Goal: Task Accomplishment & Management: Use online tool/utility

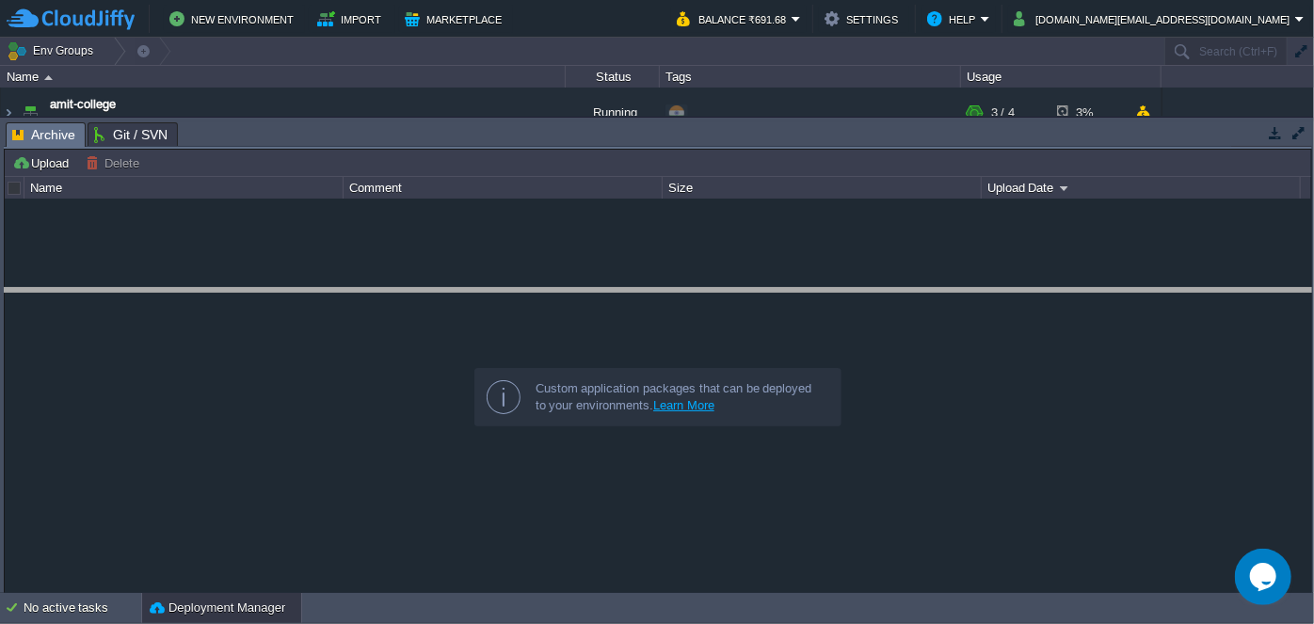
drag, startPoint x: 648, startPoint y: 146, endPoint x: 649, endPoint y: 327, distance: 180.7
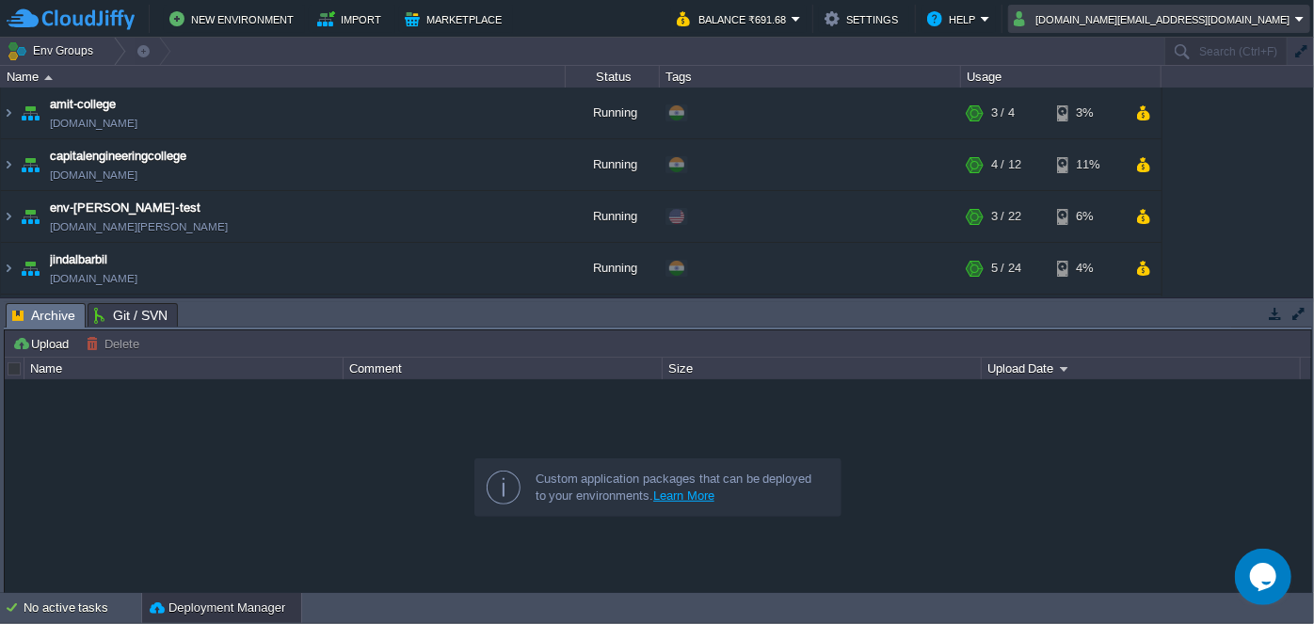
click at [1309, 21] on td "[DOMAIN_NAME][EMAIL_ADDRESS][DOMAIN_NAME]" at bounding box center [1159, 19] width 302 height 28
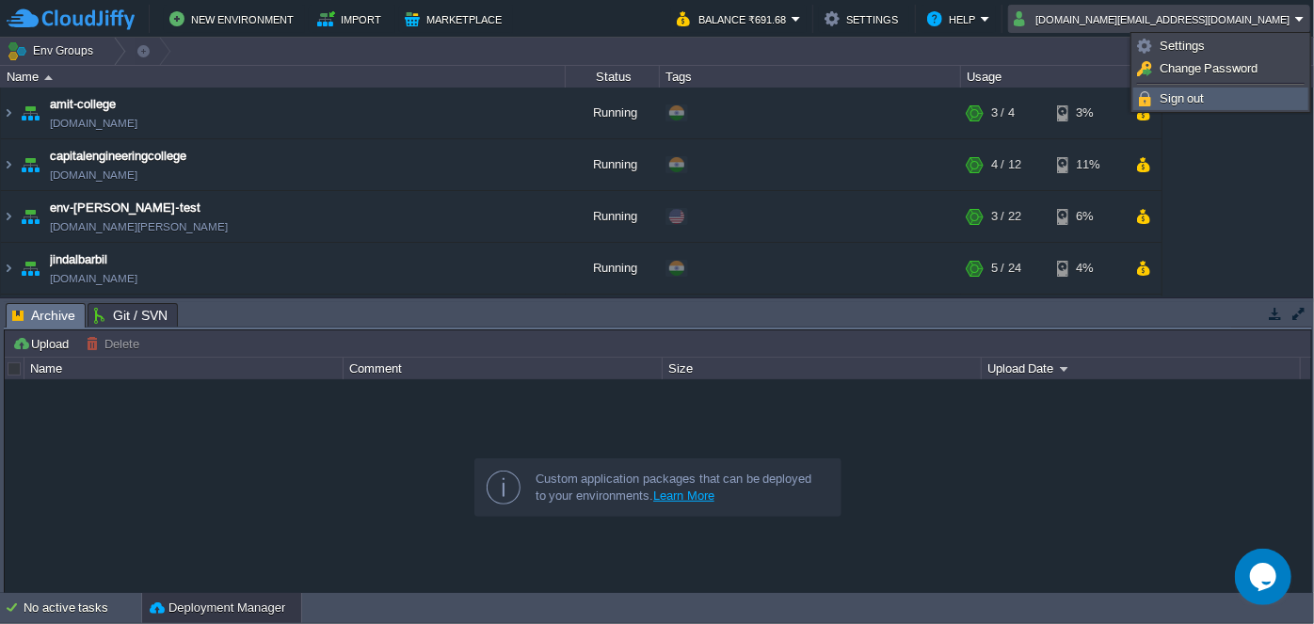
click at [1182, 91] on span "Sign out" at bounding box center [1181, 98] width 45 height 14
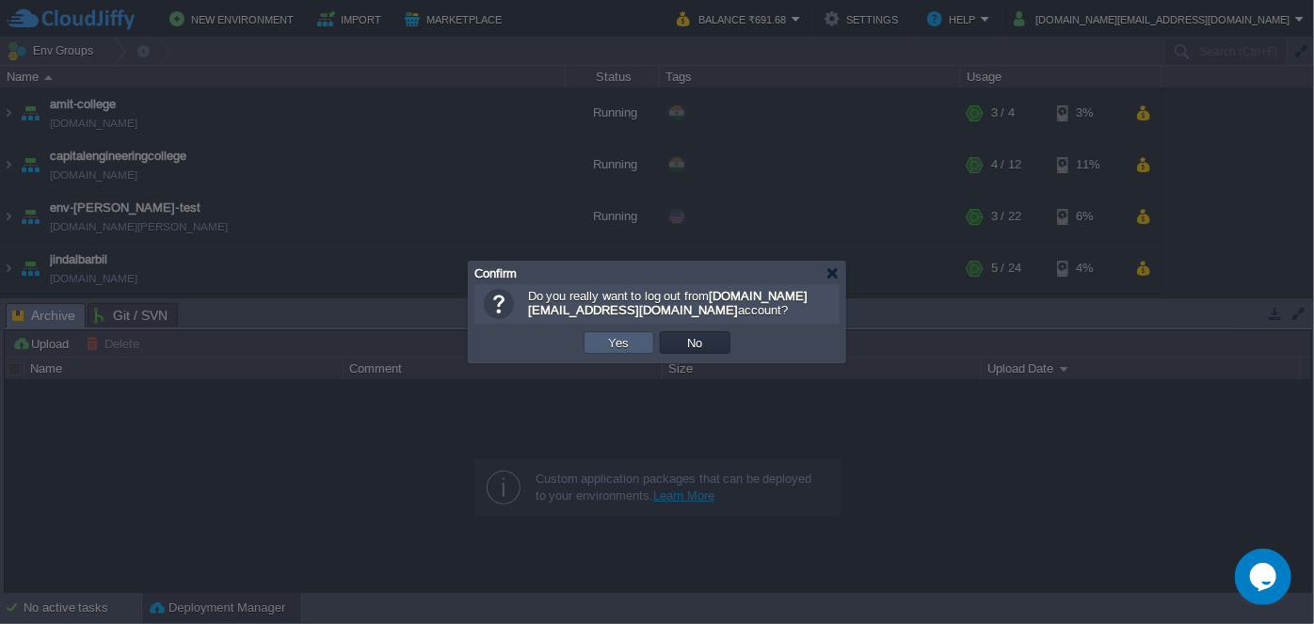
click at [645, 343] on td "Yes" at bounding box center [618, 342] width 71 height 23
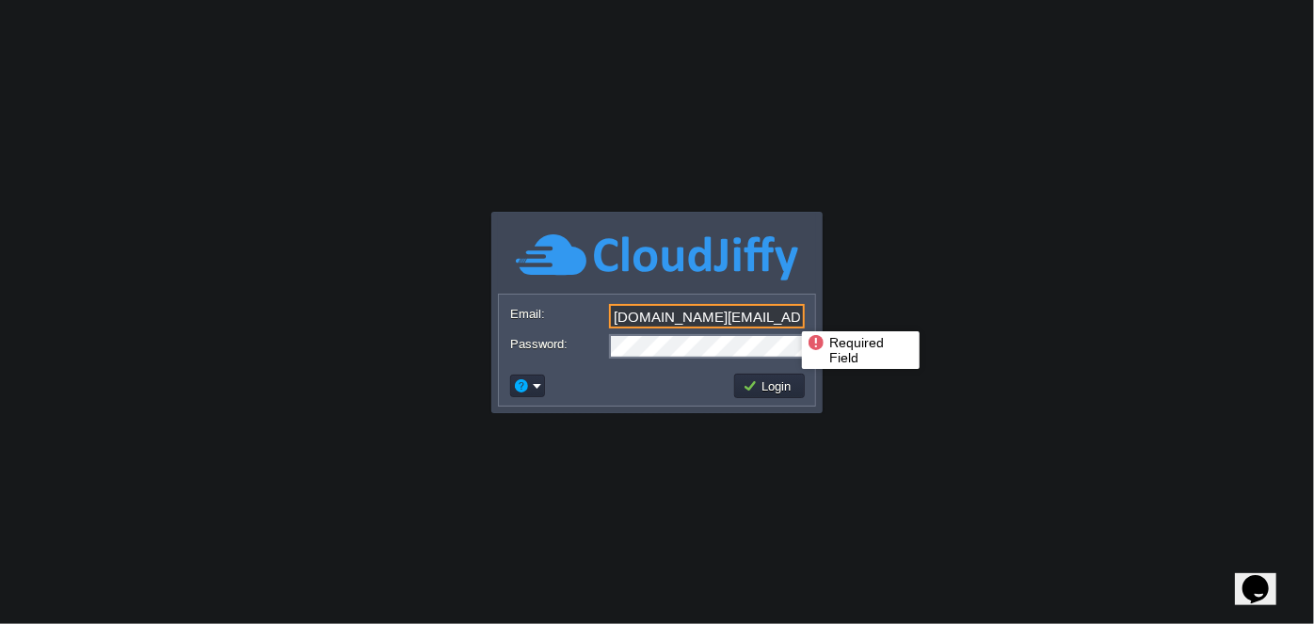
drag, startPoint x: 755, startPoint y: 324, endPoint x: 568, endPoint y: 314, distance: 186.6
click at [568, 314] on div "Email: [DOMAIN_NAME][EMAIL_ADDRESS][DOMAIN_NAME]" at bounding box center [657, 317] width 294 height 26
type input "[PERSON_NAME][EMAIL_ADDRESS][PERSON_NAME][DOMAIN_NAME]"
click at [854, 311] on body "Application Platform v.8.10.2 Required Field Email: [PERSON_NAME][EMAIL_ADDRESS…" at bounding box center [657, 312] width 1314 height 624
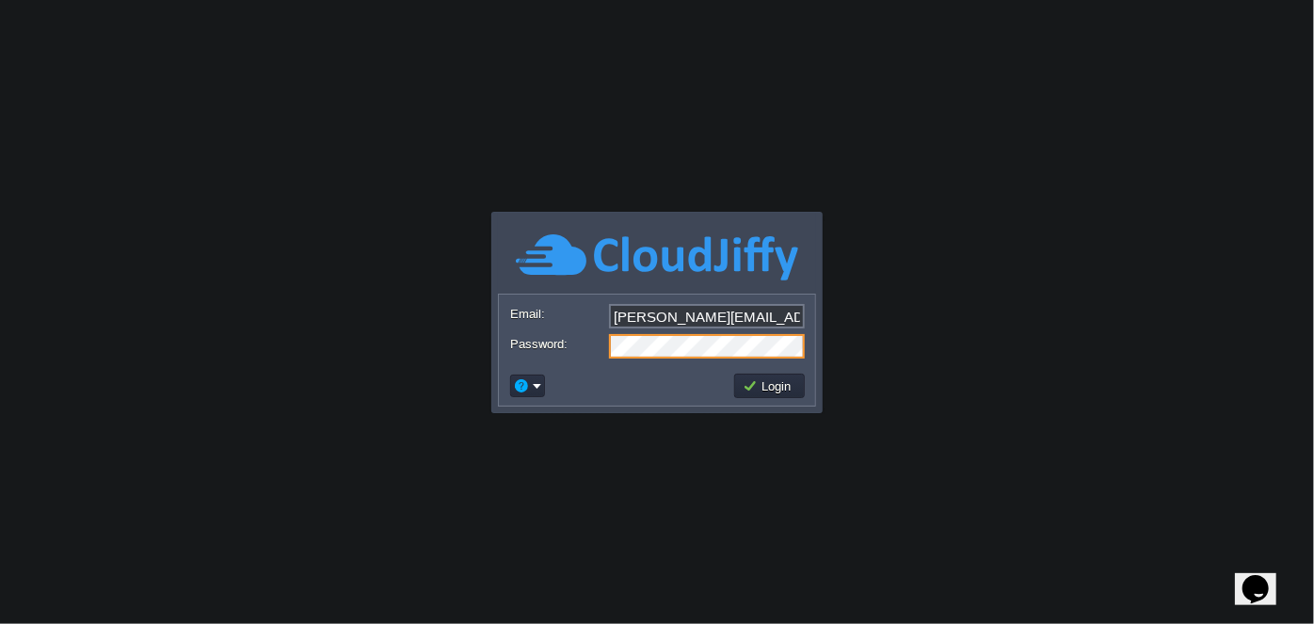
click at [580, 347] on div "Password:" at bounding box center [657, 346] width 294 height 24
click at [591, 487] on body "Application Platform v.8.10.2 Required Field Email: [PERSON_NAME][EMAIL_ADDRESS…" at bounding box center [657, 312] width 1314 height 624
click at [767, 378] on button "Login" at bounding box center [770, 385] width 55 height 17
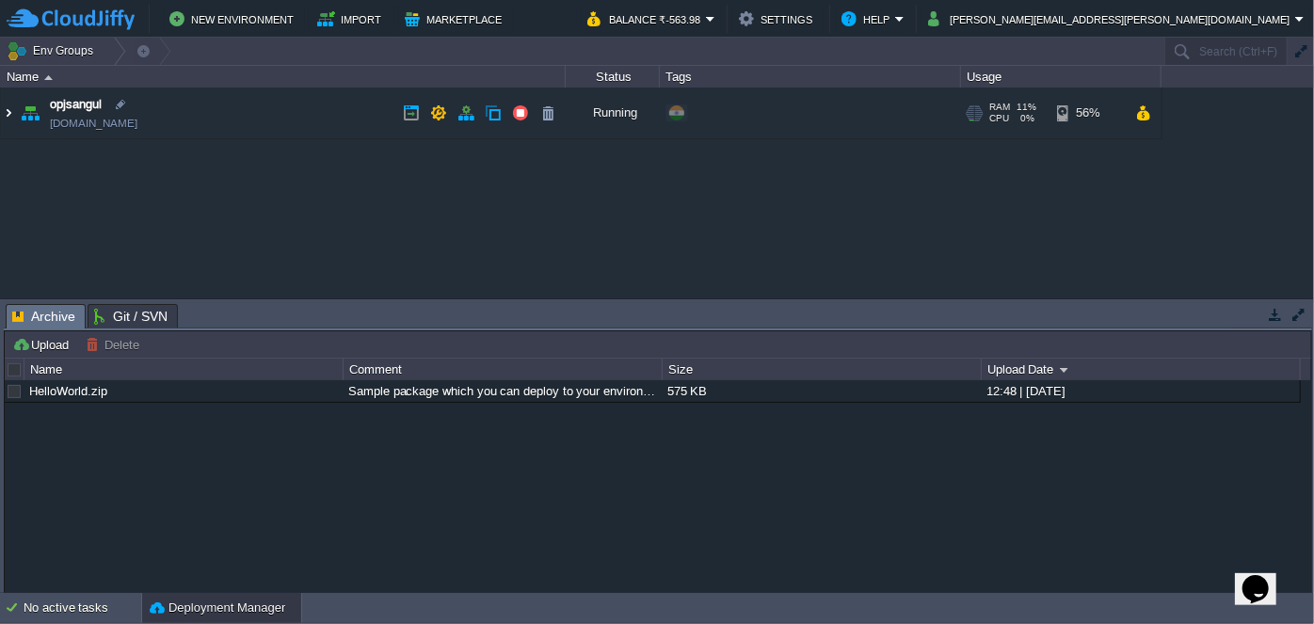
click at [13, 113] on img at bounding box center [8, 113] width 15 height 51
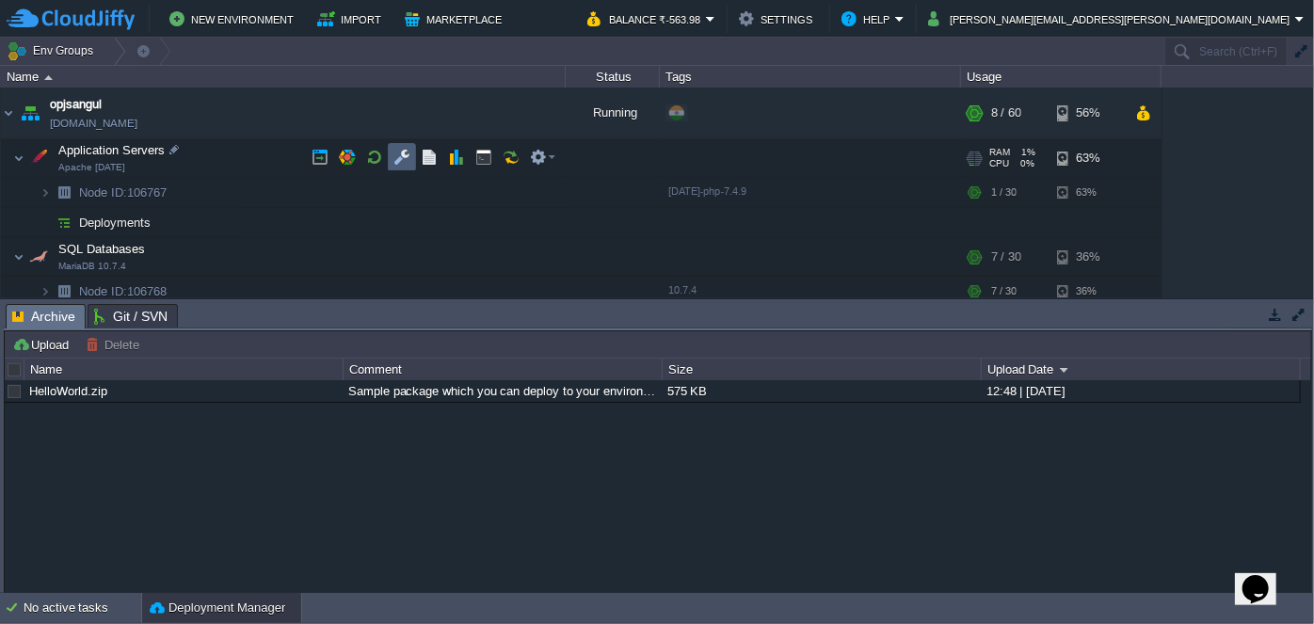
click at [409, 158] on button "button" at bounding box center [401, 157] width 17 height 17
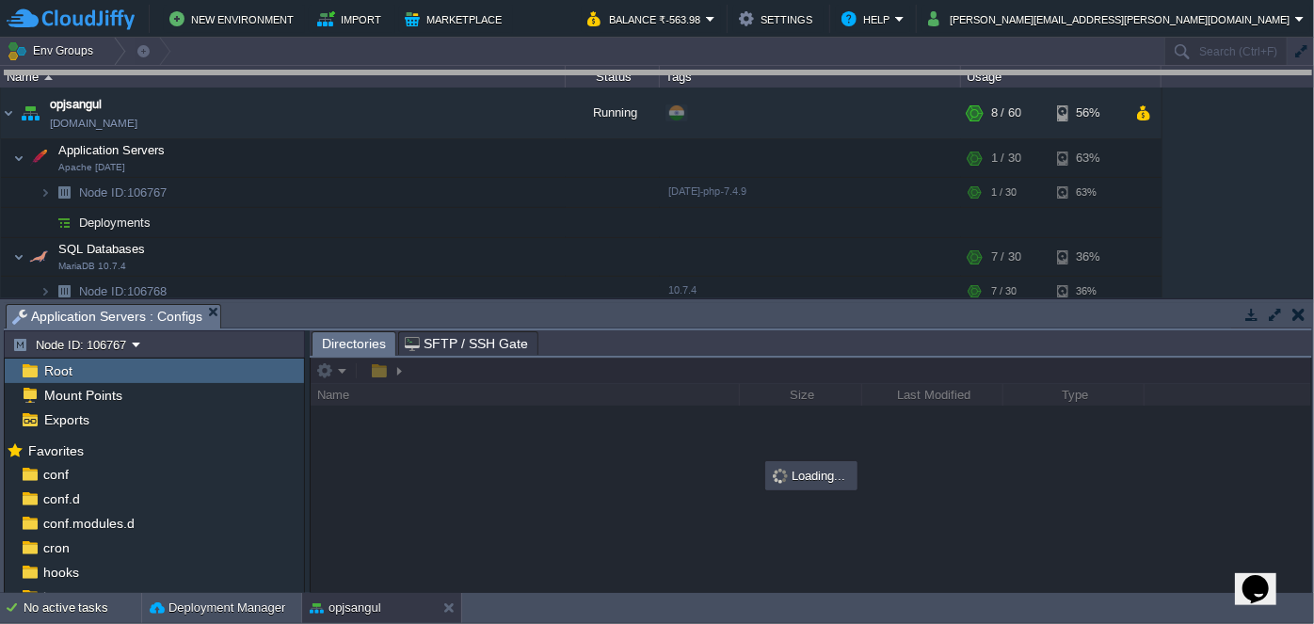
drag, startPoint x: 533, startPoint y: 306, endPoint x: 502, endPoint y: 73, distance: 234.5
click at [502, 73] on body "New Environment Import Marketplace Bonus ₹0.00 Upgrade Account Balance ₹-563.98…" at bounding box center [657, 312] width 1314 height 624
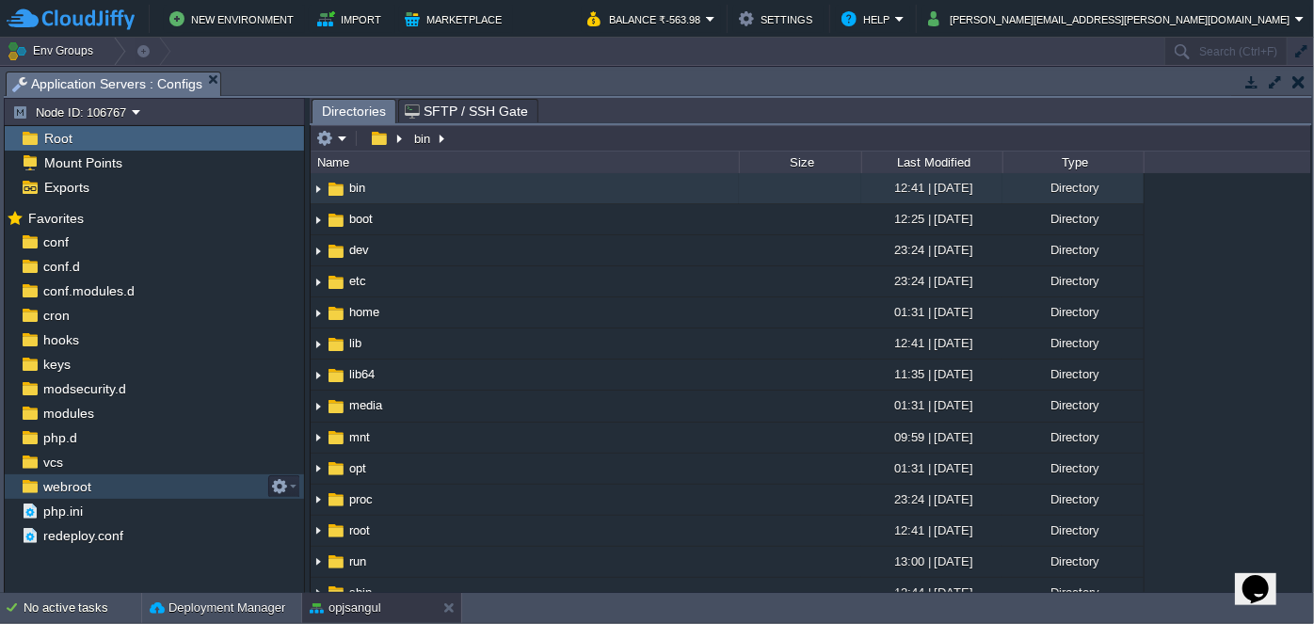
click at [57, 489] on span "webroot" at bounding box center [67, 486] width 55 height 17
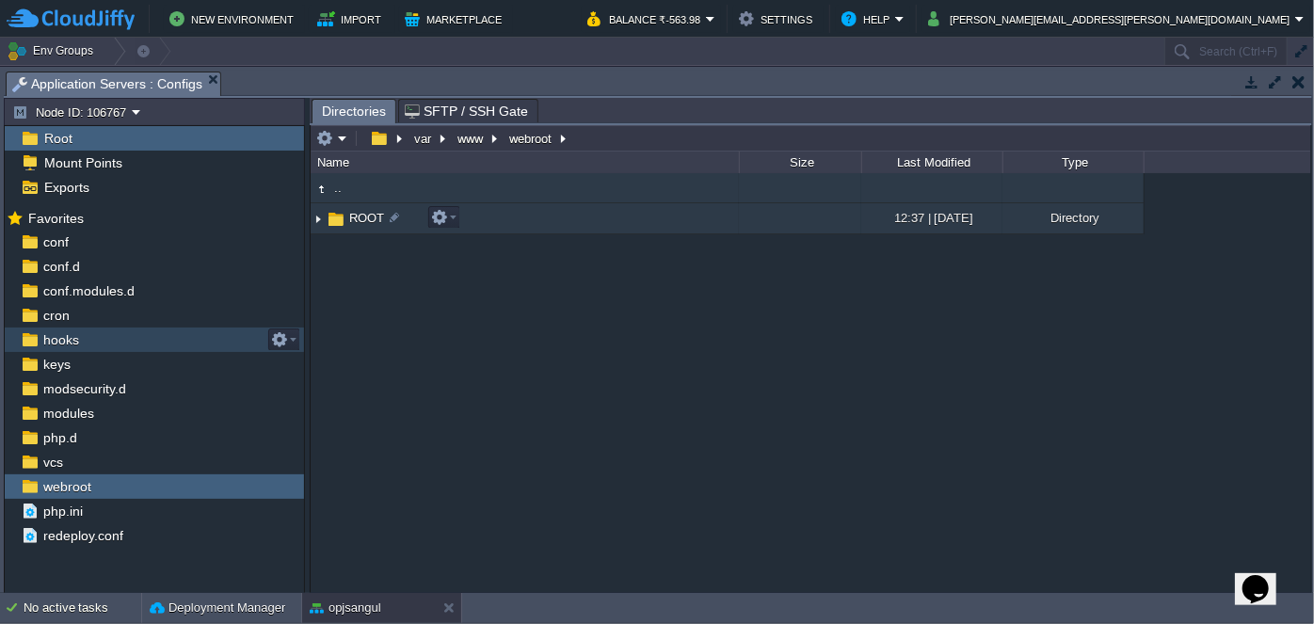
click at [319, 213] on img at bounding box center [318, 218] width 15 height 29
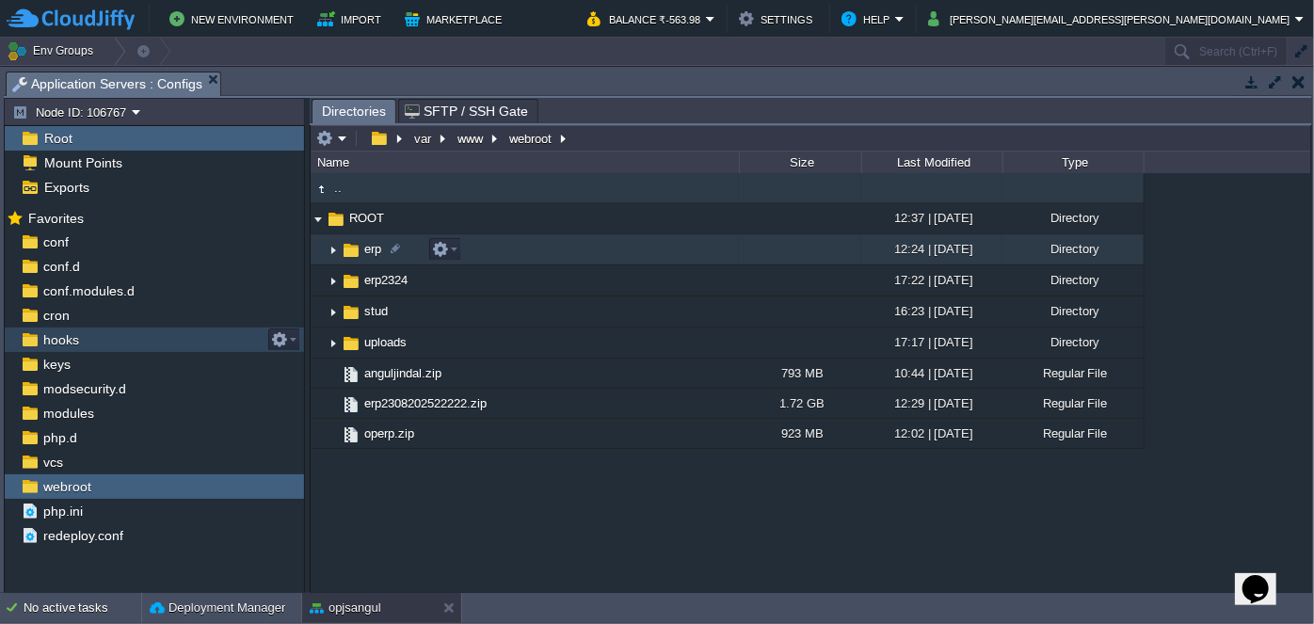
click at [328, 250] on img at bounding box center [333, 249] width 15 height 29
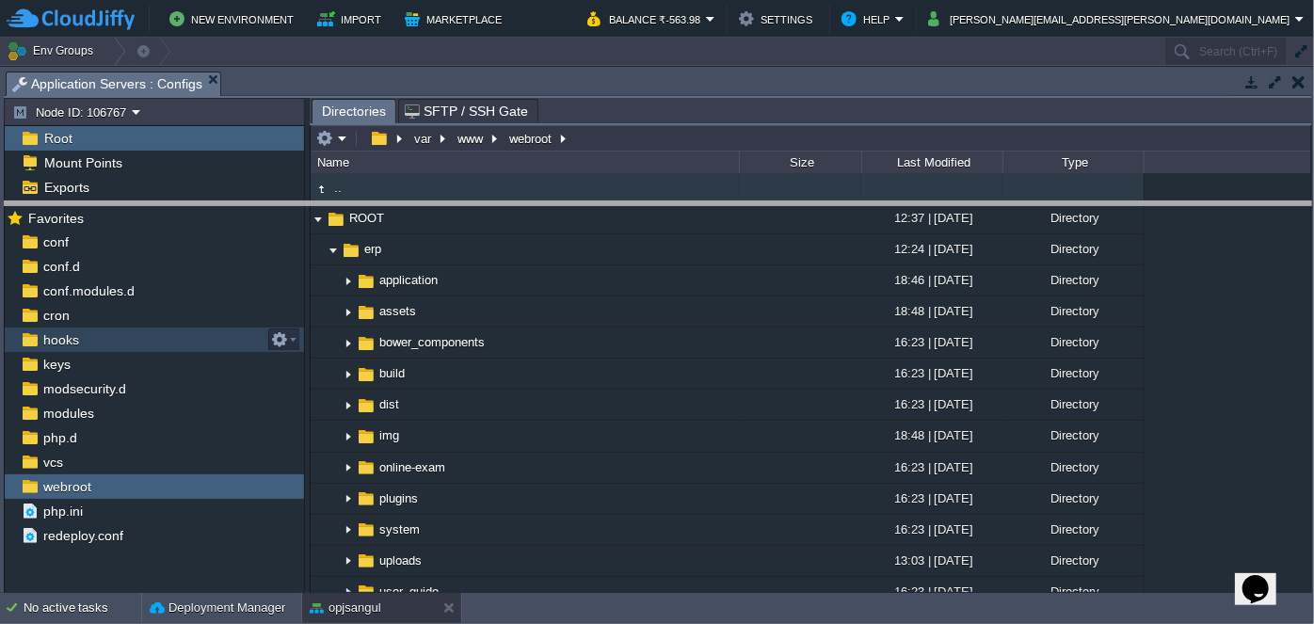
drag, startPoint x: 632, startPoint y: 86, endPoint x: 625, endPoint y: 220, distance: 134.8
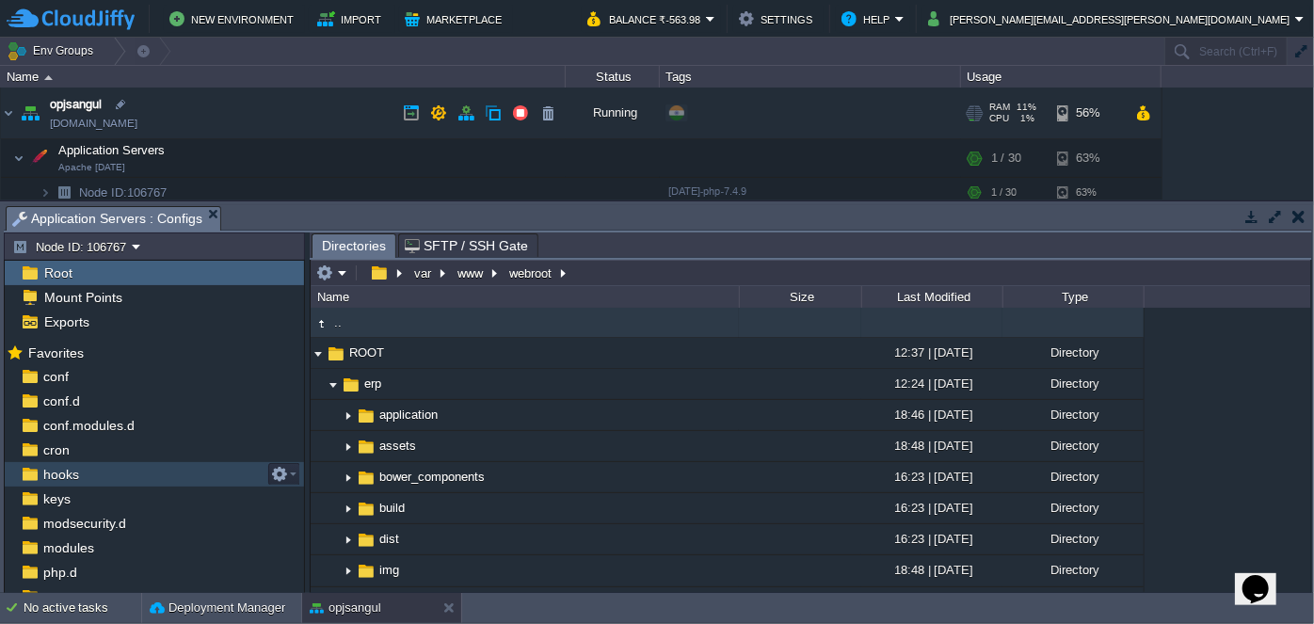
click at [89, 124] on link "[DOMAIN_NAME]" at bounding box center [94, 123] width 88 height 19
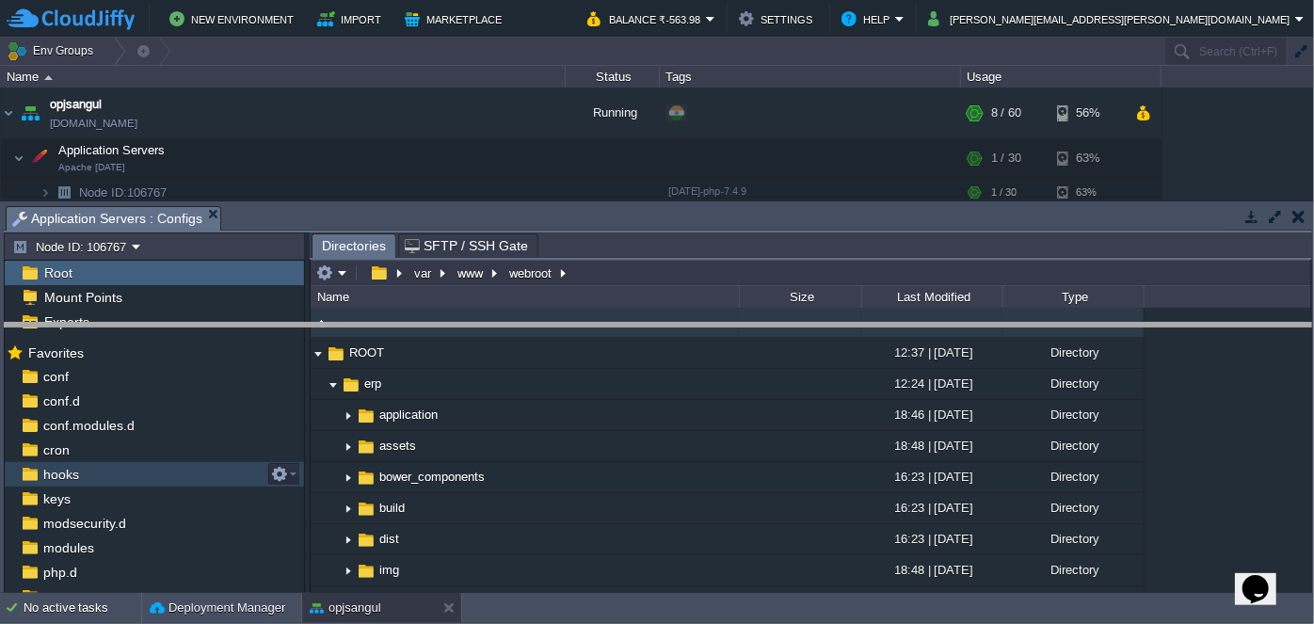
drag, startPoint x: 518, startPoint y: 209, endPoint x: 514, endPoint y: 327, distance: 117.7
click at [514, 327] on body "New Environment Import Marketplace Bonus ₹0.00 Upgrade Account Balance ₹-563.98…" at bounding box center [657, 312] width 1314 height 624
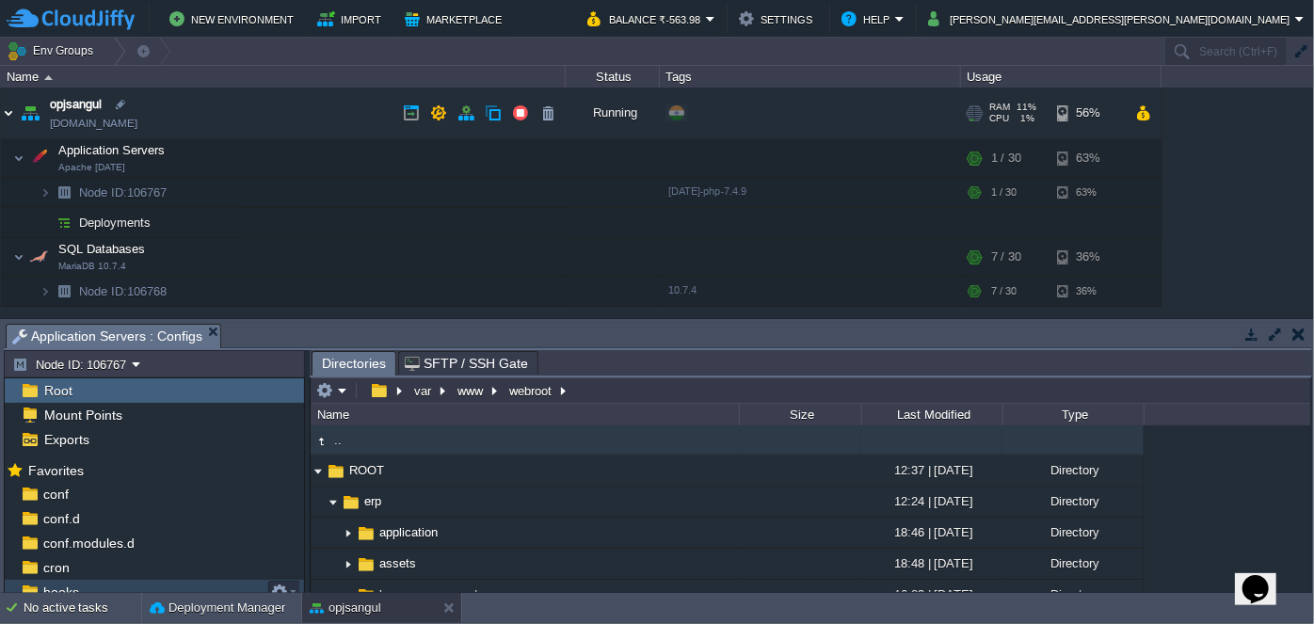
click at [8, 112] on img at bounding box center [8, 113] width 15 height 51
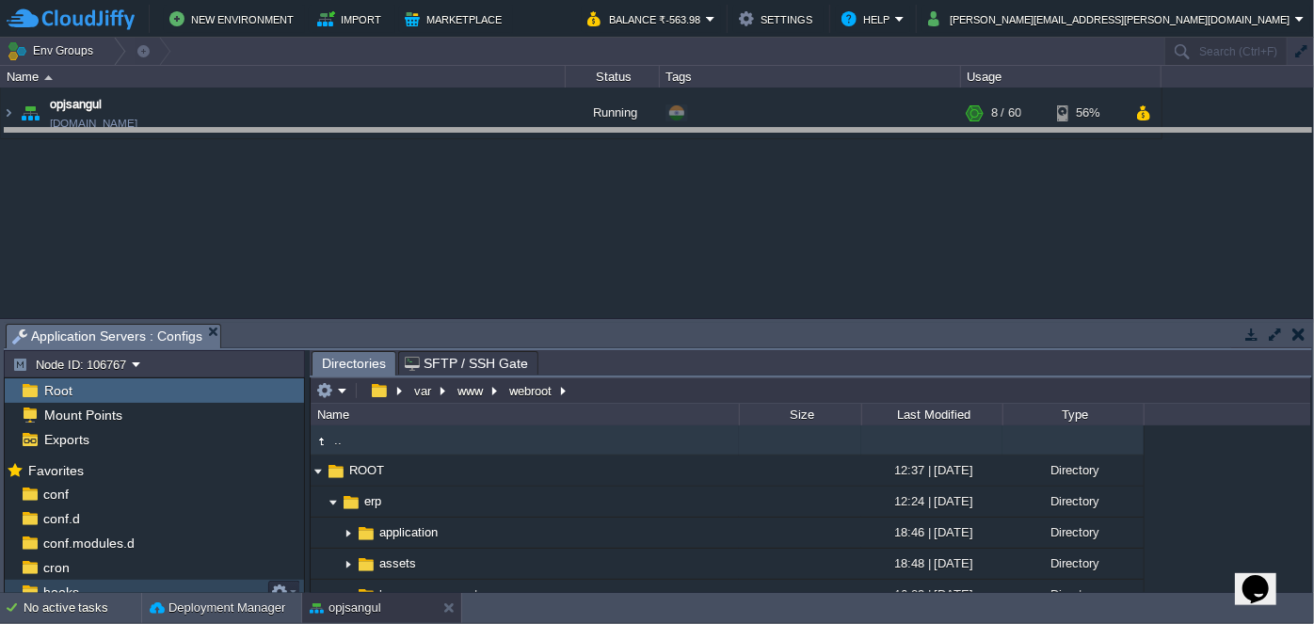
drag, startPoint x: 574, startPoint y: 333, endPoint x: 527, endPoint y: 138, distance: 200.4
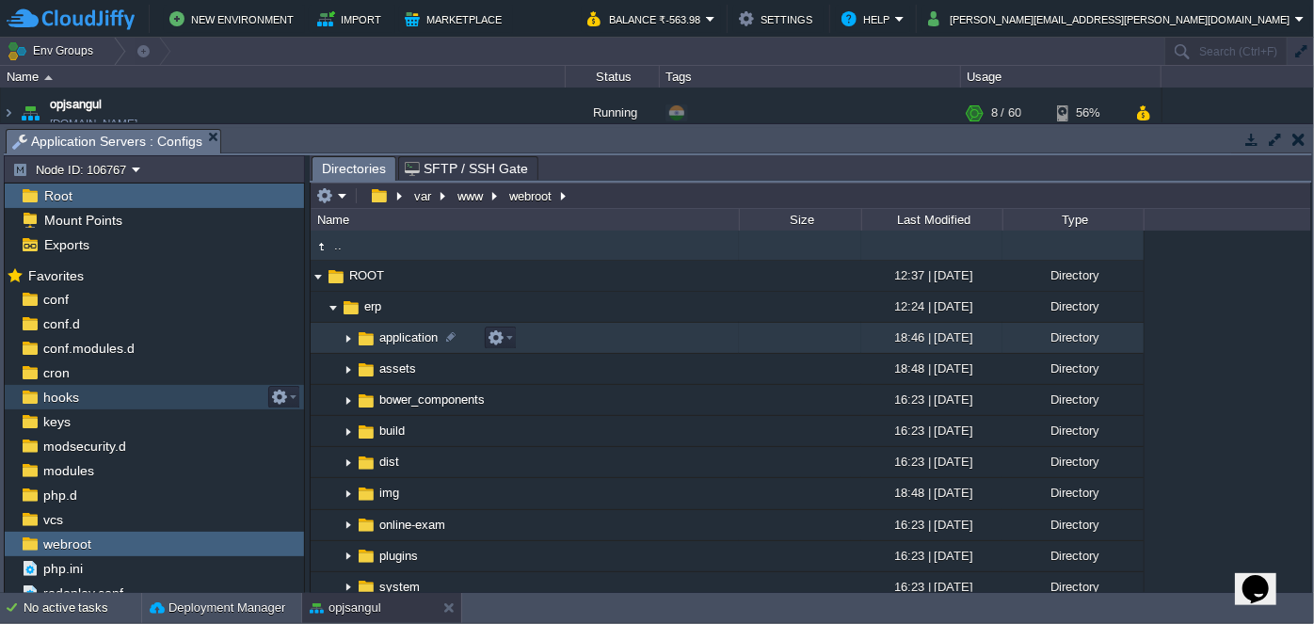
click at [351, 341] on img at bounding box center [348, 338] width 15 height 29
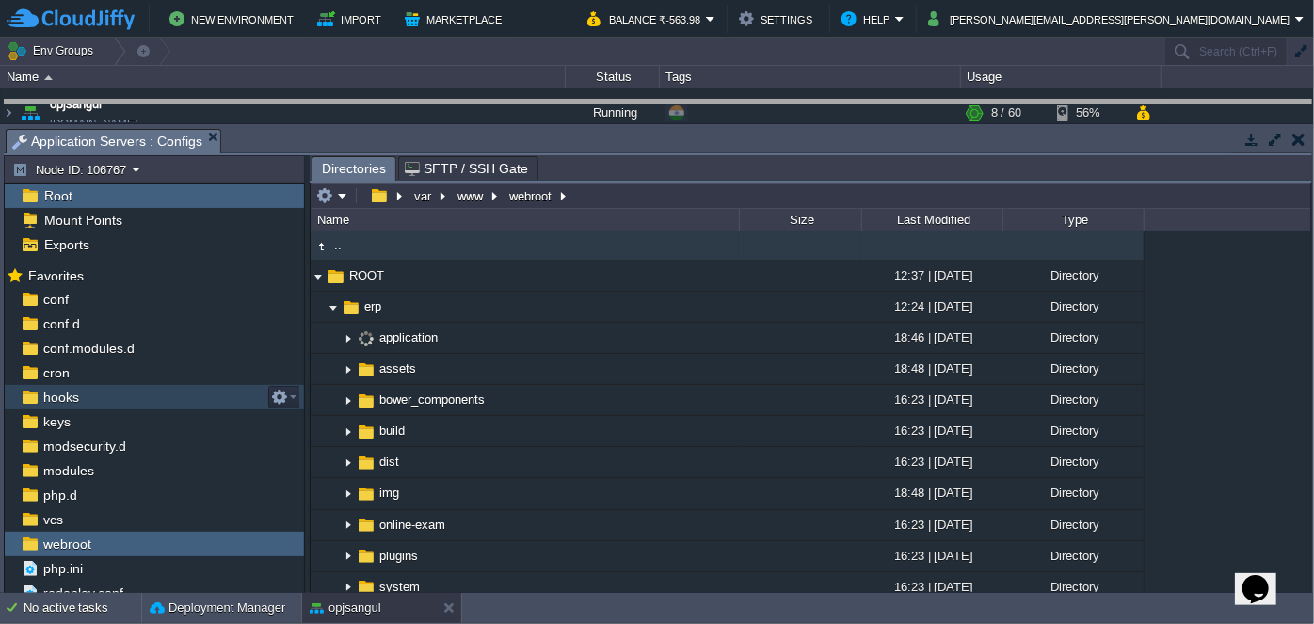
drag, startPoint x: 541, startPoint y: 134, endPoint x: 523, endPoint y: 105, distance: 33.4
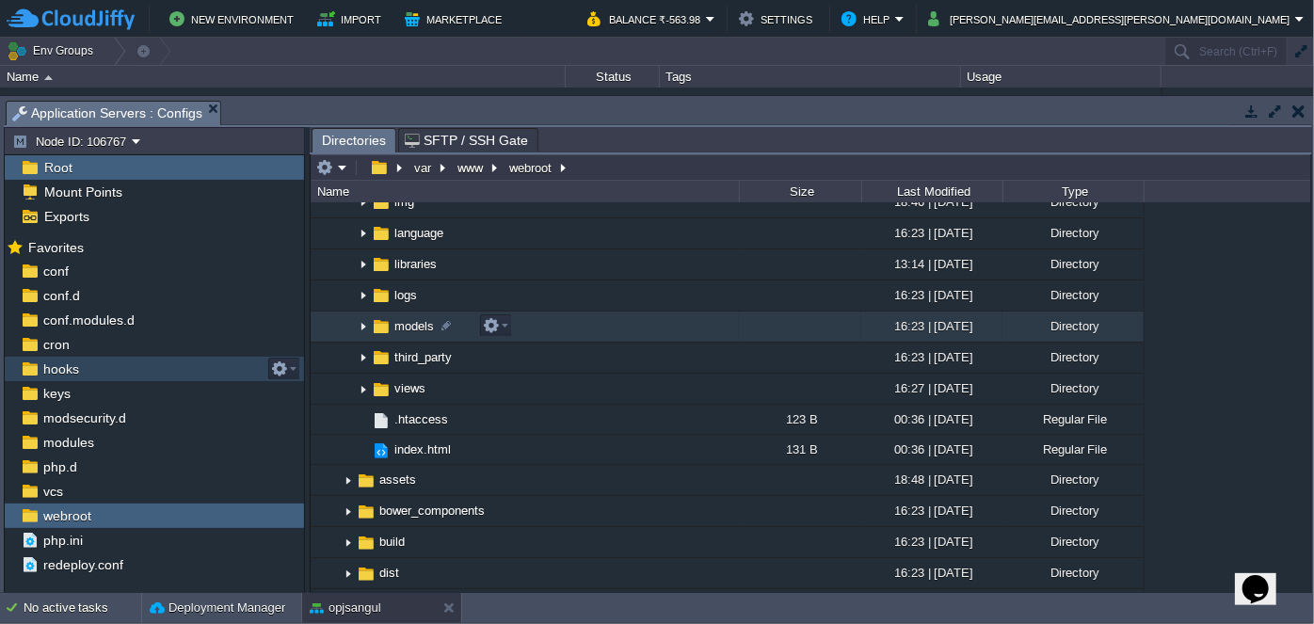
scroll to position [342, 0]
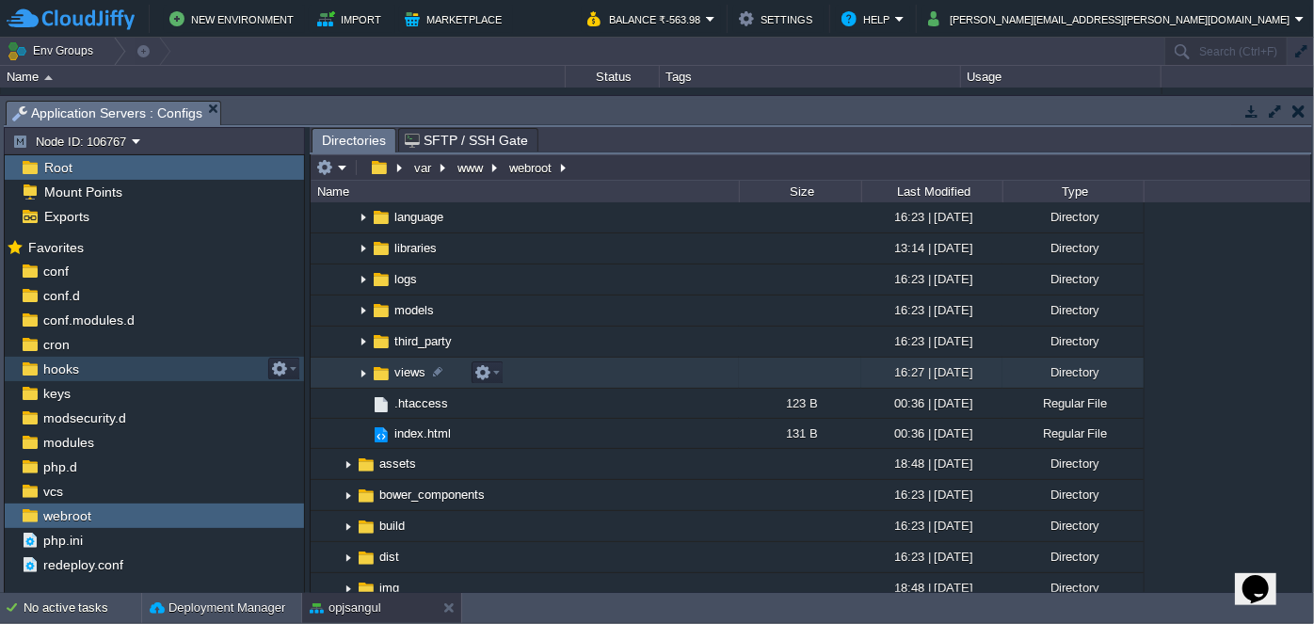
click at [363, 369] on img at bounding box center [363, 373] width 15 height 29
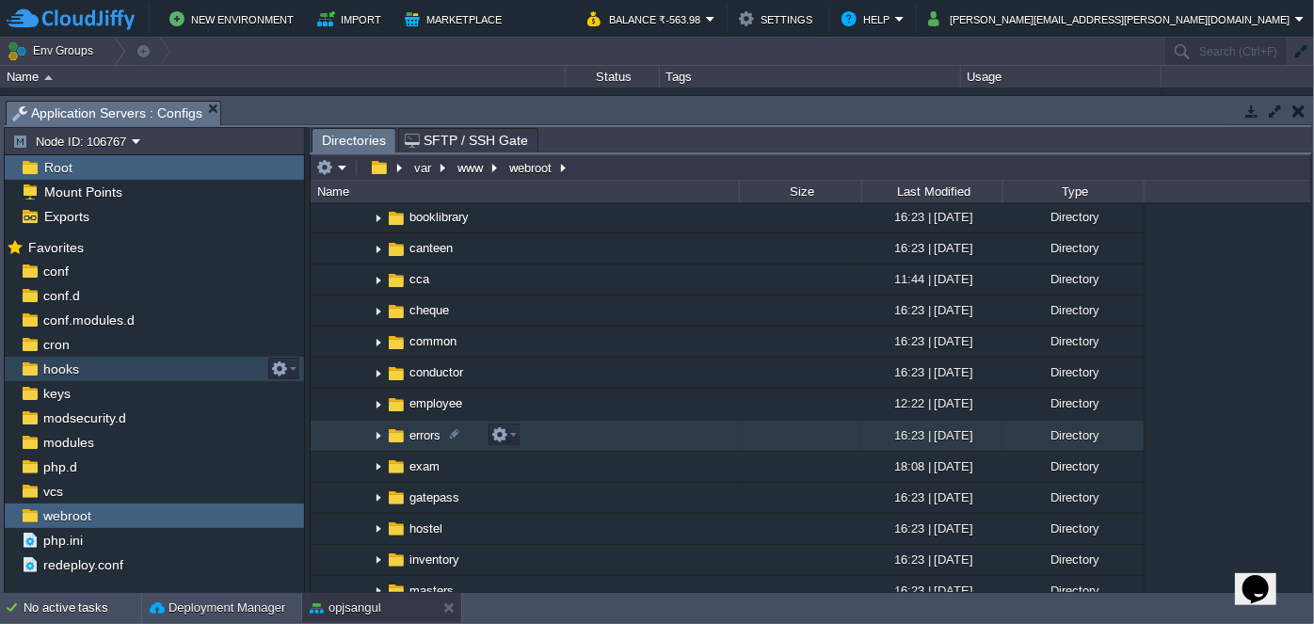
scroll to position [599, 0]
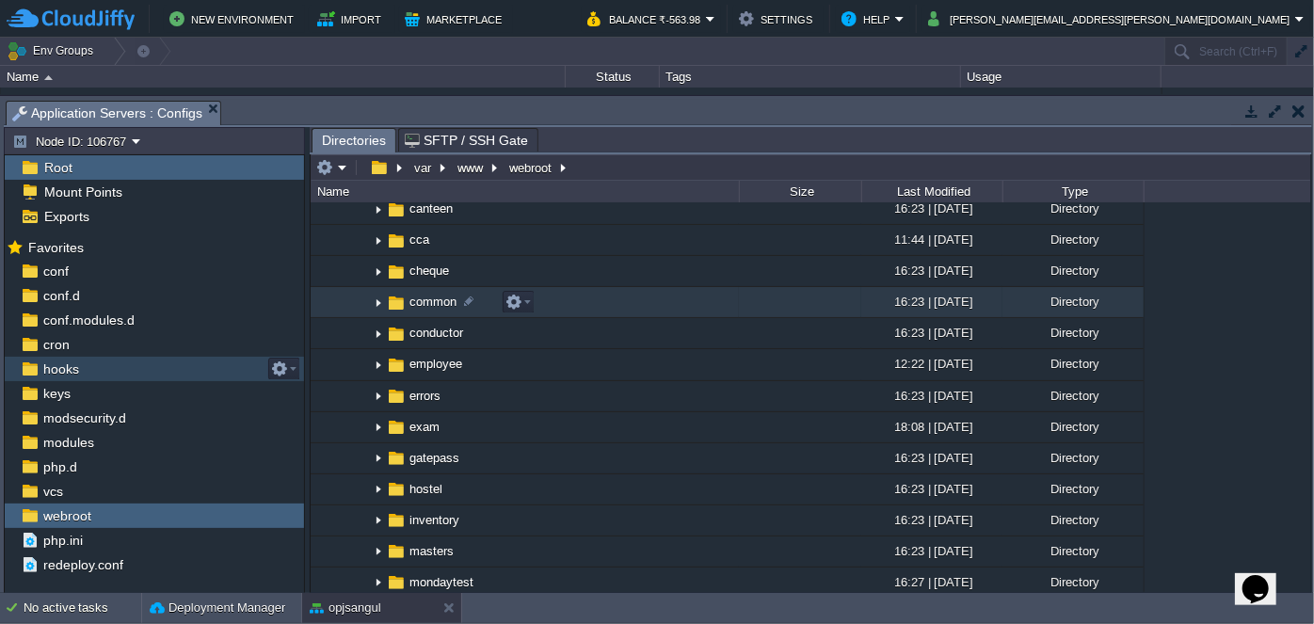
click at [381, 307] on img at bounding box center [378, 302] width 15 height 29
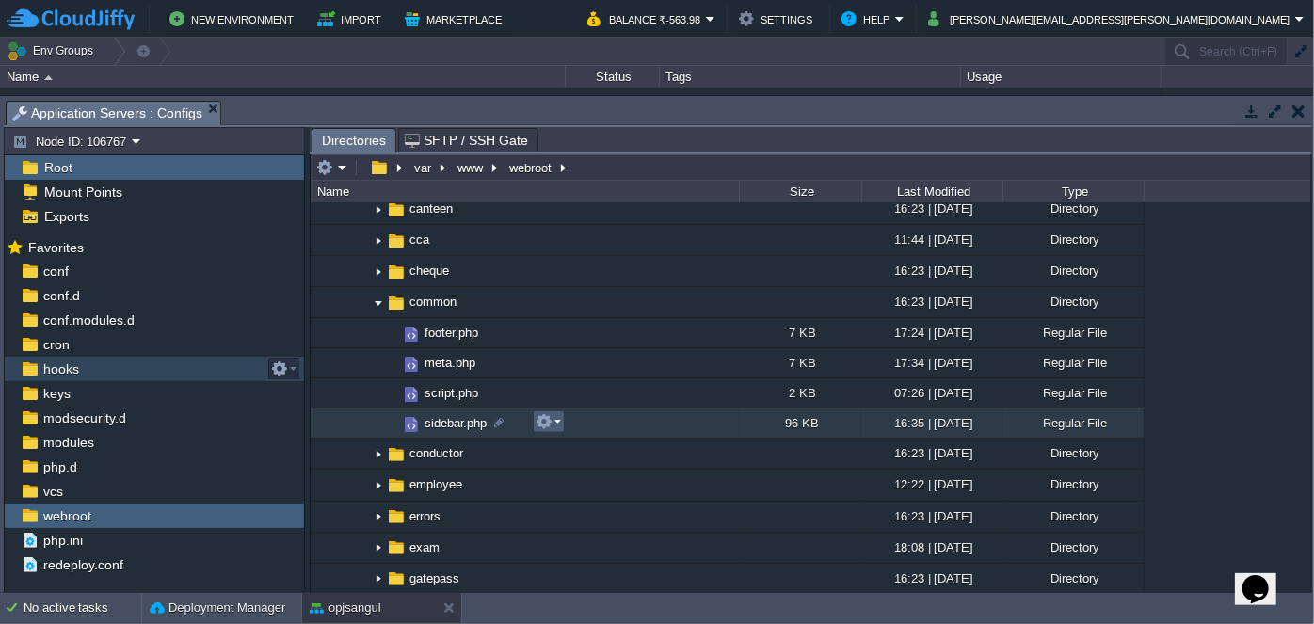
click at [559, 425] on em at bounding box center [547, 421] width 25 height 17
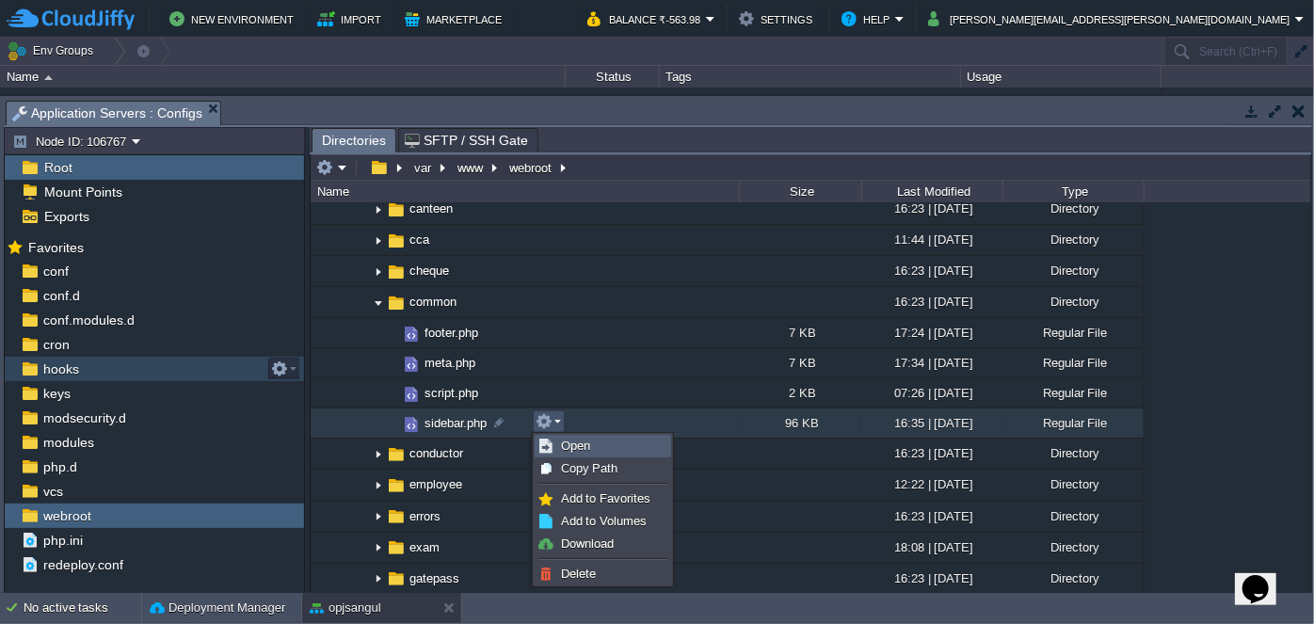
click at [578, 444] on span "Open" at bounding box center [575, 446] width 29 height 14
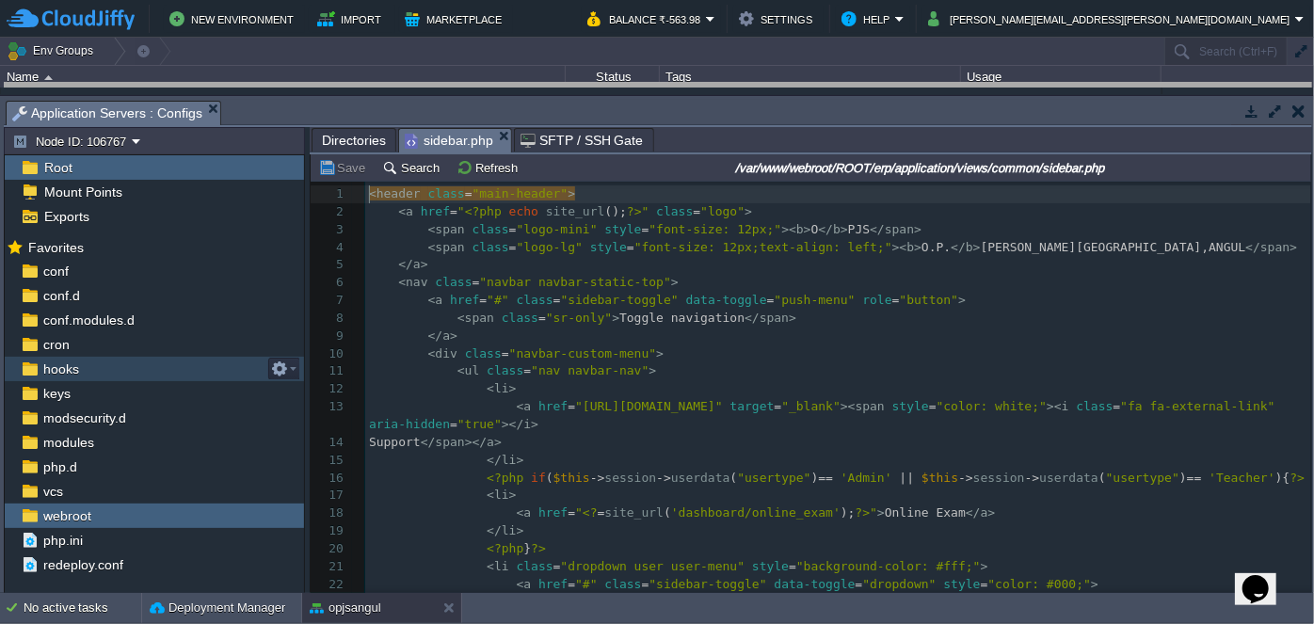
scroll to position [6, 0]
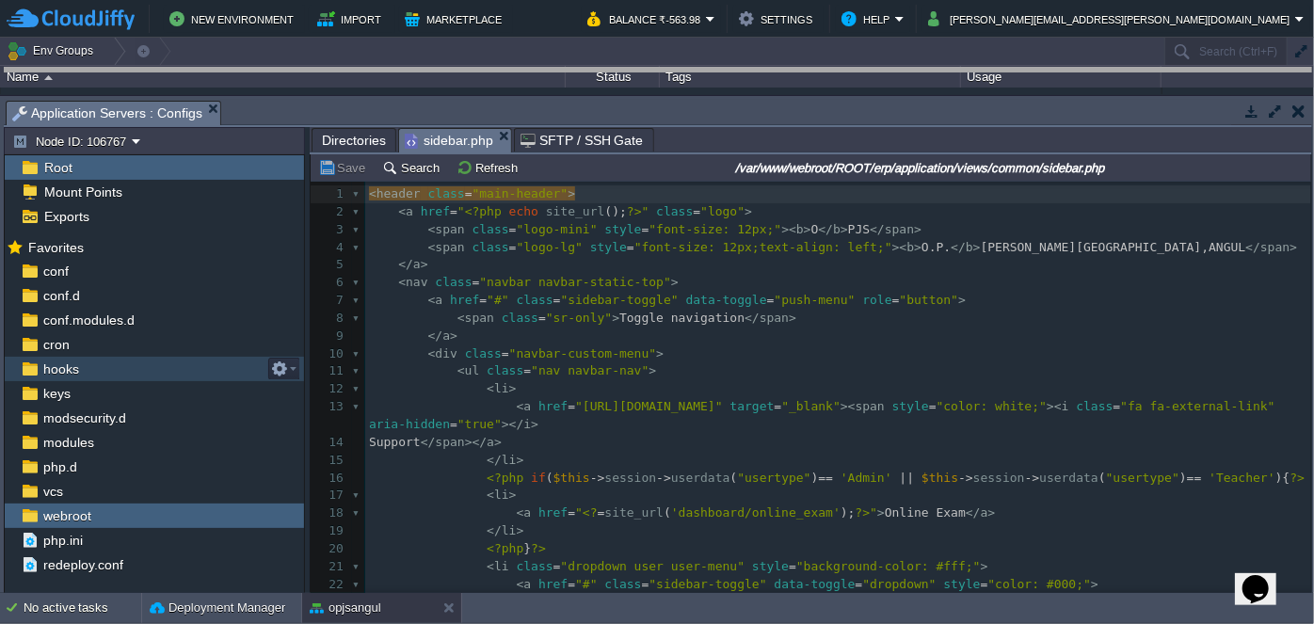
drag, startPoint x: 700, startPoint y: 102, endPoint x: 675, endPoint y: 56, distance: 51.8
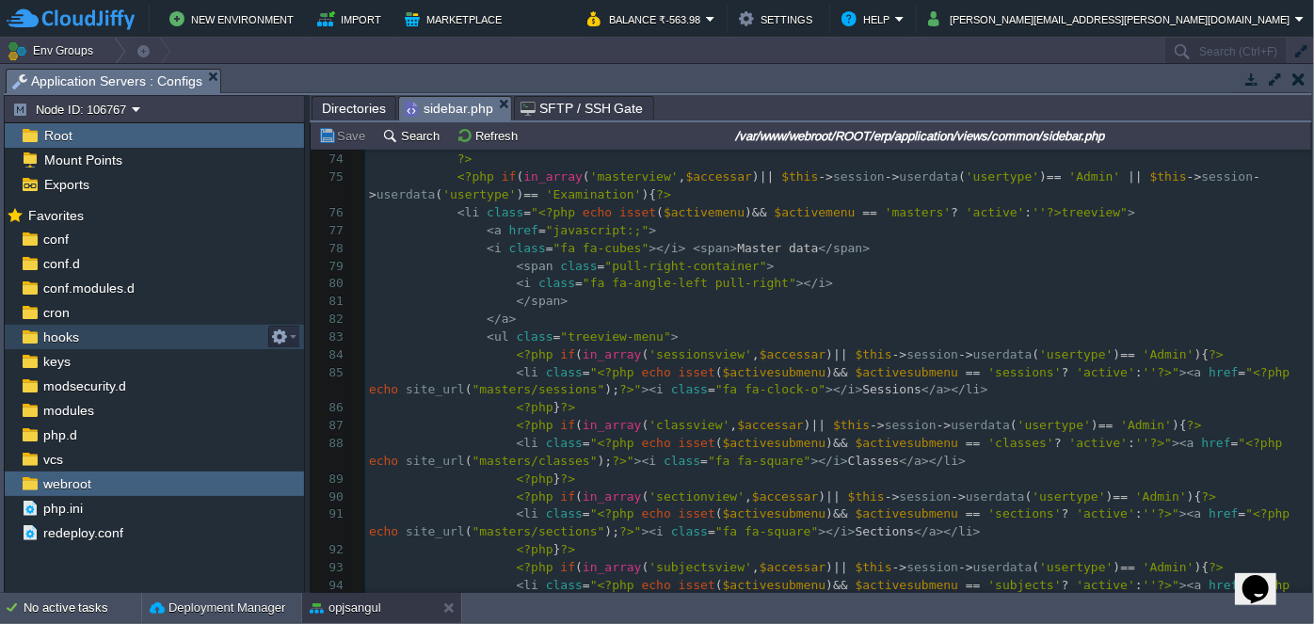
scroll to position [684, 0]
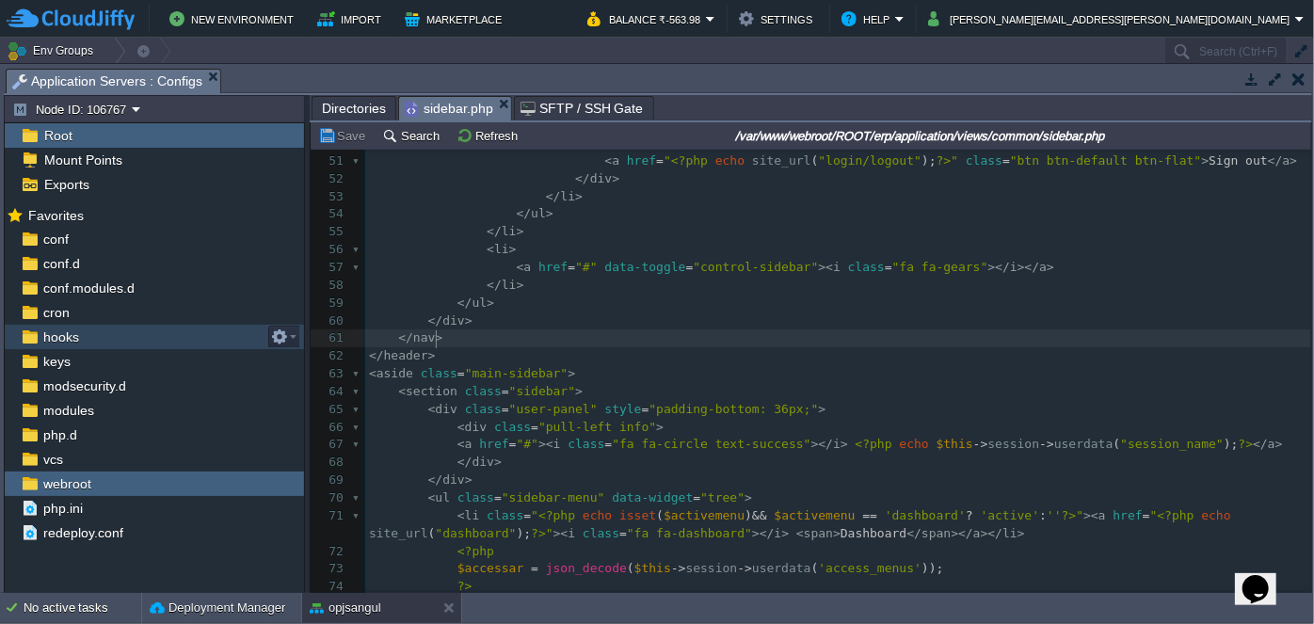
click at [523, 331] on pre "</ nav >" at bounding box center [838, 338] width 946 height 18
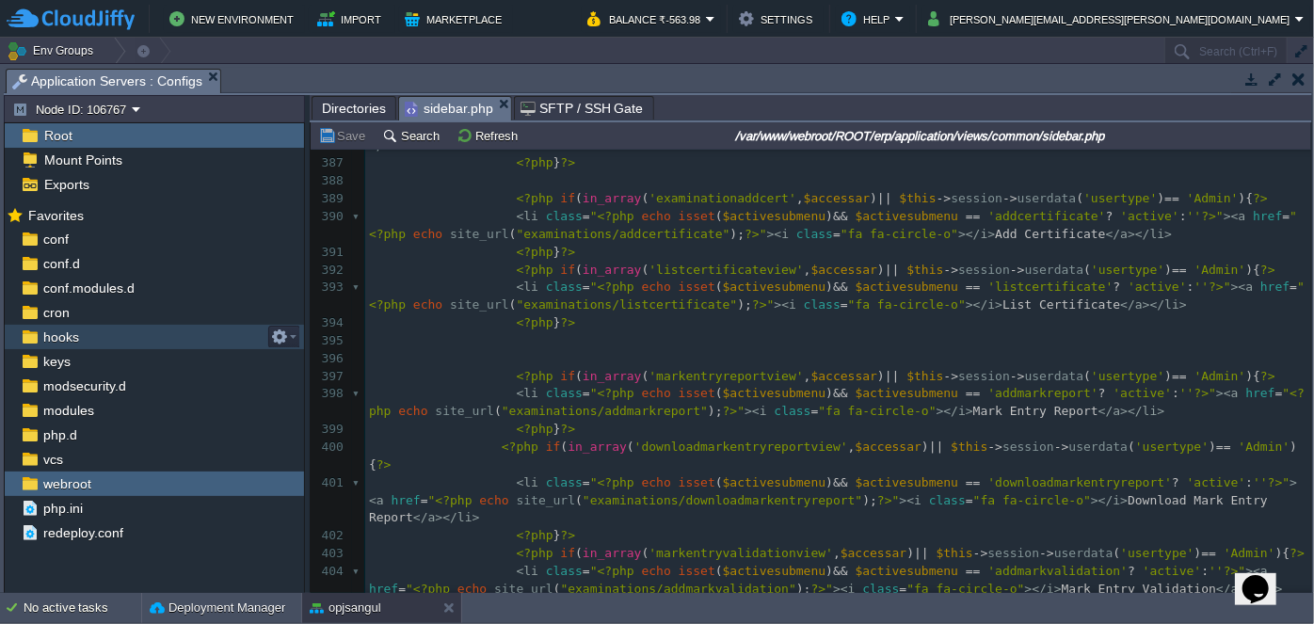
click at [440, 599] on pre "<?php } ?>" at bounding box center [838, 608] width 946 height 18
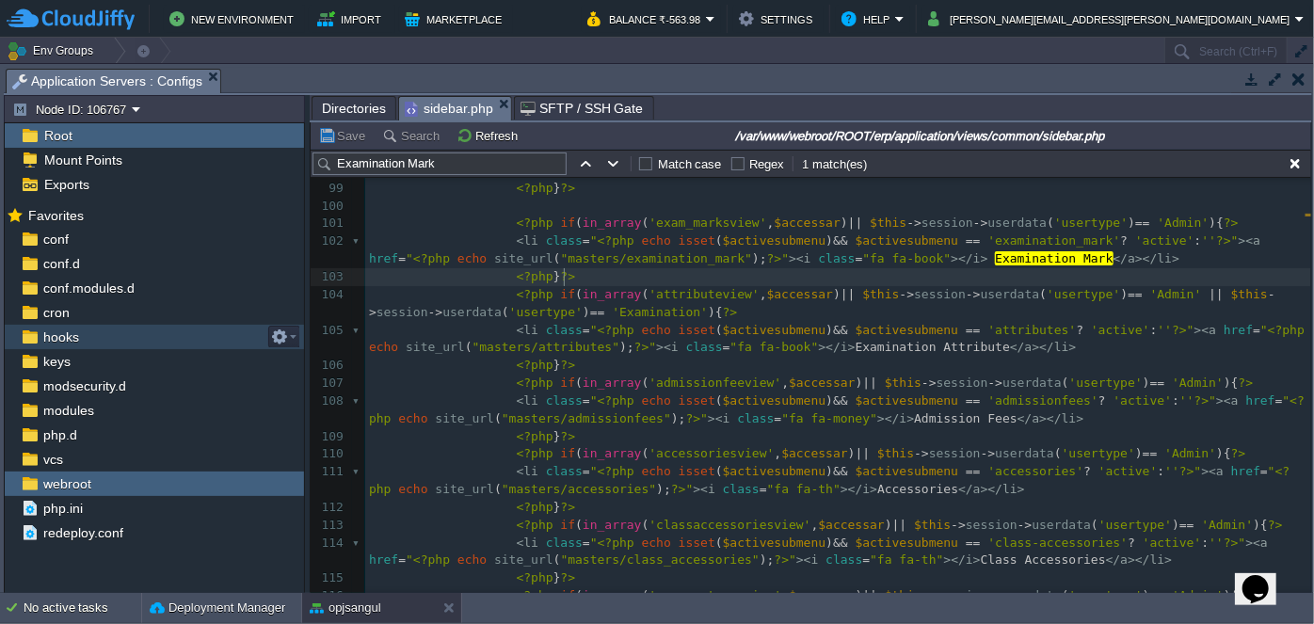
click at [586, 274] on pre "<?php } ?>" at bounding box center [838, 277] width 946 height 18
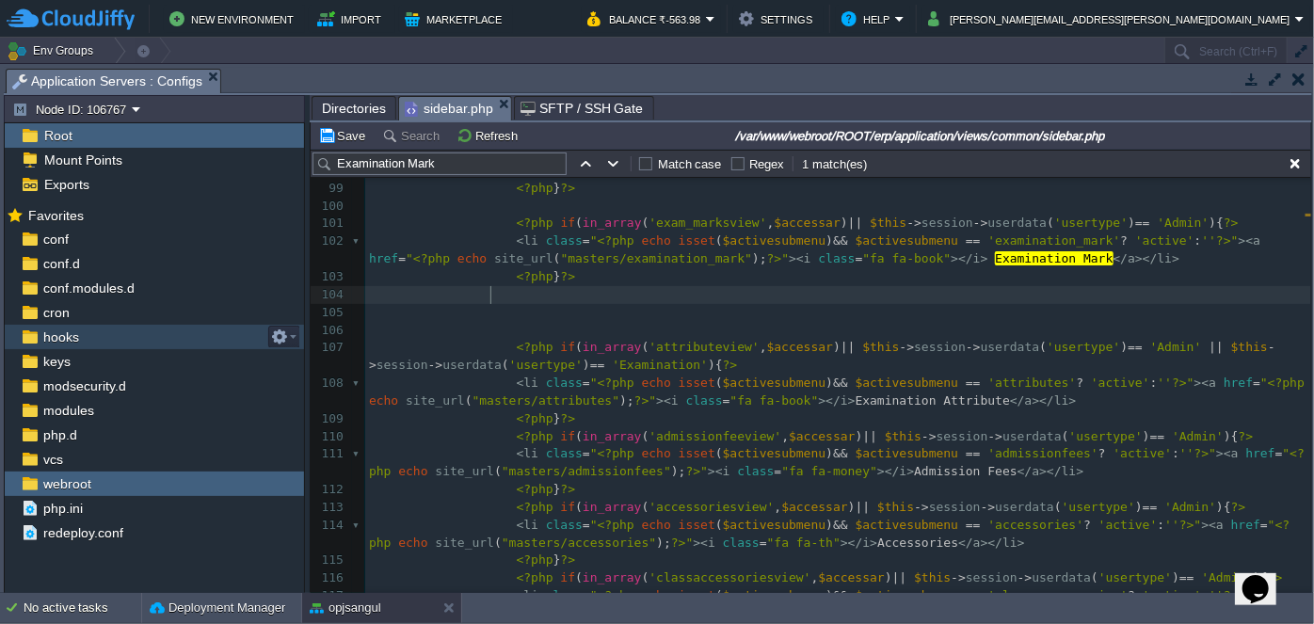
click at [530, 304] on pre at bounding box center [838, 313] width 946 height 18
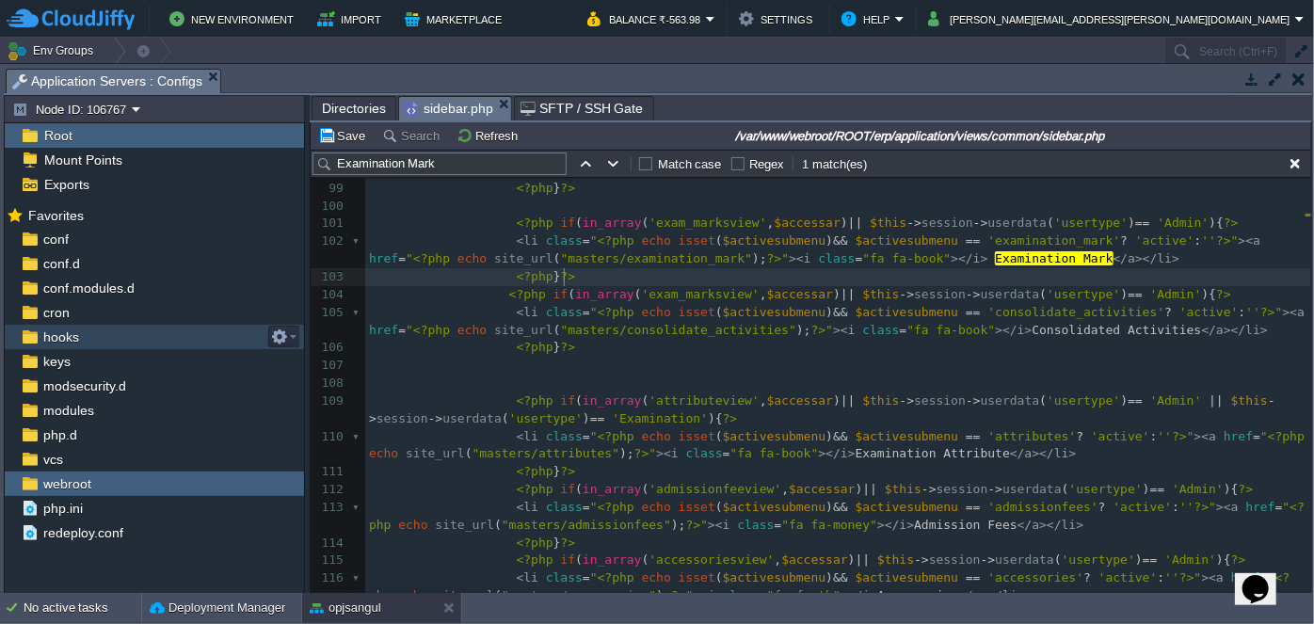
click at [587, 272] on pre "<?php } ?>" at bounding box center [838, 277] width 946 height 18
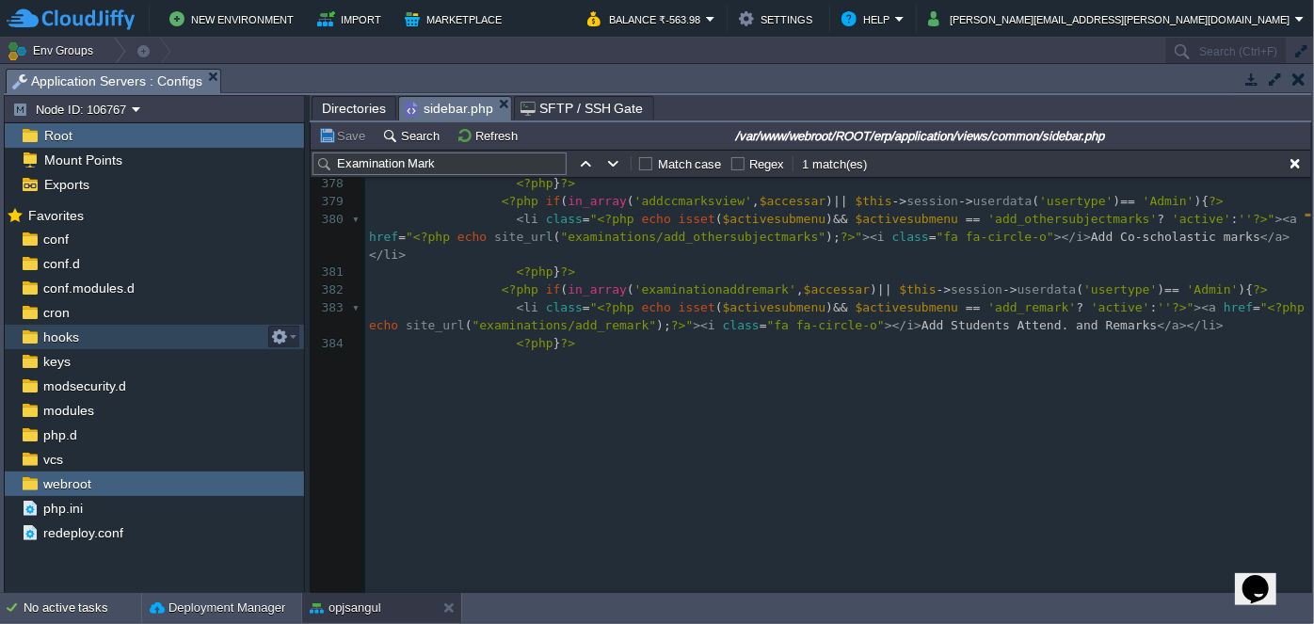
scroll to position [7972, 0]
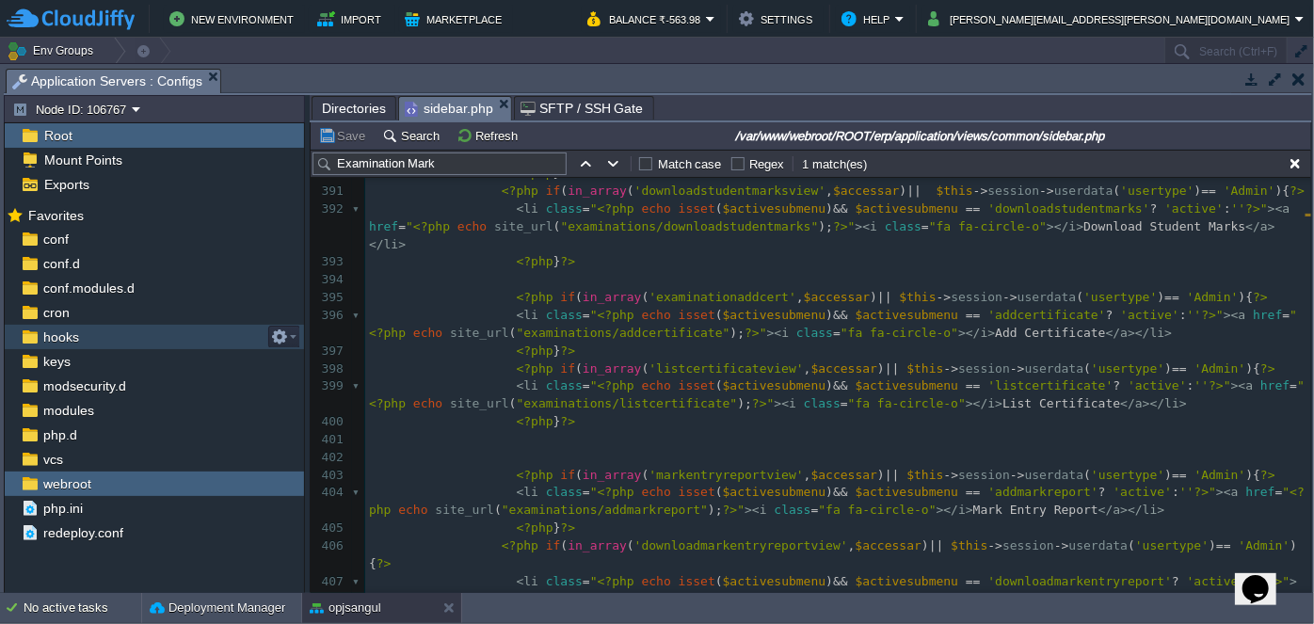
click at [579, 413] on pre "<?php } ?>" at bounding box center [838, 422] width 946 height 18
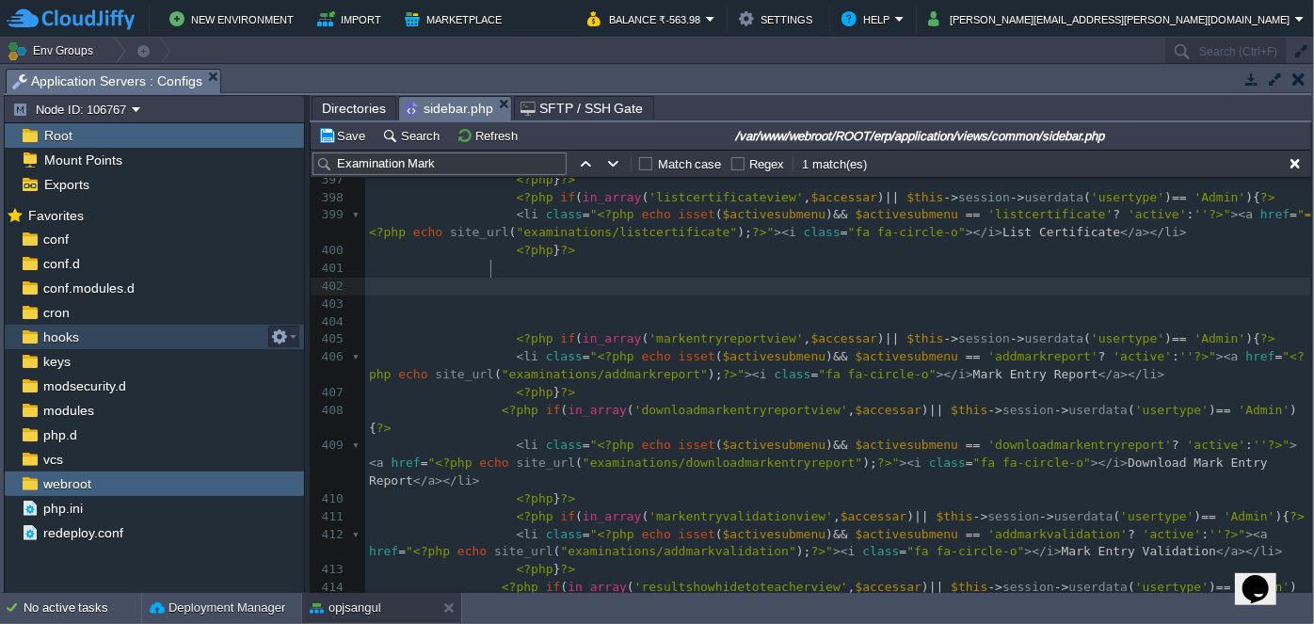
click at [559, 313] on pre at bounding box center [838, 322] width 946 height 18
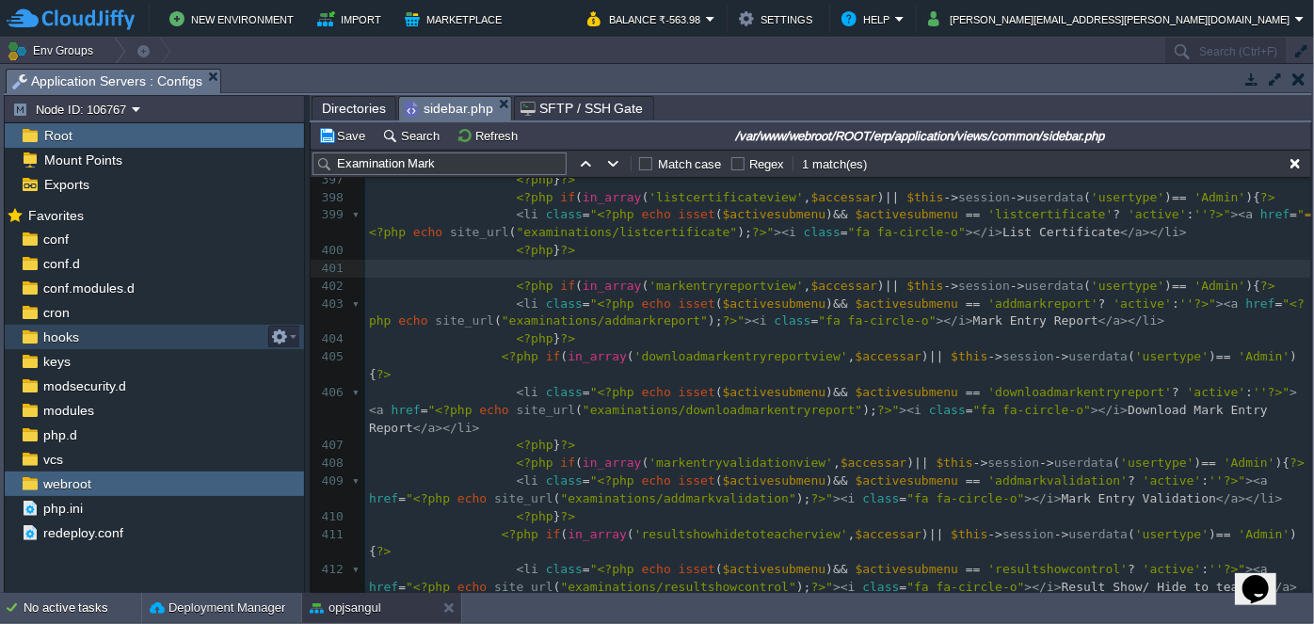
click at [448, 161] on input "Examination Mark" at bounding box center [439, 163] width 254 height 23
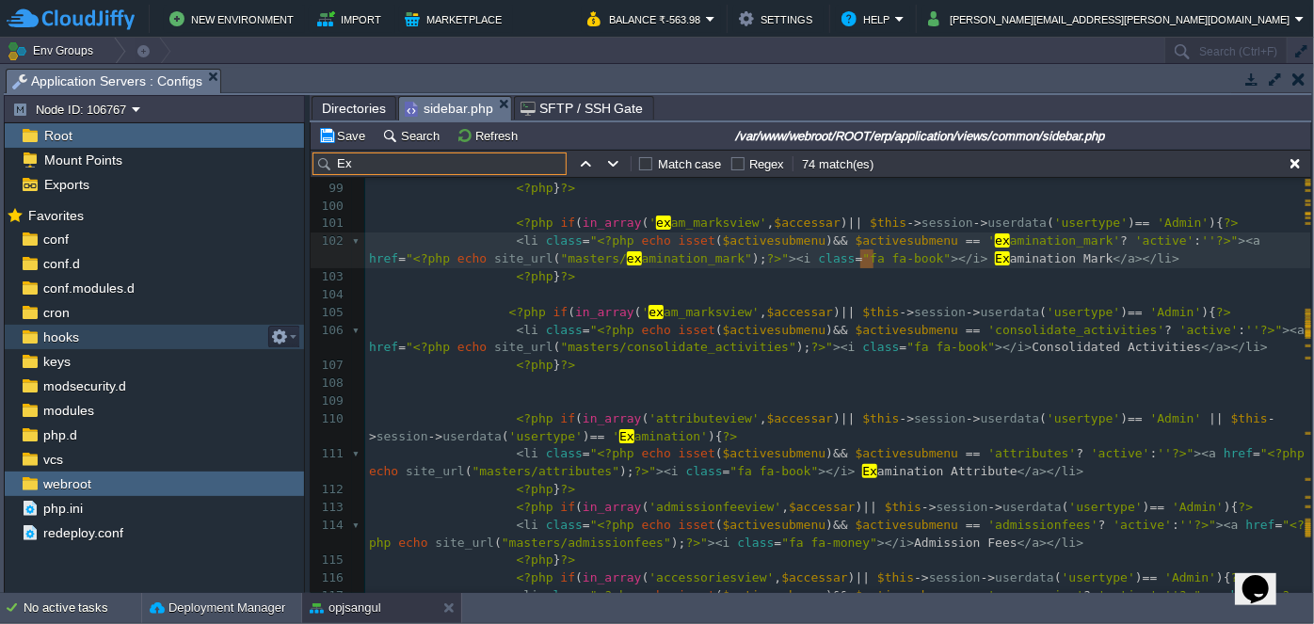
type input "E"
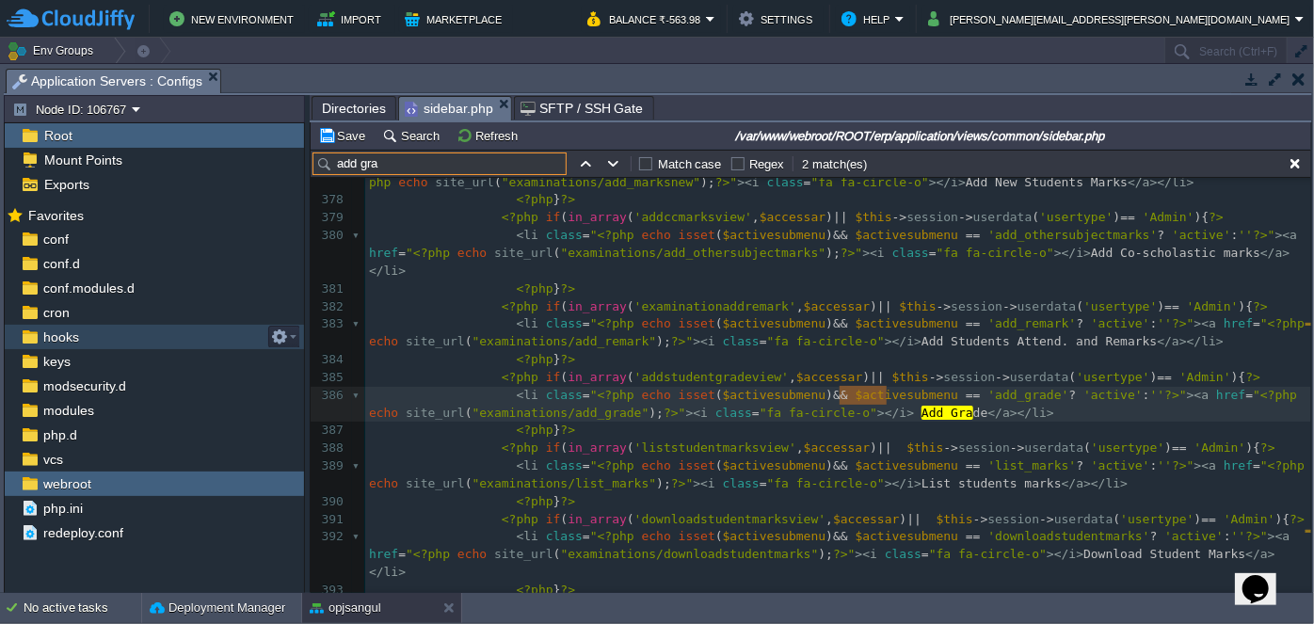
type input "add gra"
click at [587, 422] on pre "<?php } ?>" at bounding box center [838, 431] width 946 height 18
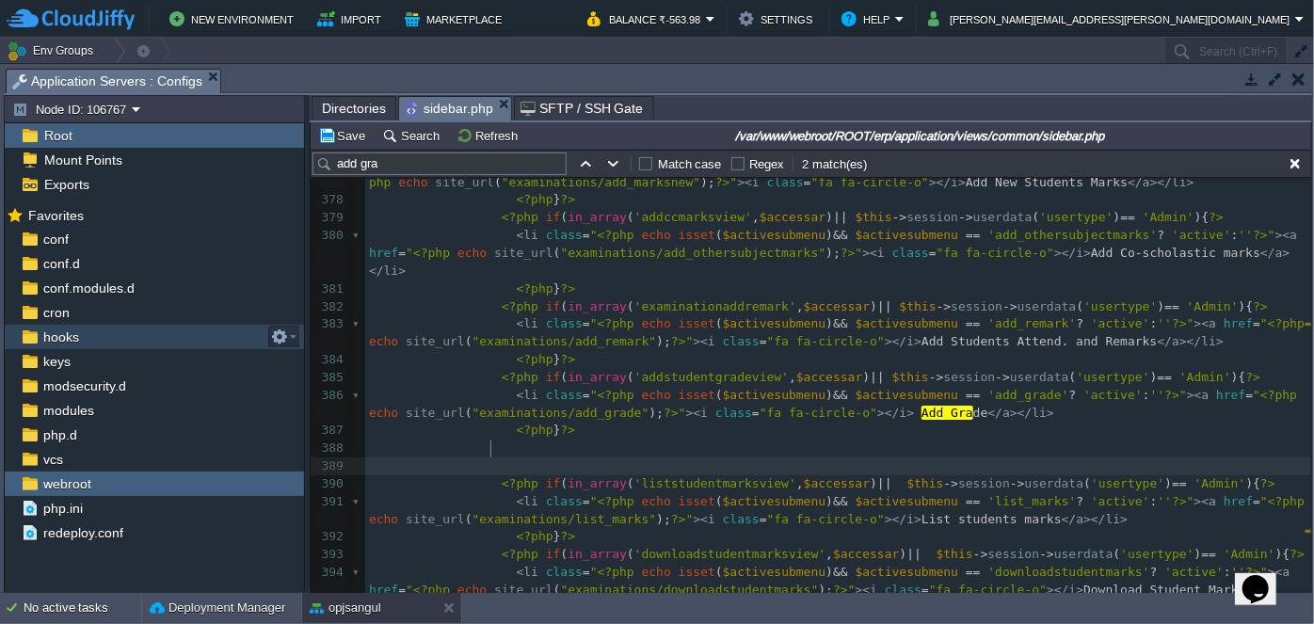
click at [519, 439] on pre at bounding box center [838, 448] width 946 height 18
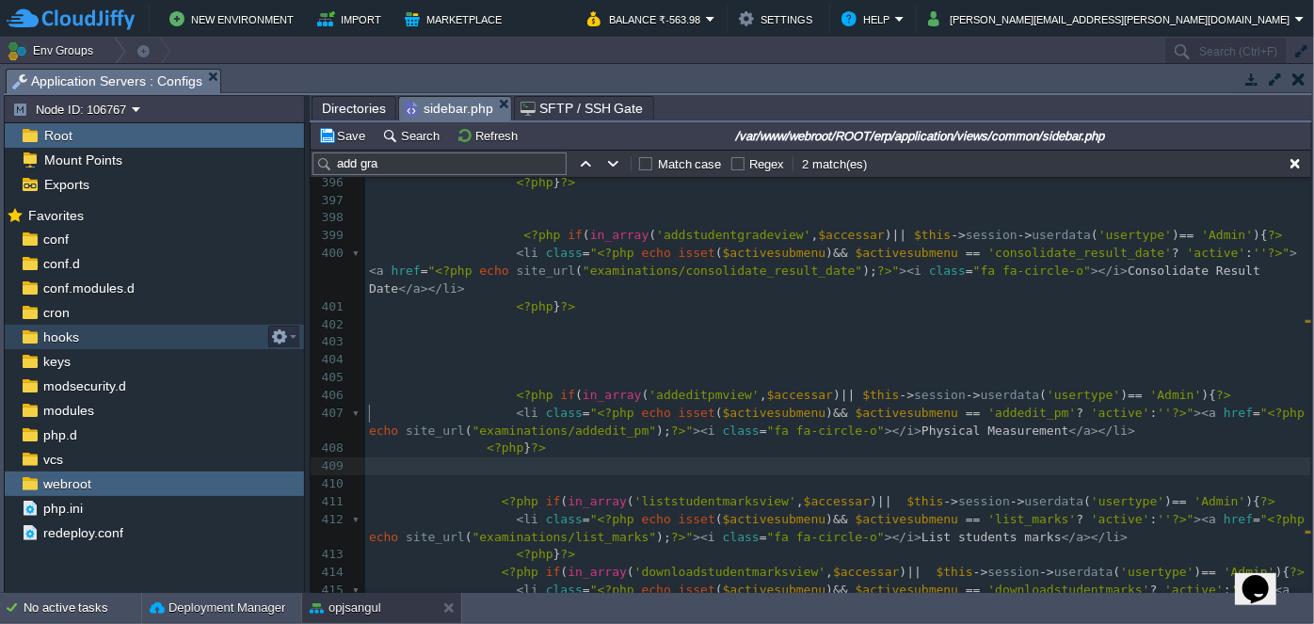
click at [504, 442] on div "xxxxxxxxxx < li class = " <?php echo isset ( $activesubmenu ) && $activesubmenu…" at bounding box center [838, 458] width 946 height 1419
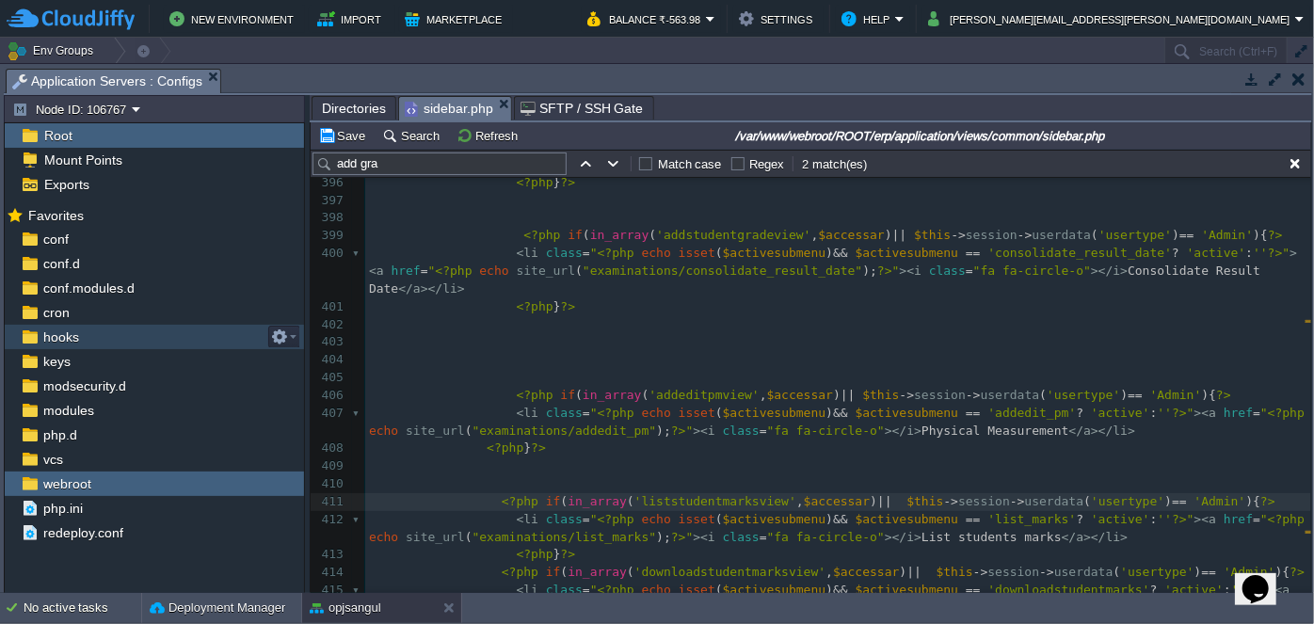
click at [527, 475] on pre at bounding box center [838, 484] width 946 height 18
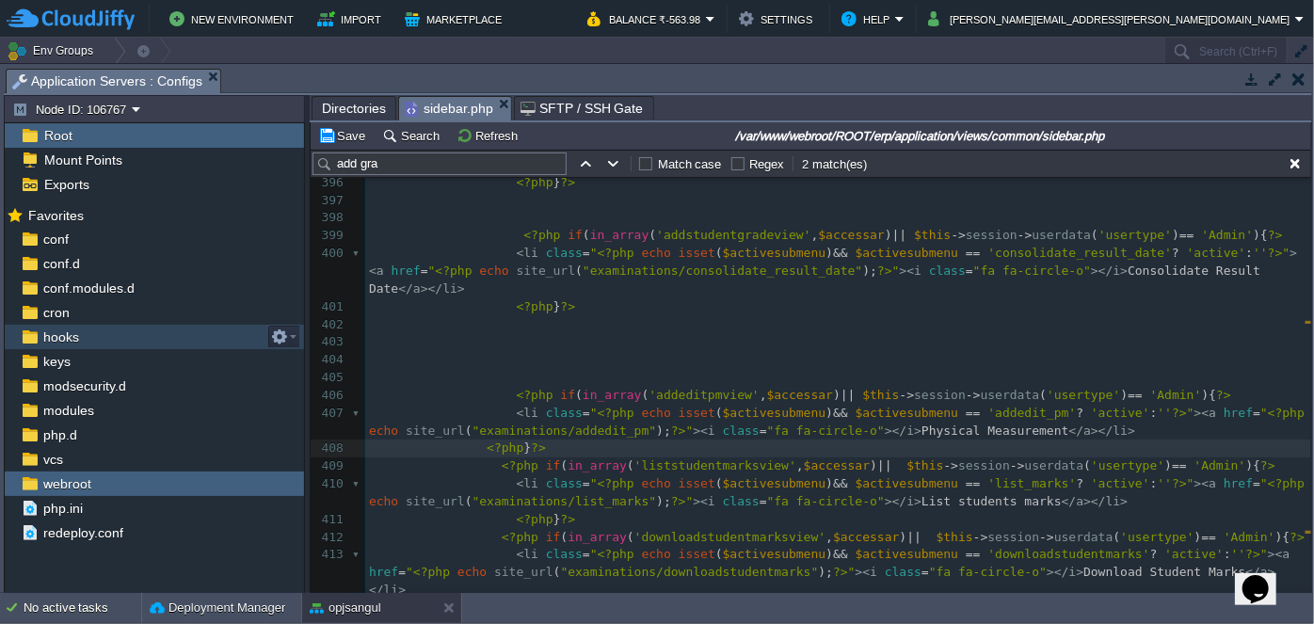
click at [449, 351] on pre "​" at bounding box center [838, 360] width 946 height 18
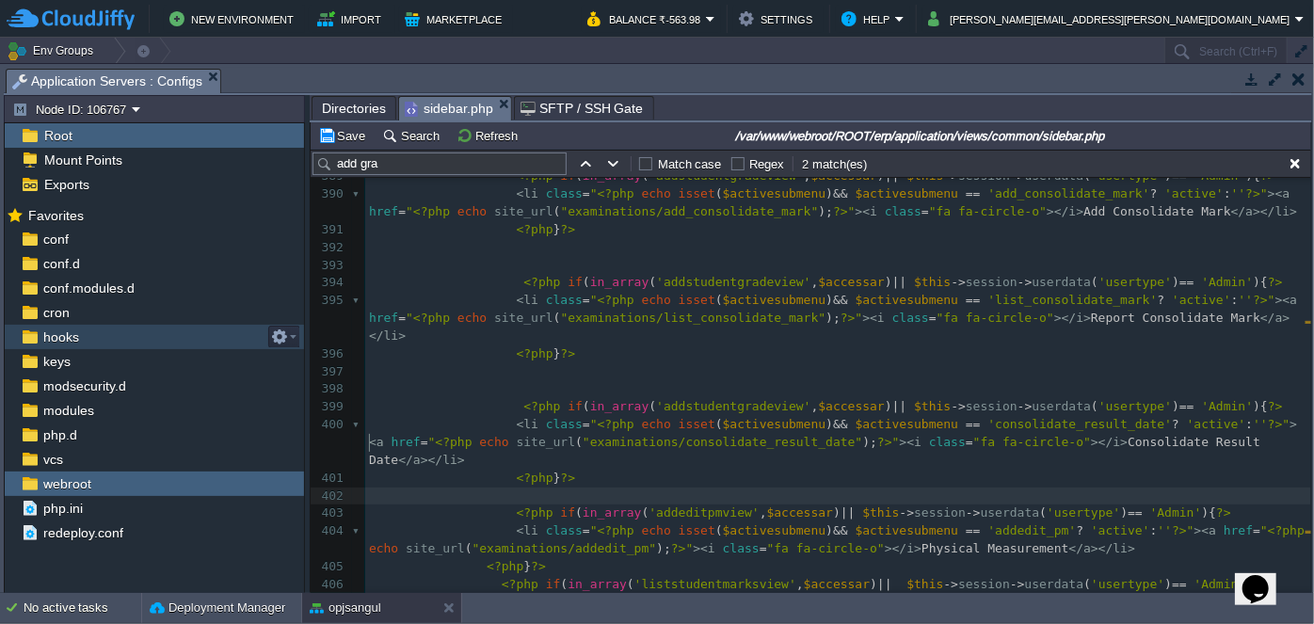
click at [569, 380] on pre "​" at bounding box center [838, 389] width 946 height 18
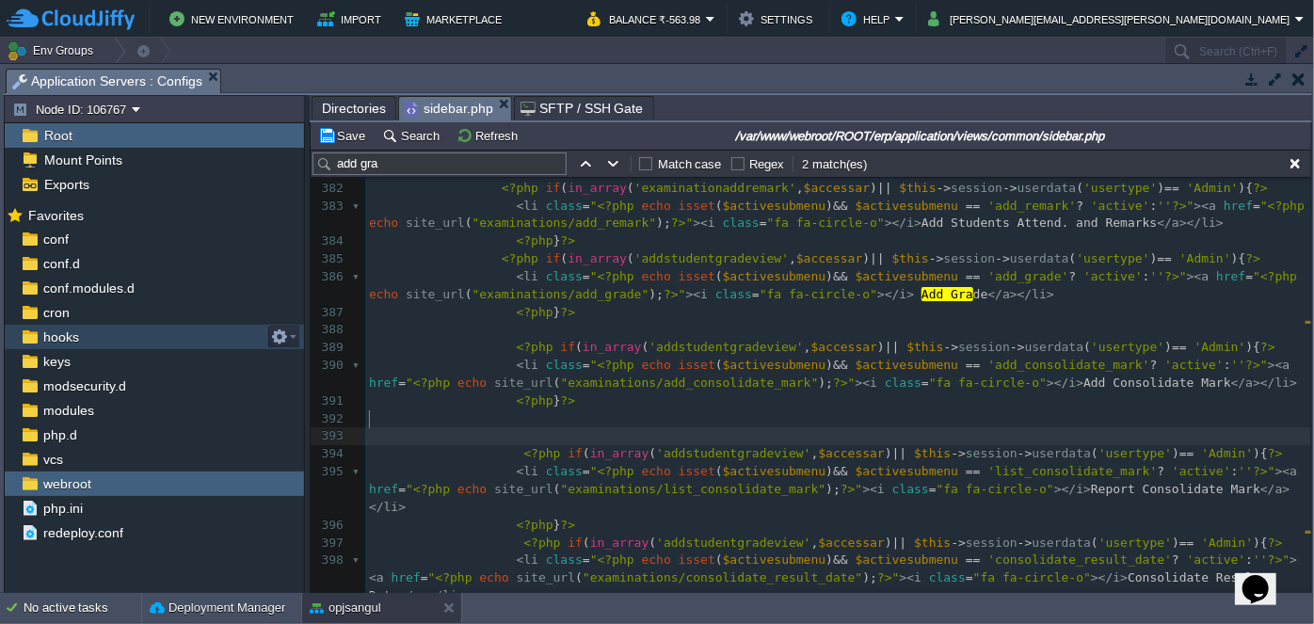
click at [578, 427] on pre "​" at bounding box center [838, 436] width 946 height 18
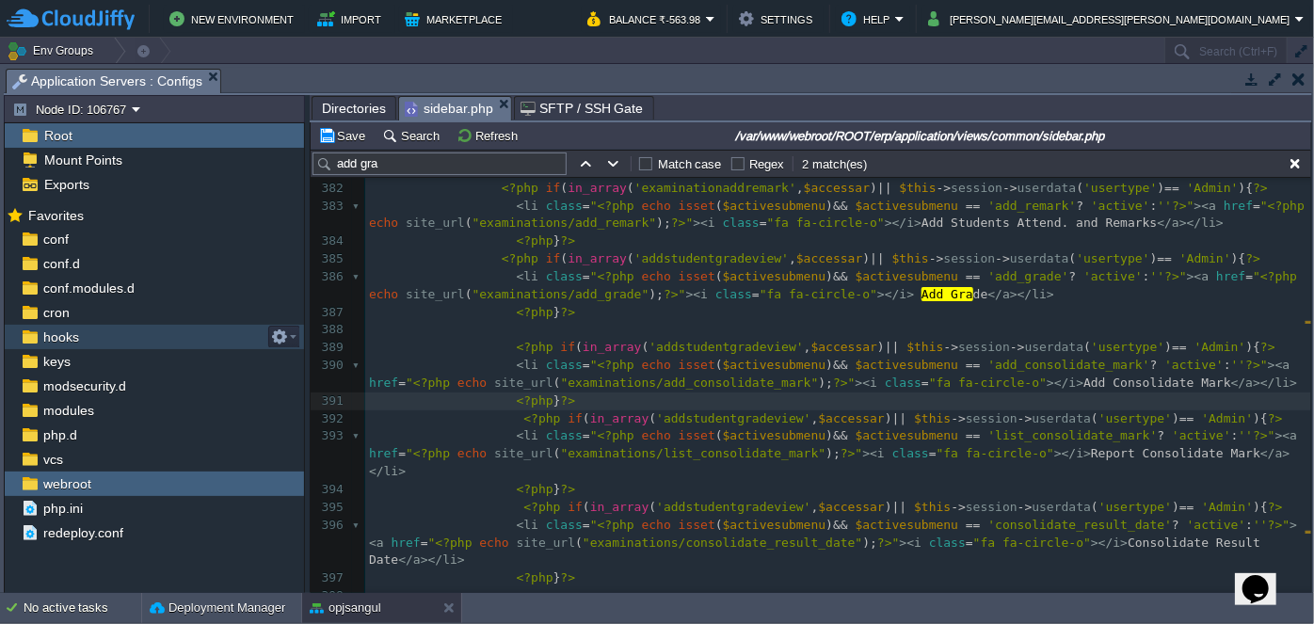
click at [572, 321] on pre at bounding box center [838, 330] width 946 height 18
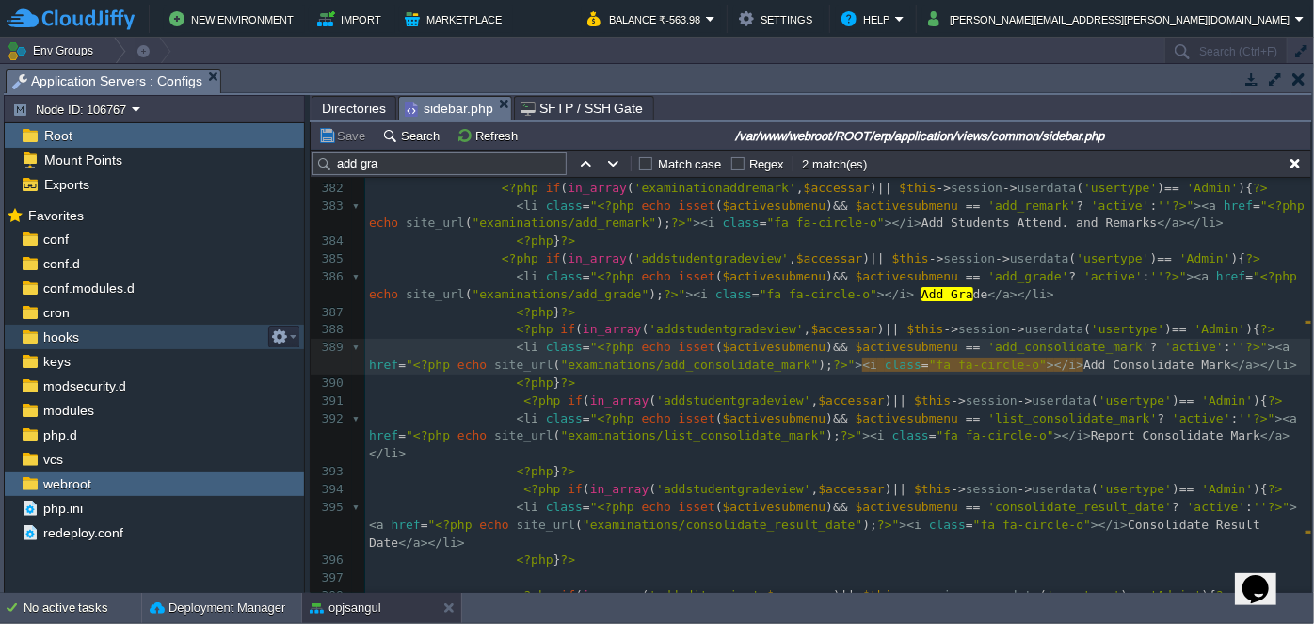
click at [363, 111] on span "Directories" at bounding box center [354, 108] width 64 height 23
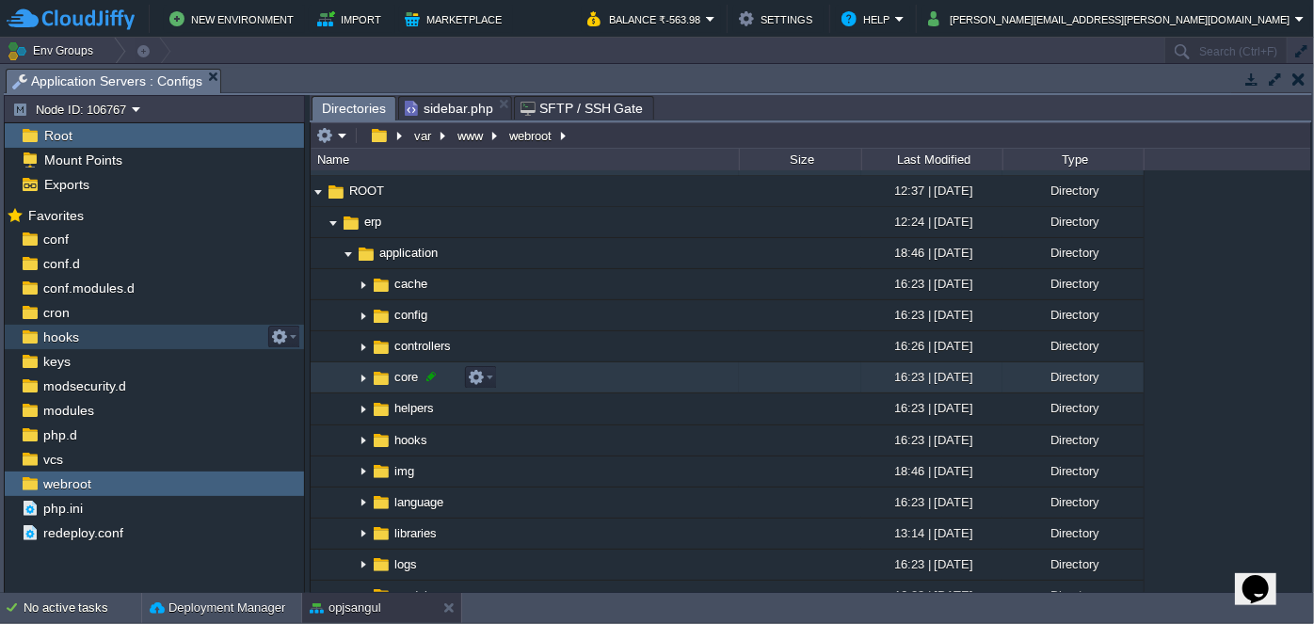
scroll to position [0, 0]
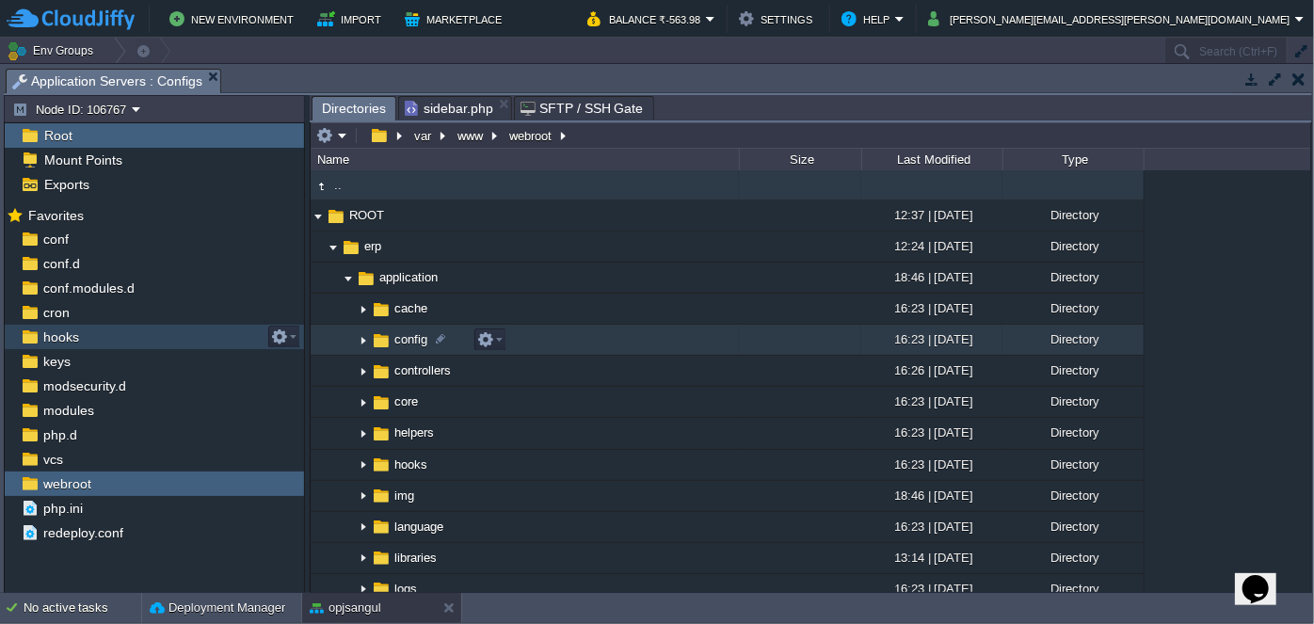
click at [360, 334] on img at bounding box center [363, 340] width 15 height 29
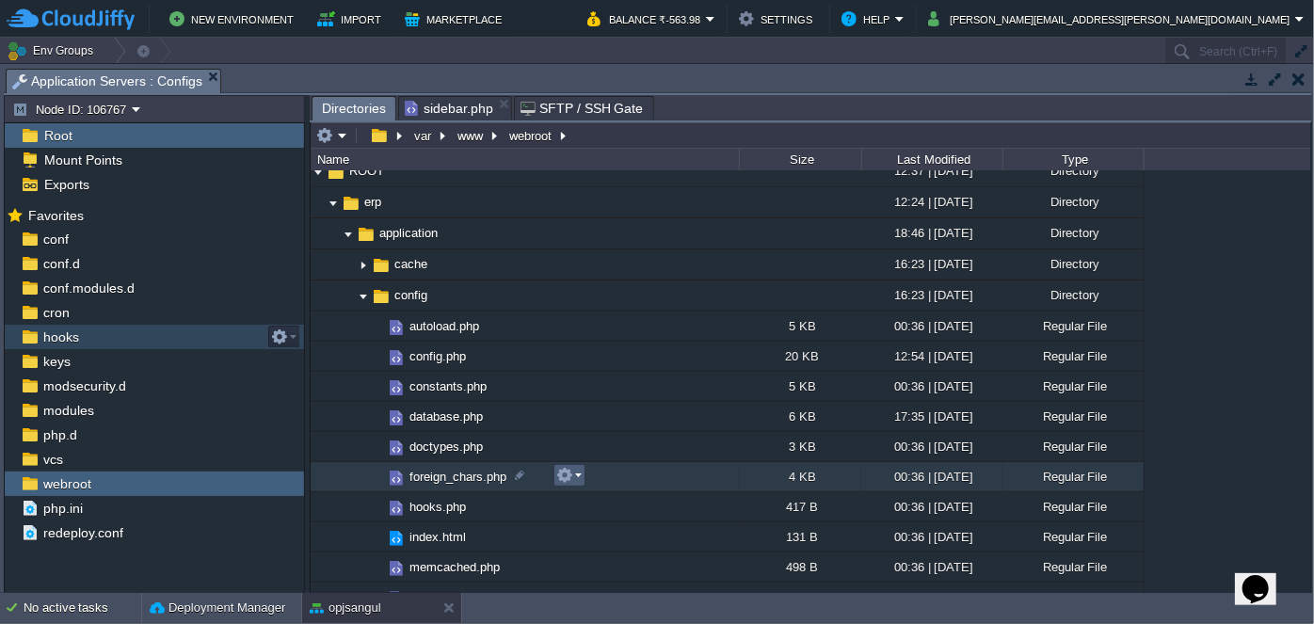
scroll to position [85, 0]
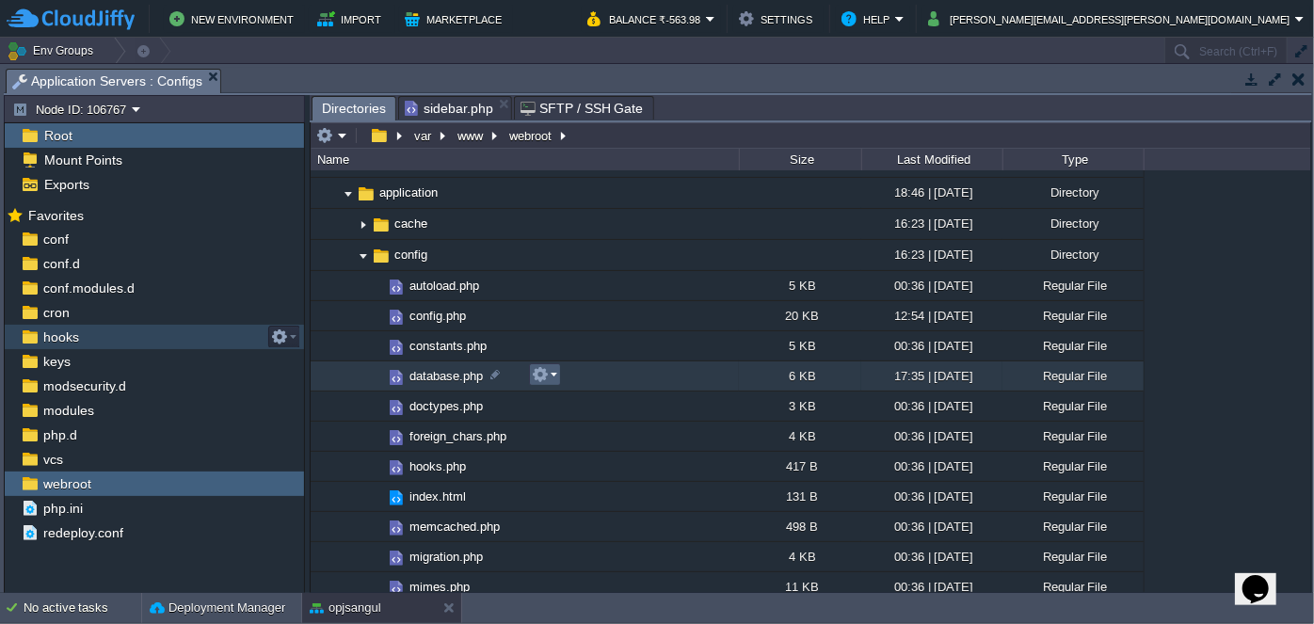
click at [550, 376] on em at bounding box center [544, 374] width 25 height 17
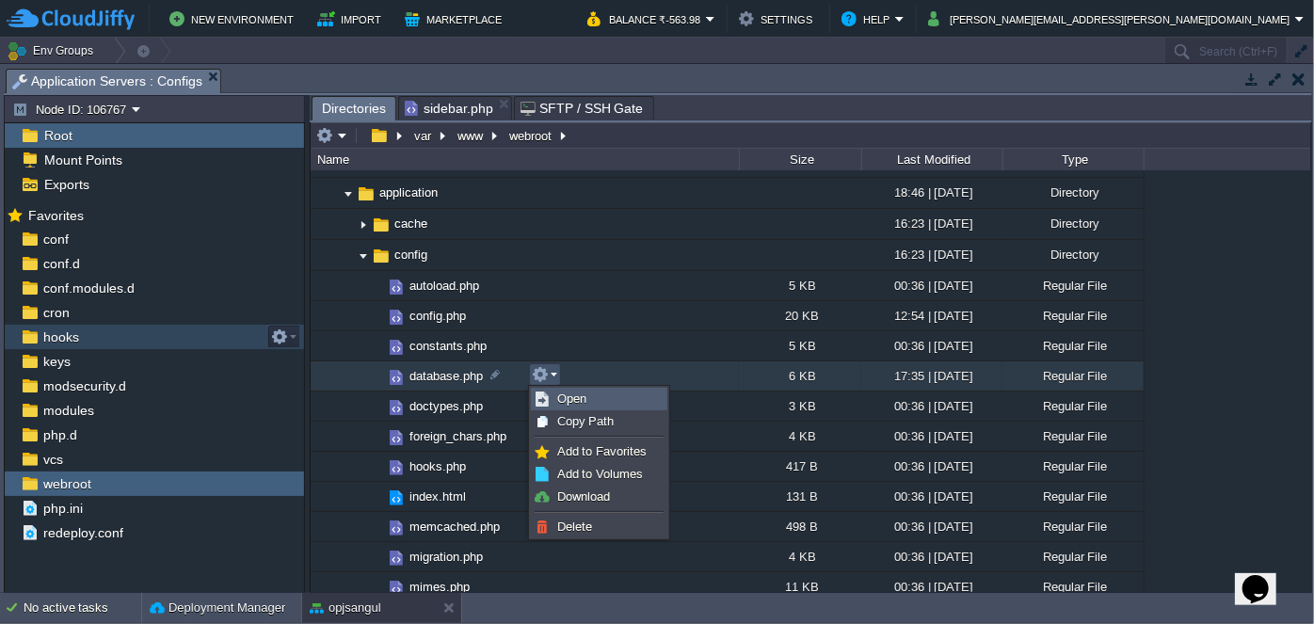
click at [565, 392] on span "Open" at bounding box center [571, 398] width 29 height 14
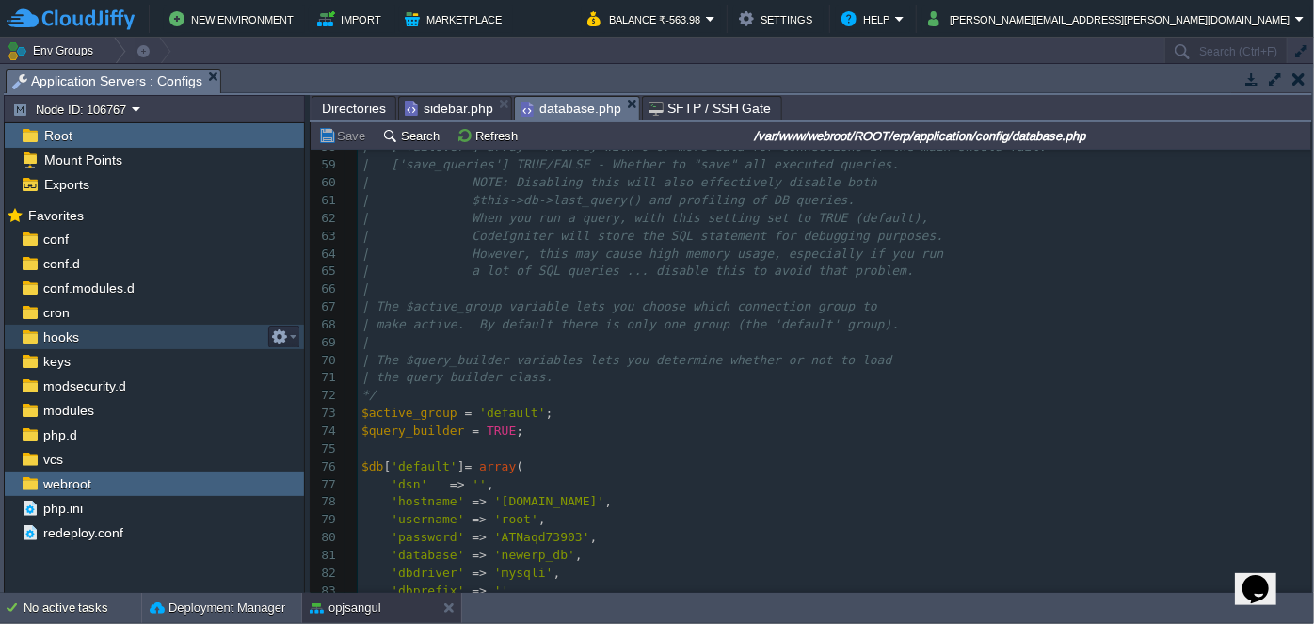
scroll to position [1282, 0]
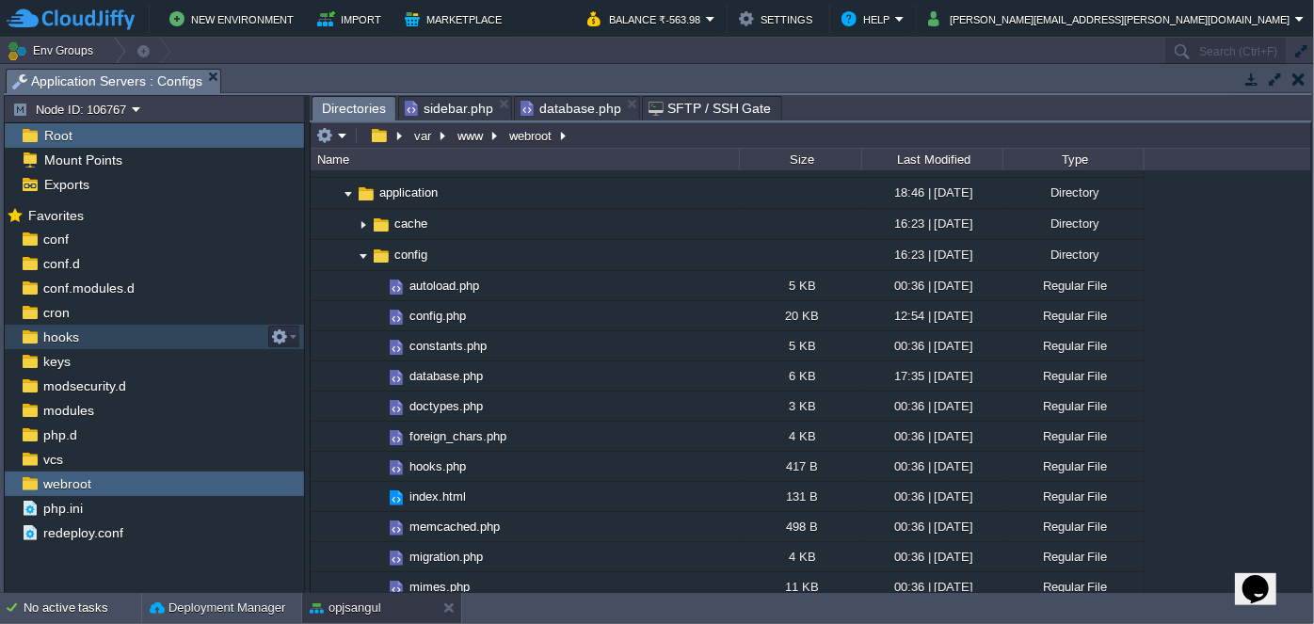
click at [351, 108] on span "Directories" at bounding box center [354, 109] width 64 height 24
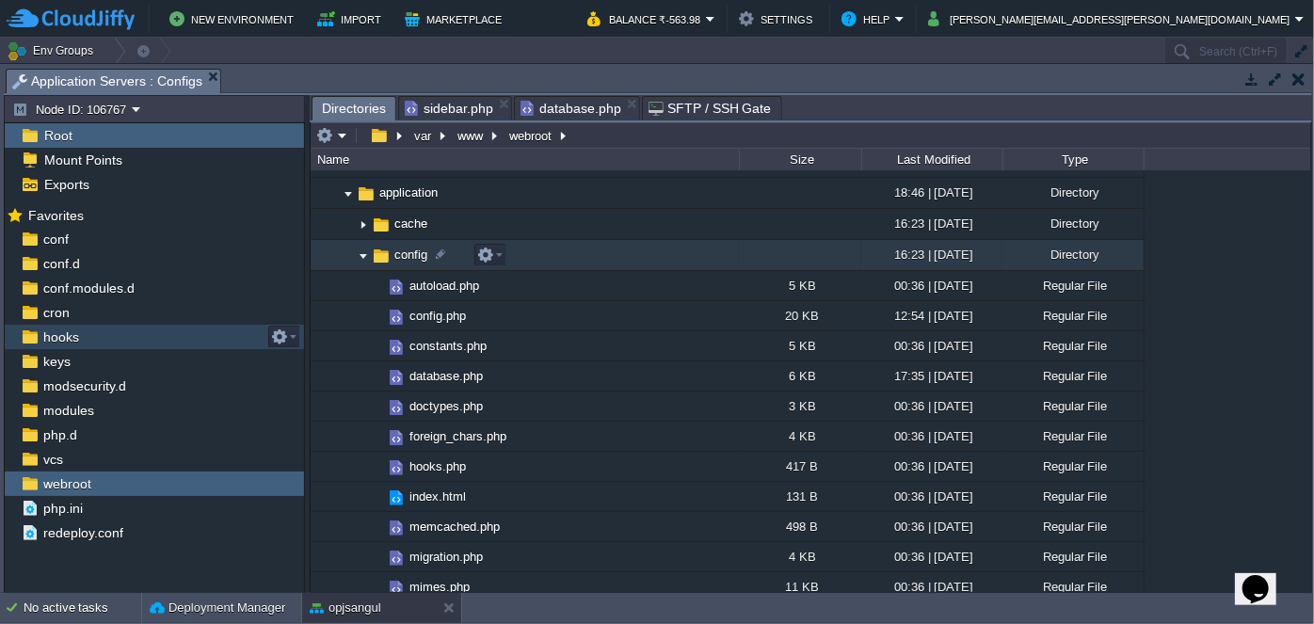
click at [366, 254] on img at bounding box center [363, 255] width 15 height 29
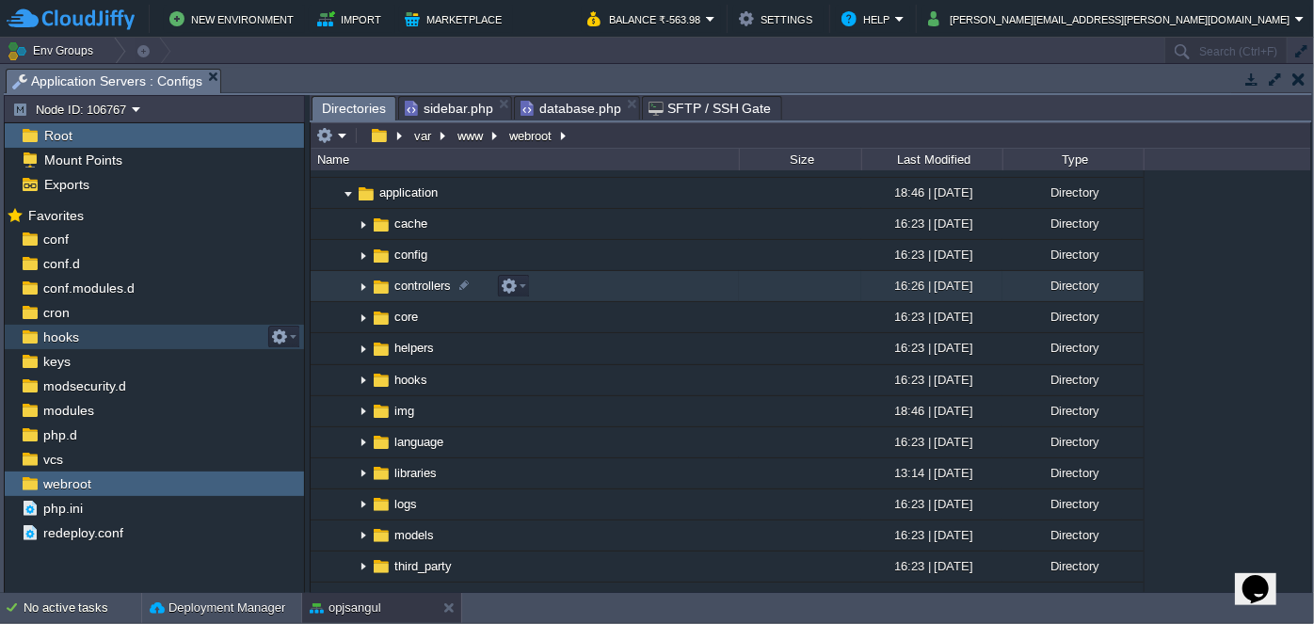
click at [368, 283] on img at bounding box center [363, 286] width 15 height 29
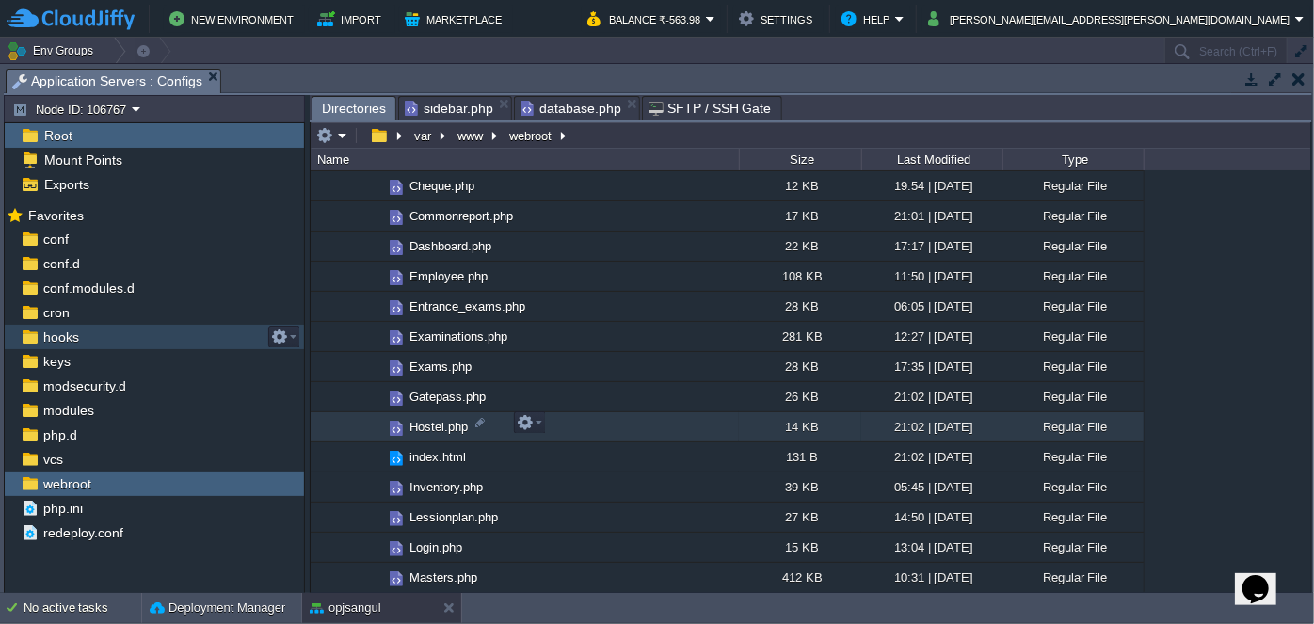
scroll to position [427, 0]
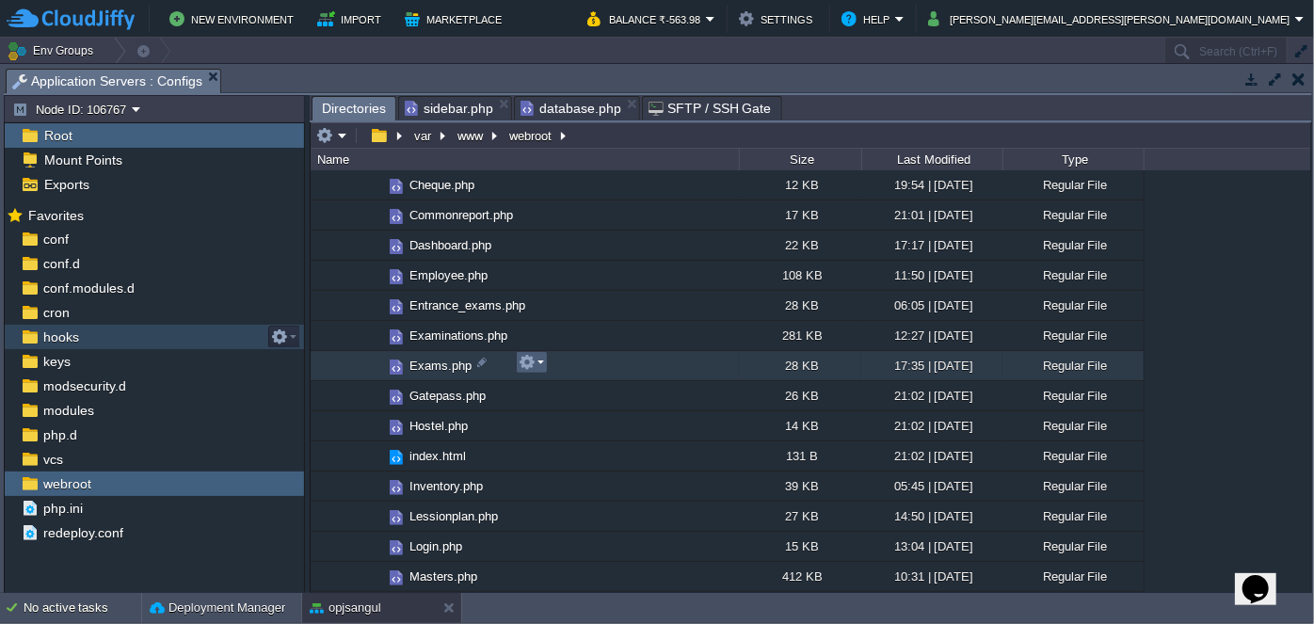
click at [543, 362] on td at bounding box center [532, 362] width 32 height 23
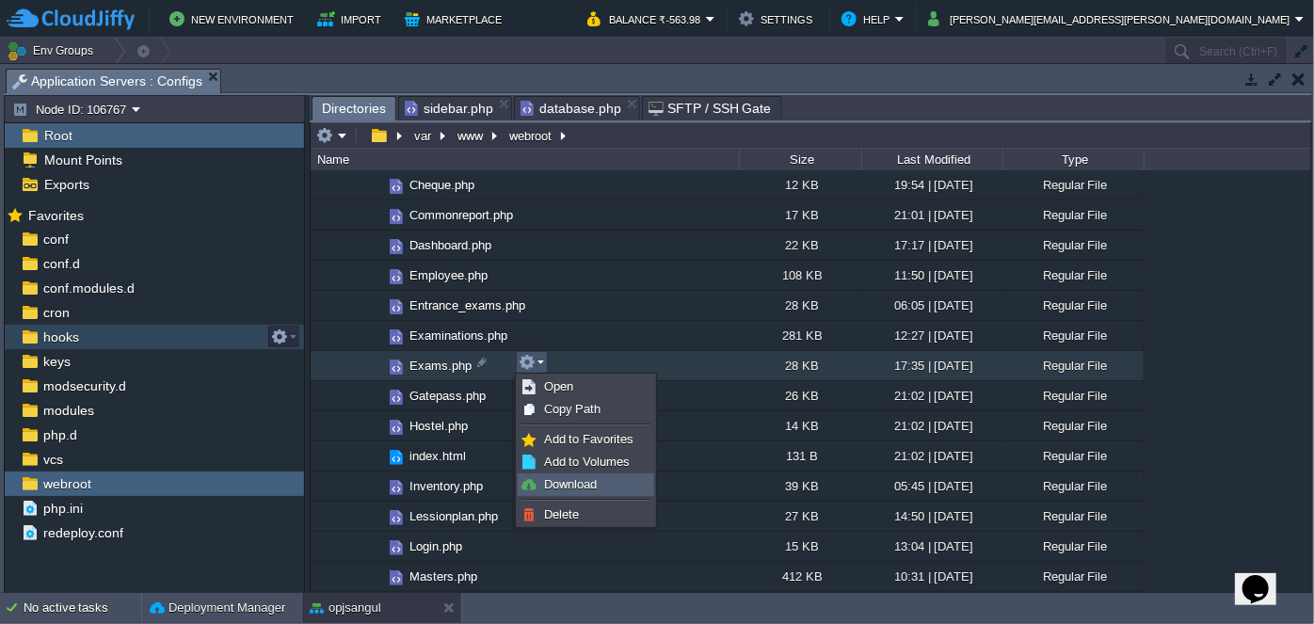
click at [560, 487] on span "Download" at bounding box center [570, 484] width 53 height 14
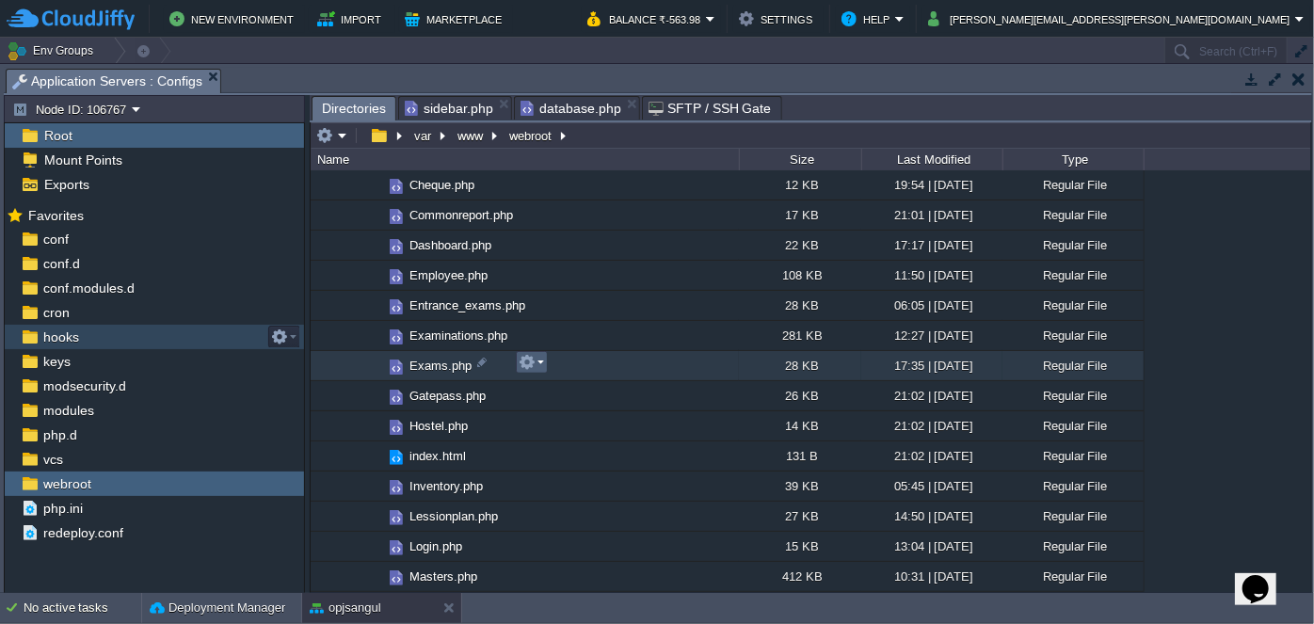
click at [544, 361] on td at bounding box center [532, 362] width 32 height 23
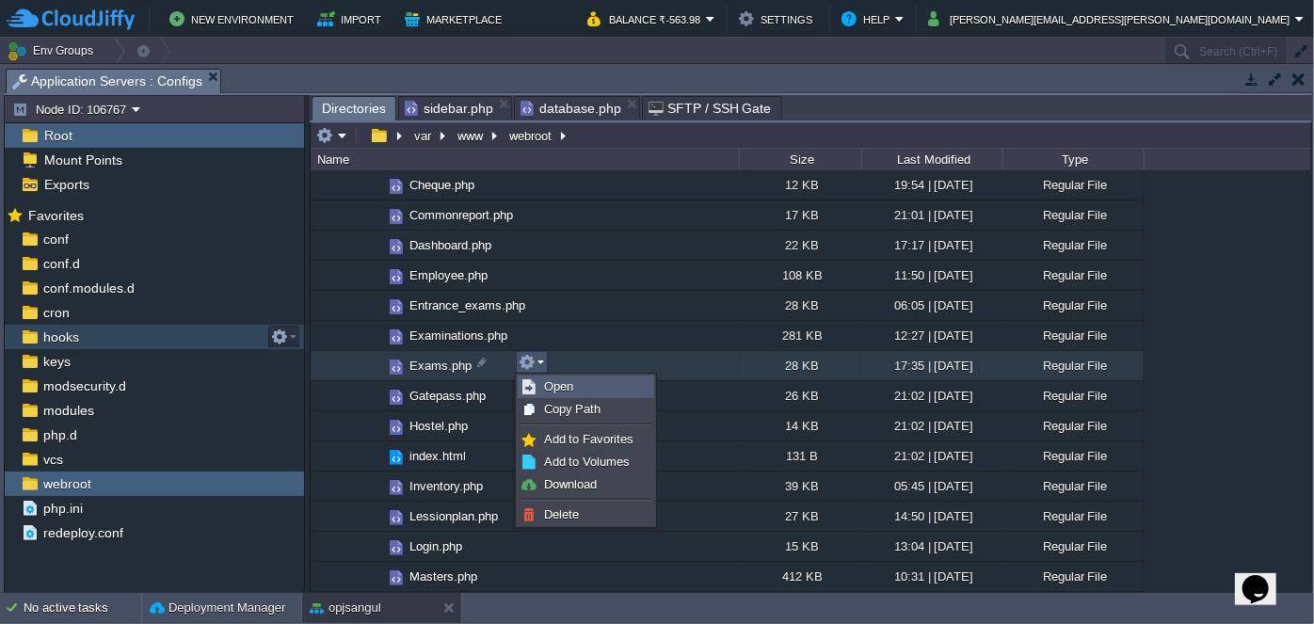
click at [552, 389] on span "Open" at bounding box center [558, 386] width 29 height 14
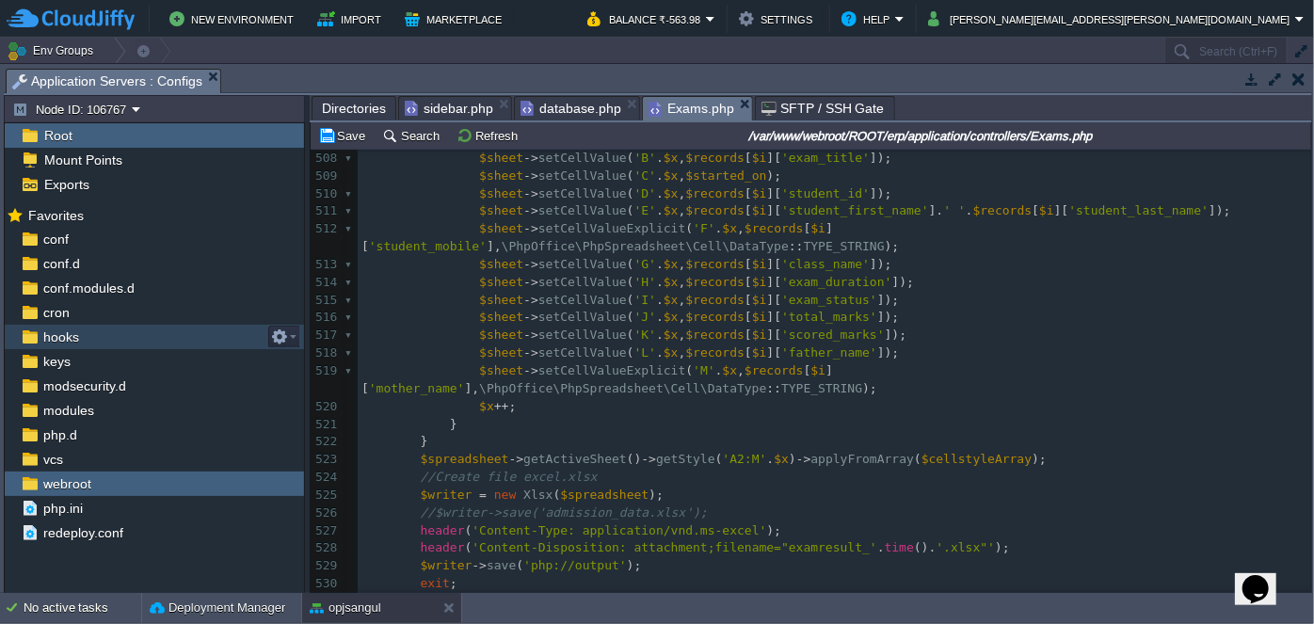
scroll to position [9870, 0]
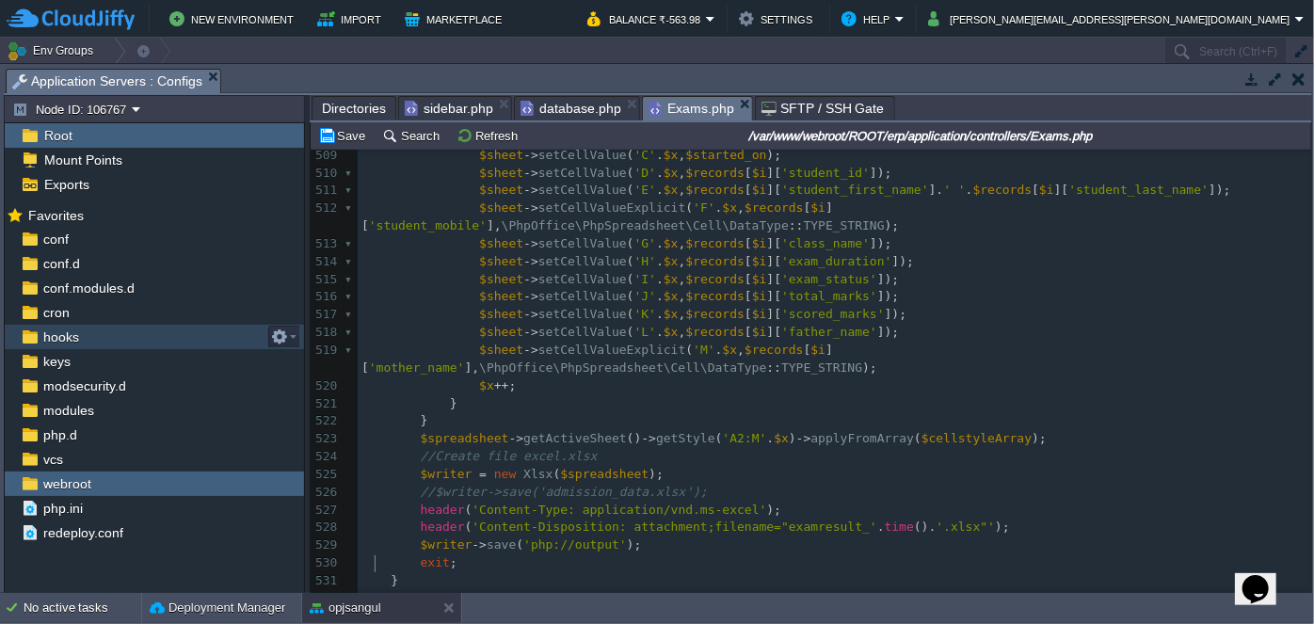
click at [529, 590] on pre at bounding box center [834, 599] width 953 height 18
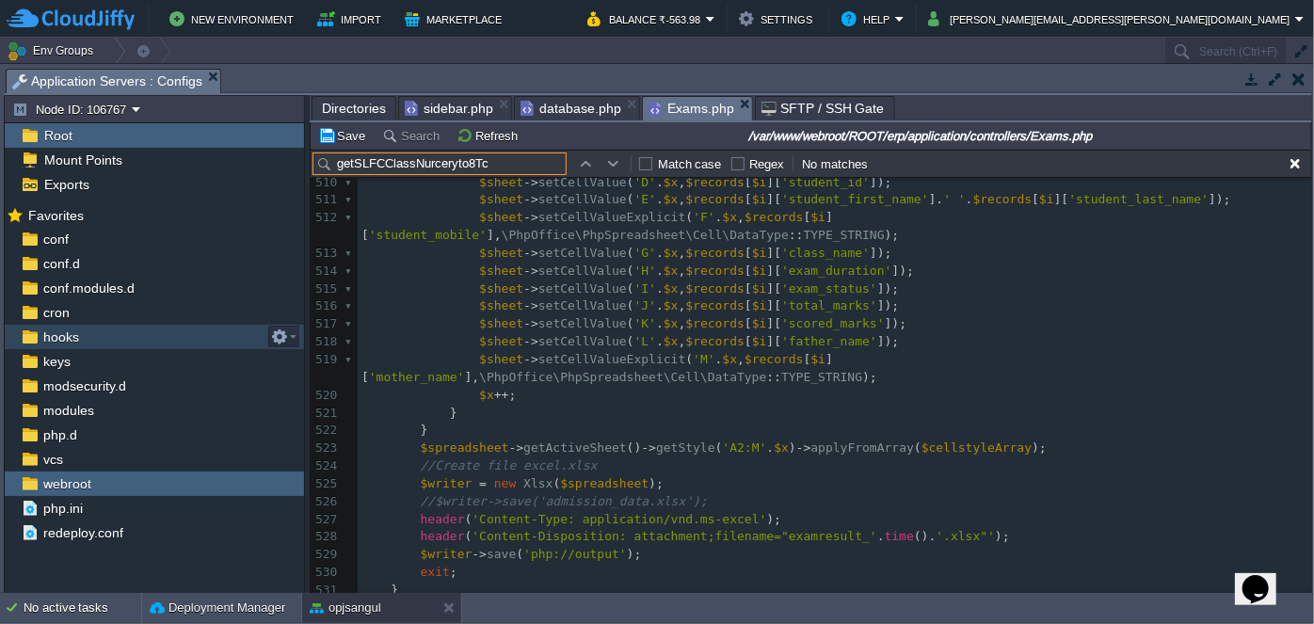
scroll to position [9898, 0]
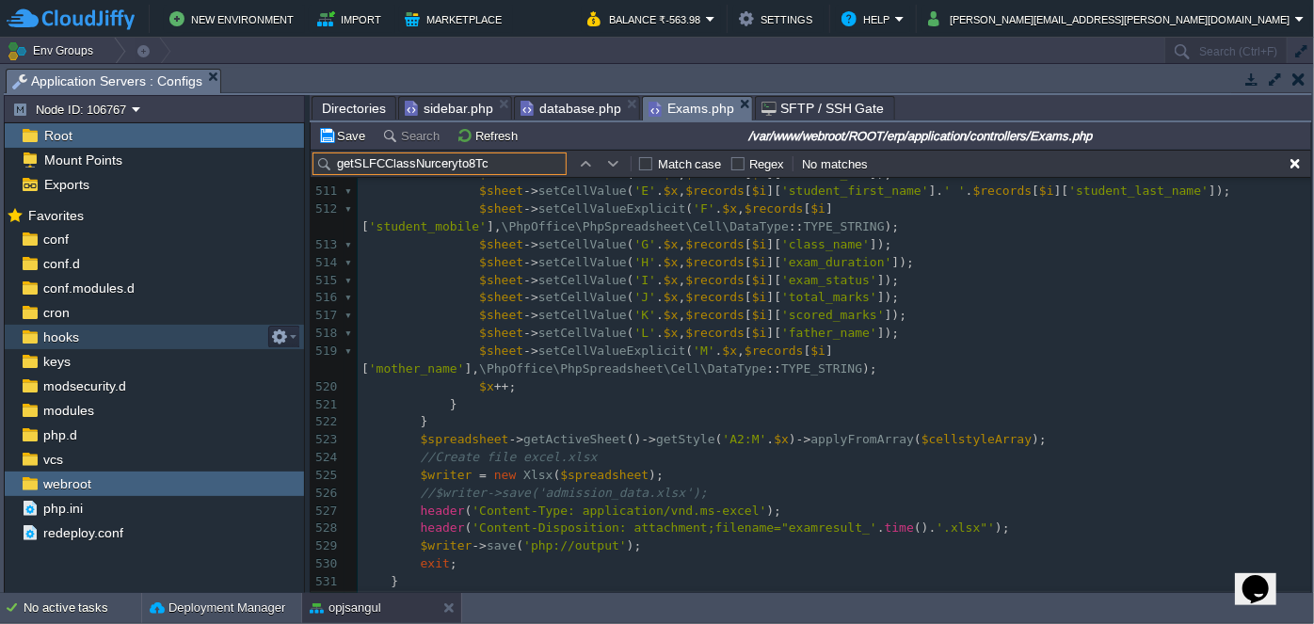
click at [523, 163] on input "getSLFCClassNurceryto8Tc" at bounding box center [439, 163] width 254 height 23
type input "g"
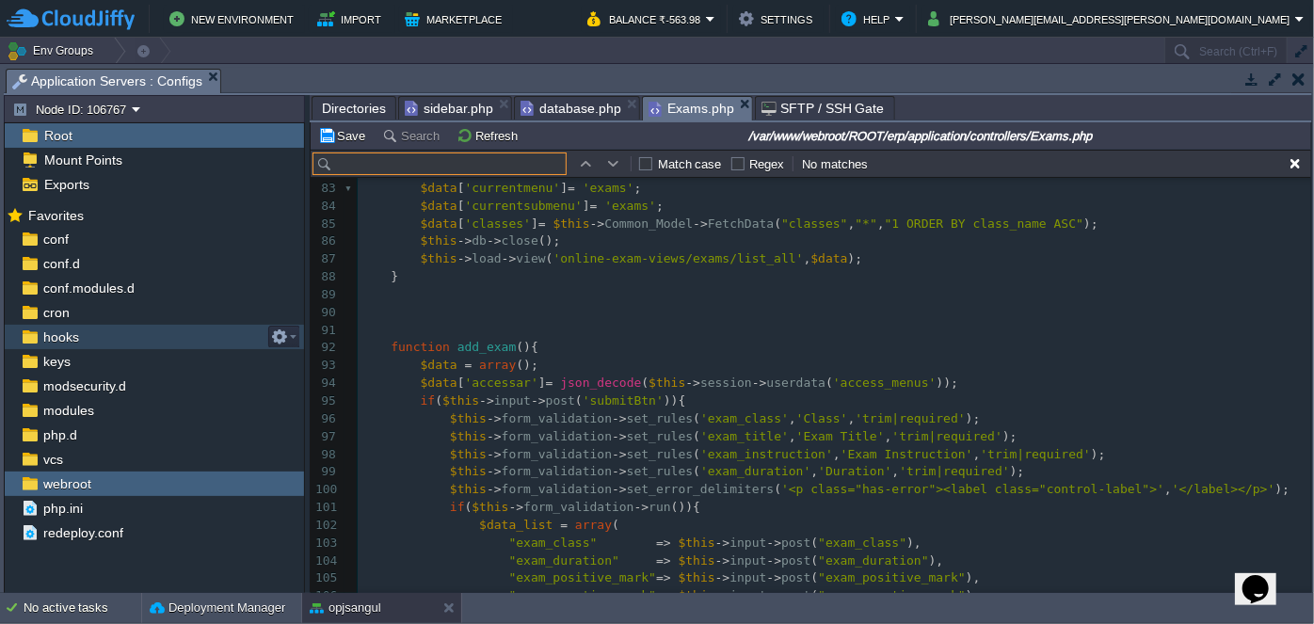
scroll to position [1545, 0]
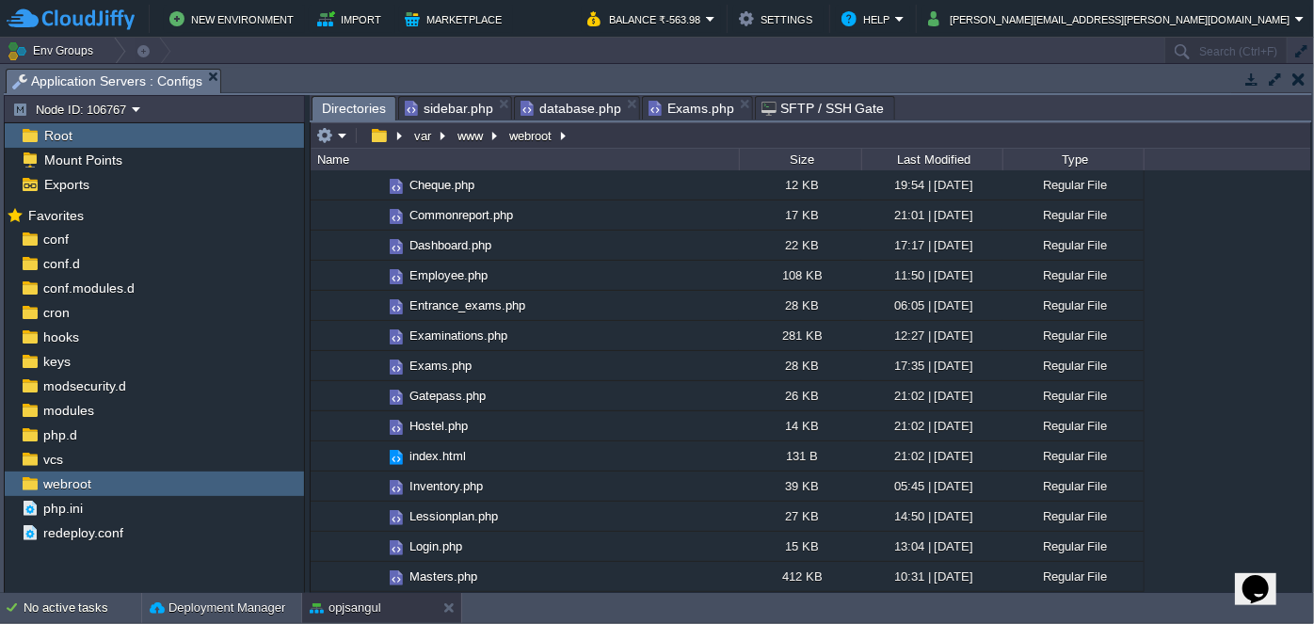
click at [357, 106] on span "Directories" at bounding box center [354, 109] width 64 height 24
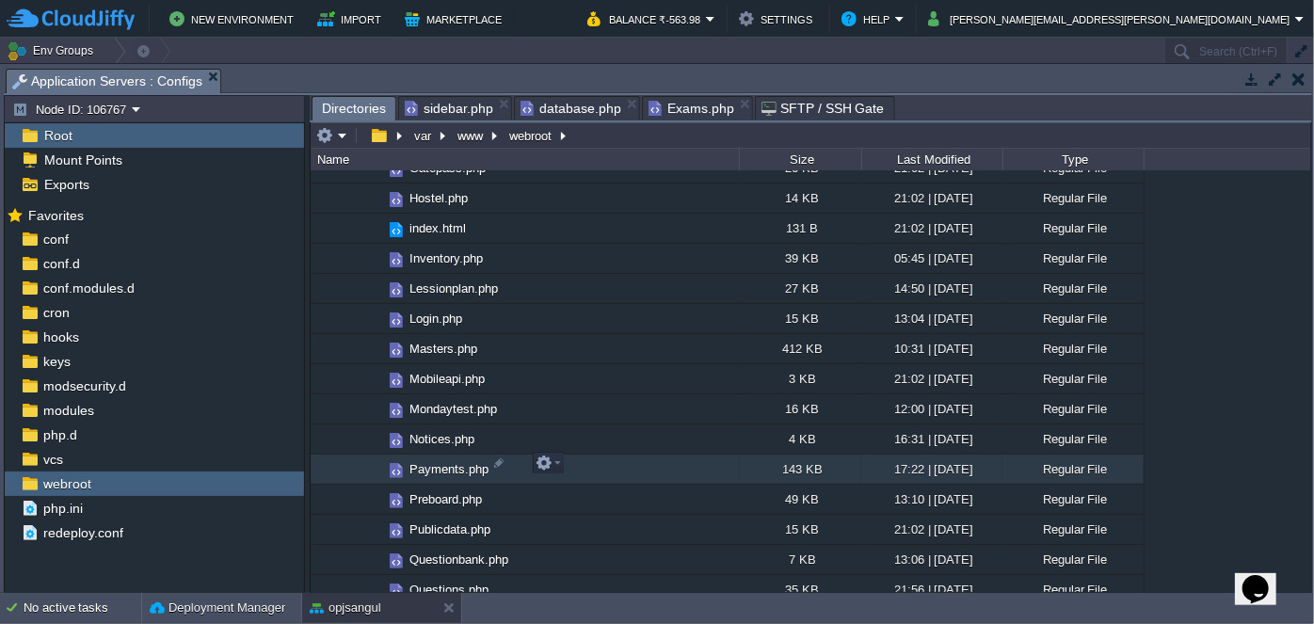
scroll to position [684, 0]
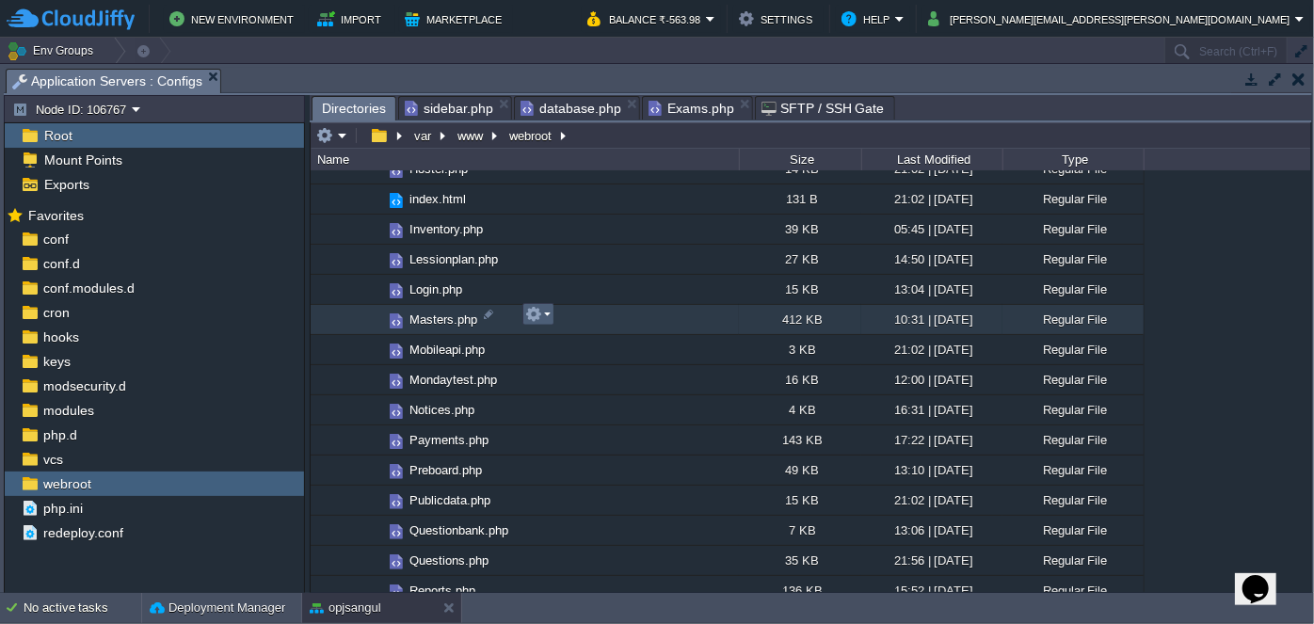
click at [545, 312] on em at bounding box center [537, 314] width 25 height 17
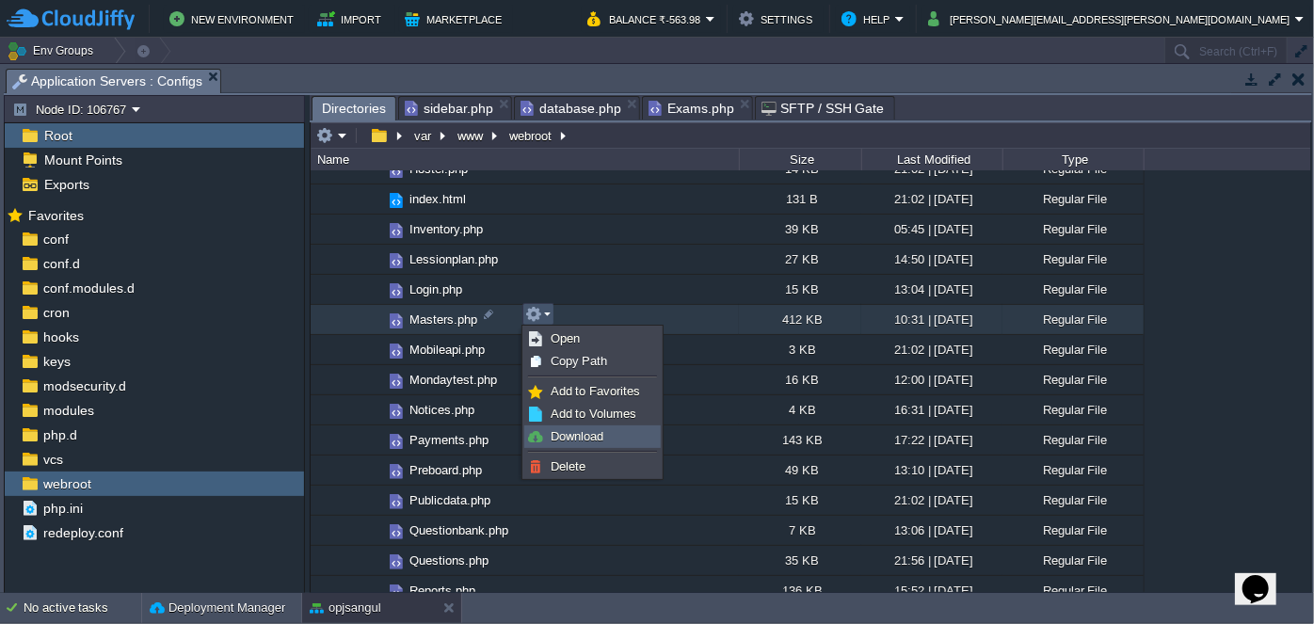
click at [577, 427] on link "Download" at bounding box center [592, 436] width 135 height 21
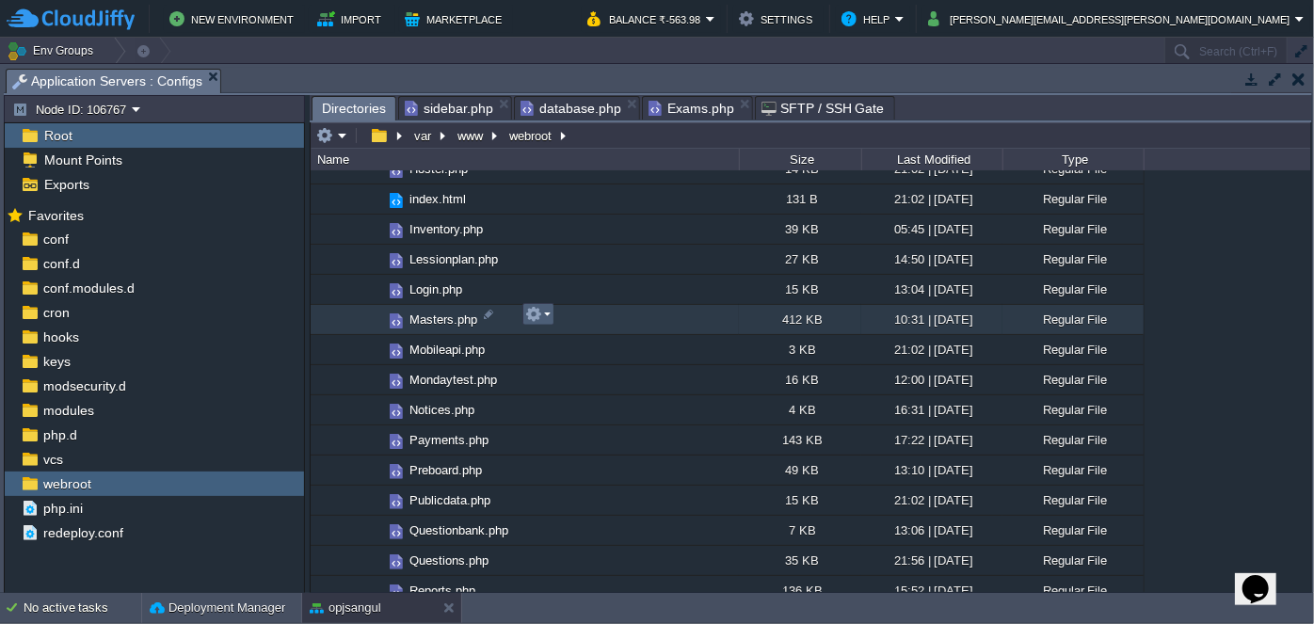
click at [549, 317] on em at bounding box center [537, 314] width 25 height 17
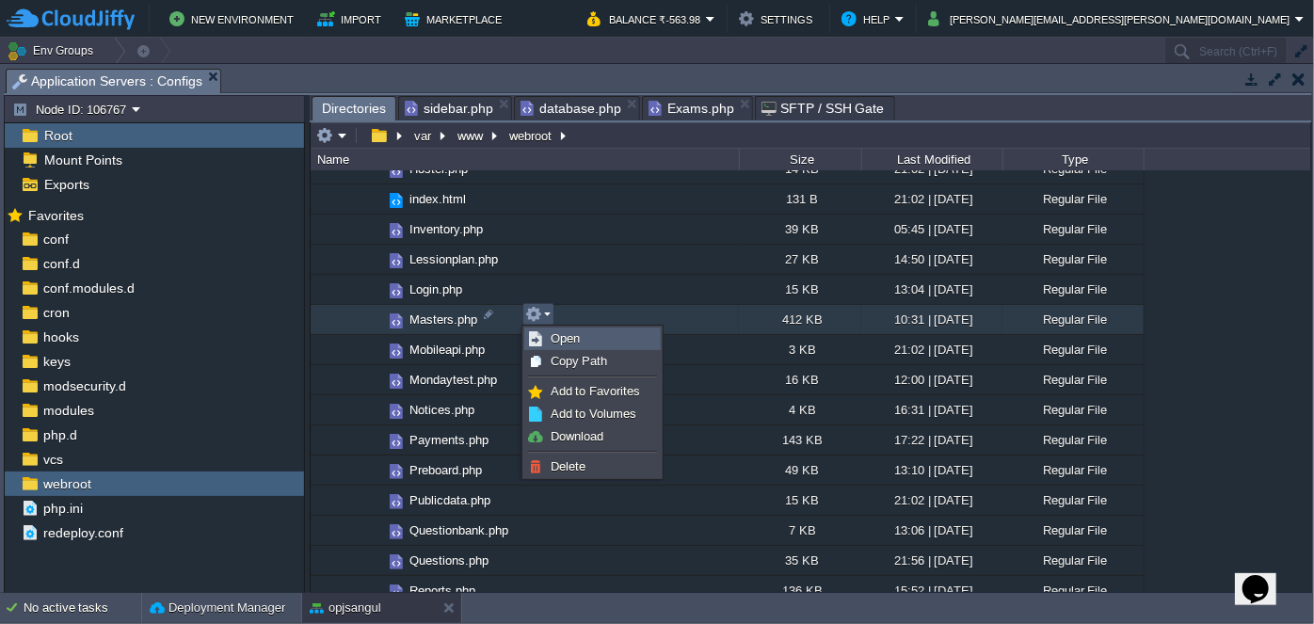
click at [569, 348] on link "Open" at bounding box center [592, 338] width 135 height 21
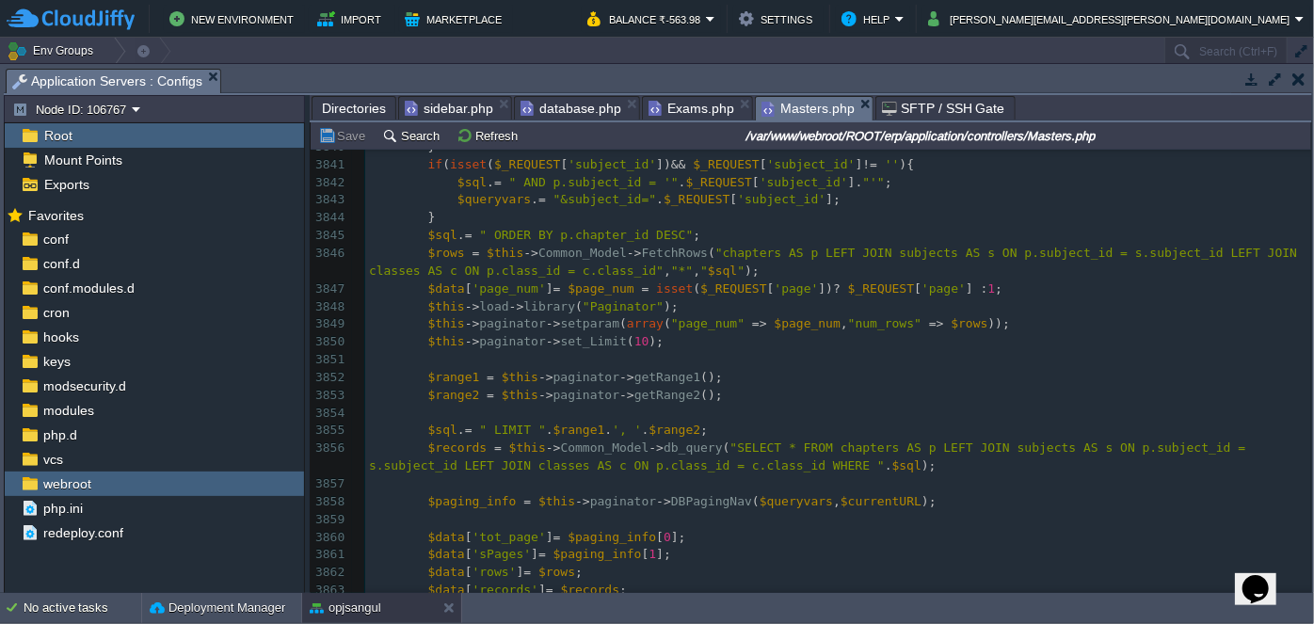
scroll to position [91406, 0]
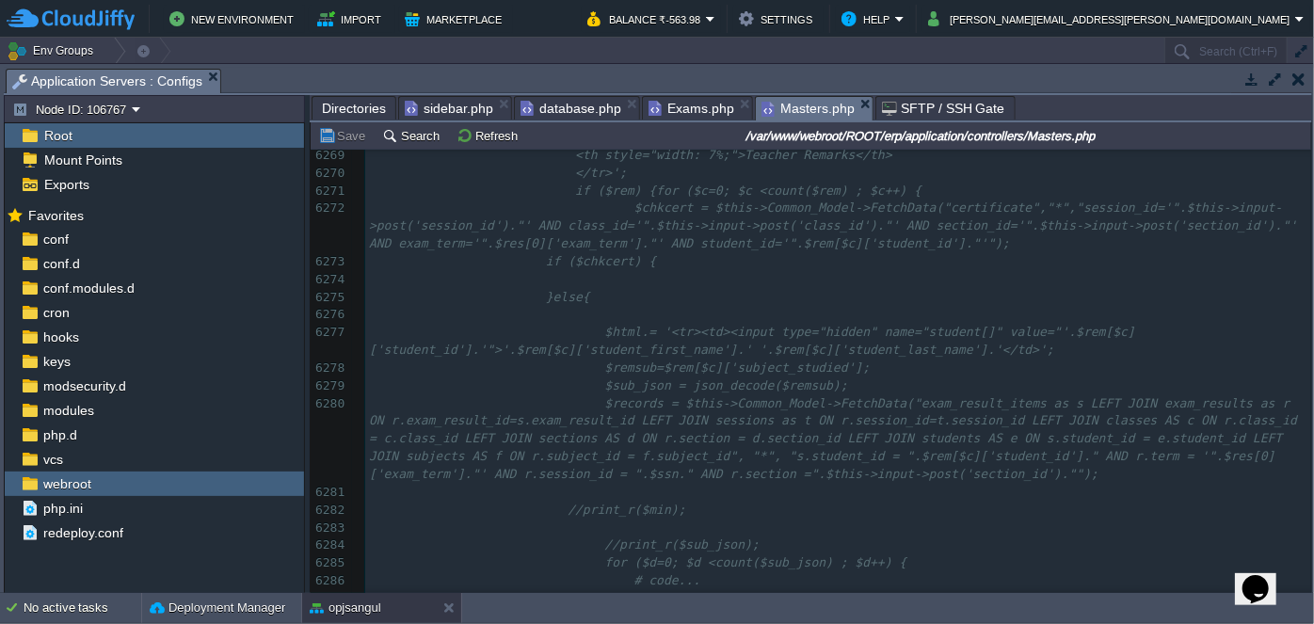
drag, startPoint x: 1306, startPoint y: 168, endPoint x: 57, endPoint y: 23, distance: 1257.3
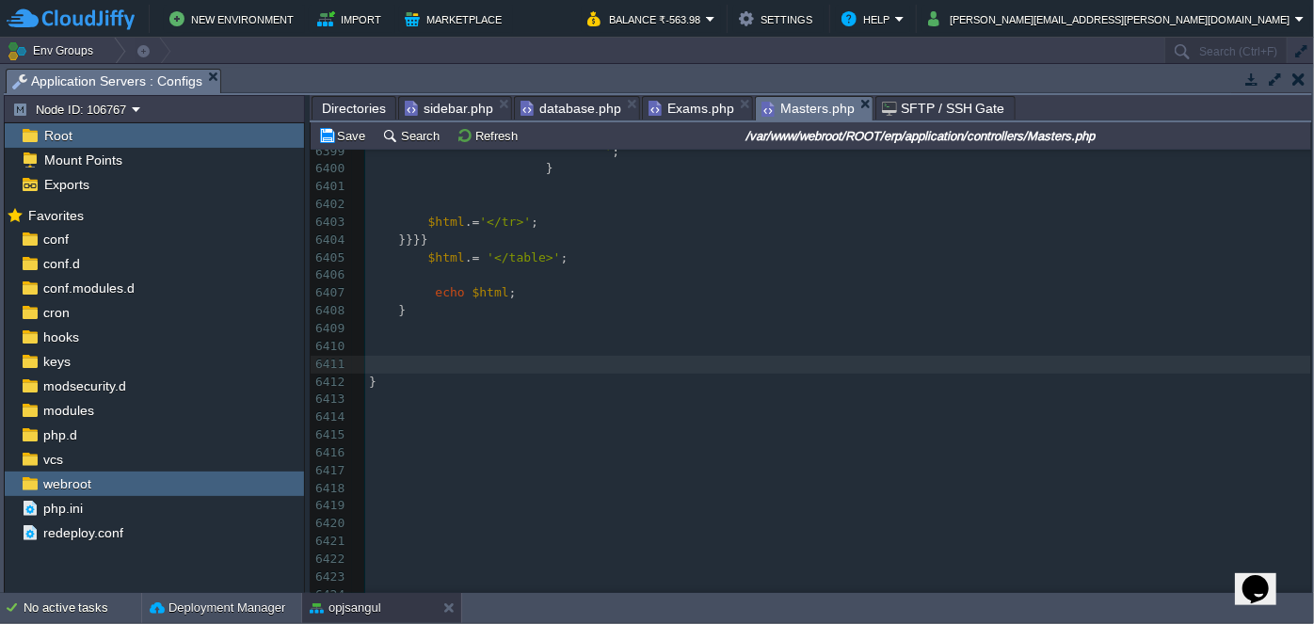
click at [423, 320] on pre at bounding box center [838, 329] width 946 height 18
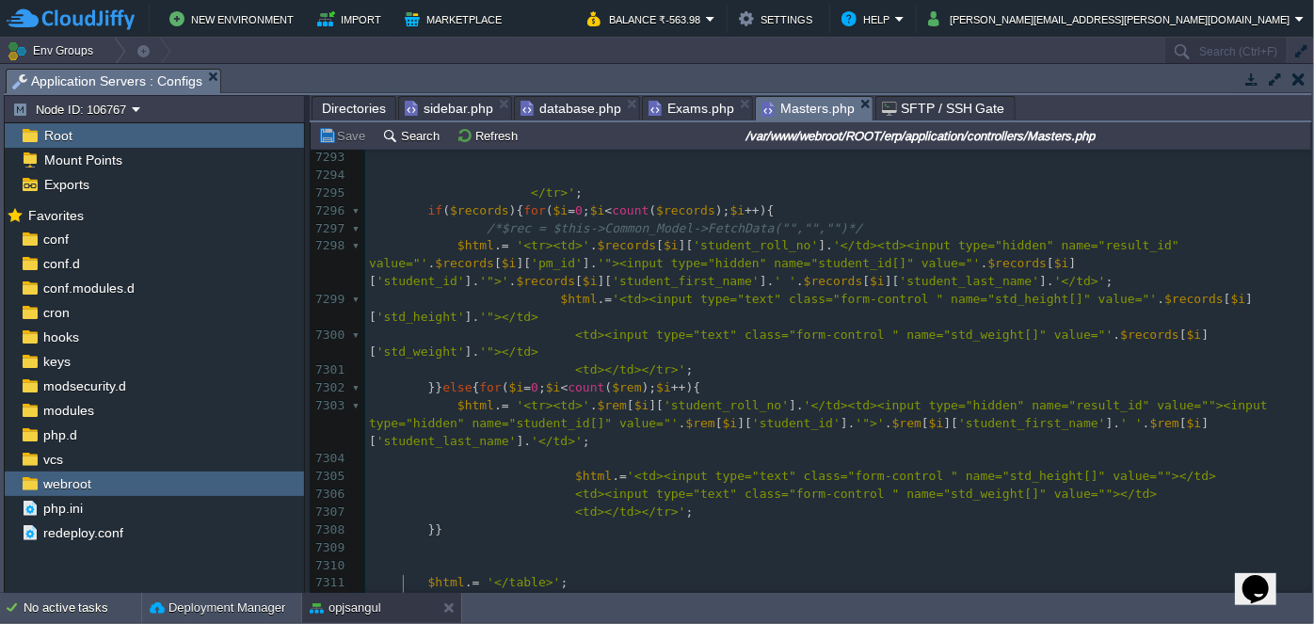
click at [682, 106] on span "Exams.php" at bounding box center [691, 108] width 86 height 23
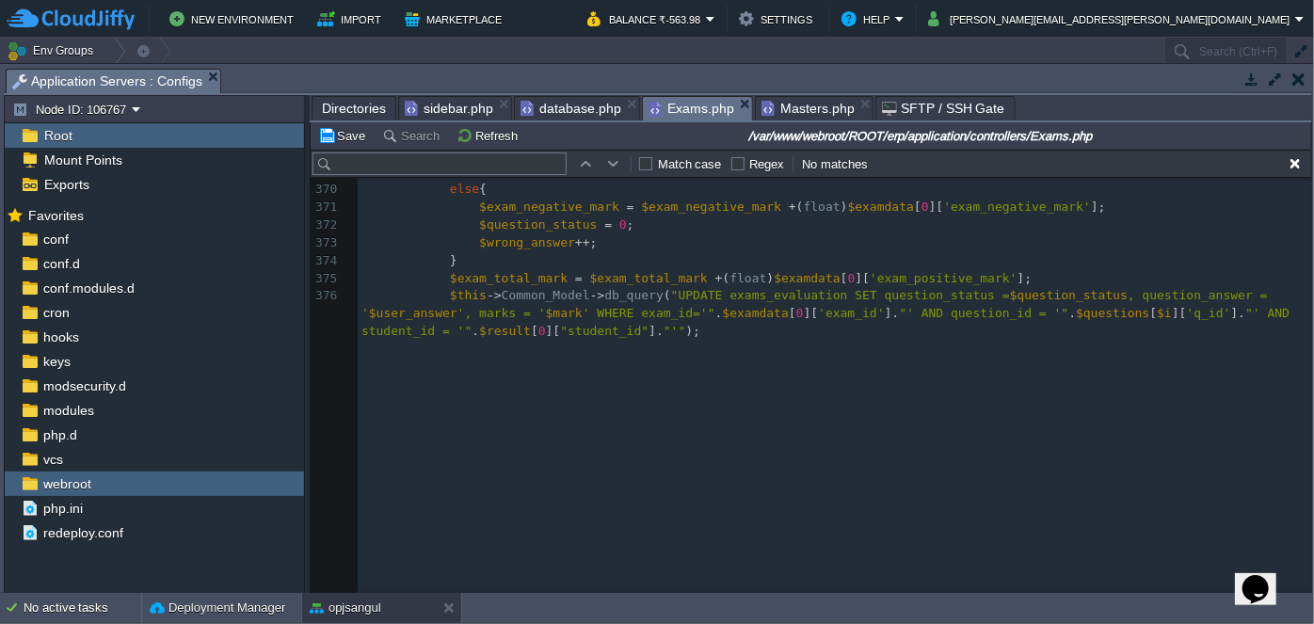
scroll to position [9898, 0]
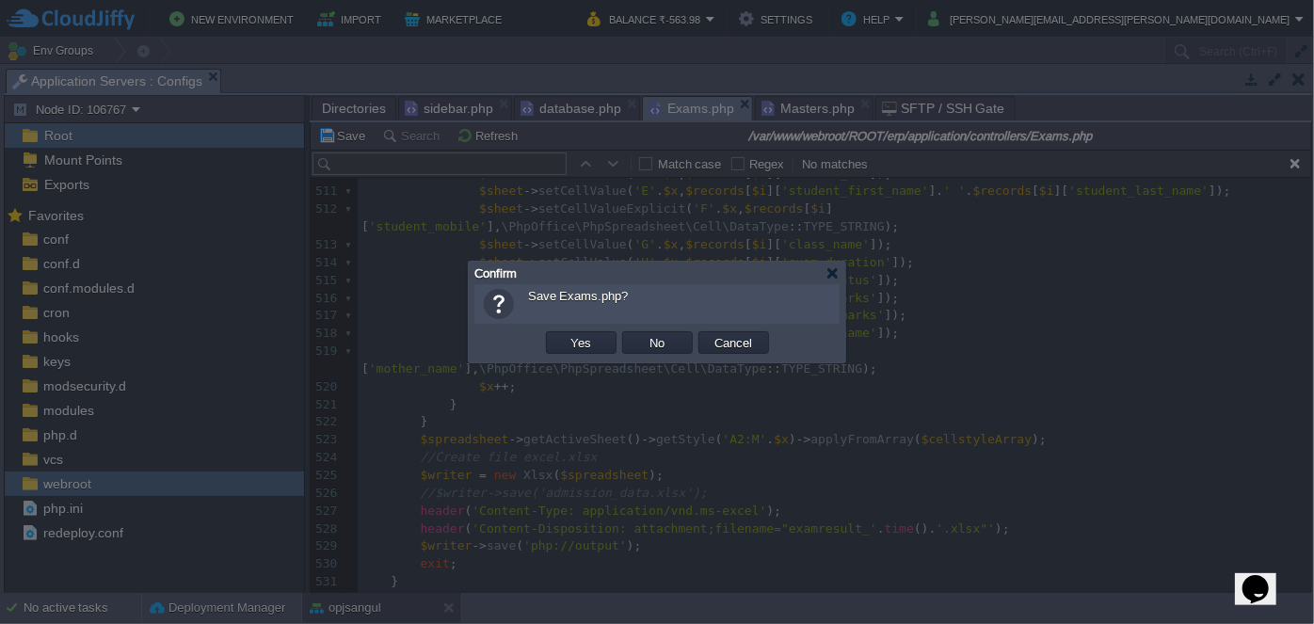
click at [733, 101] on body "New Environment Import Marketplace Bonus ₹0.00 Upgrade Account Balance ₹-563.98…" at bounding box center [657, 312] width 1314 height 624
click at [828, 269] on div at bounding box center [832, 273] width 14 height 14
click at [732, 106] on body "New Environment Import Marketplace Bonus ₹0.00 Upgrade Account Balance ₹-563.98…" at bounding box center [657, 312] width 1314 height 624
click at [674, 336] on td "No" at bounding box center [657, 342] width 71 height 23
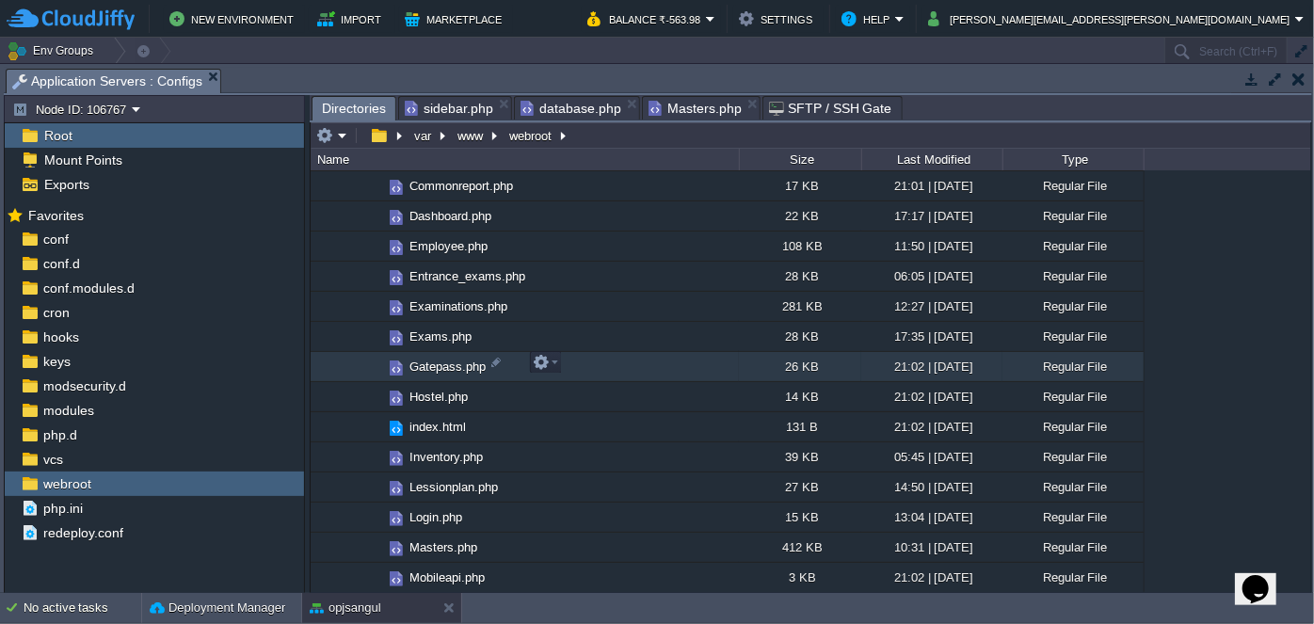
scroll to position [427, 0]
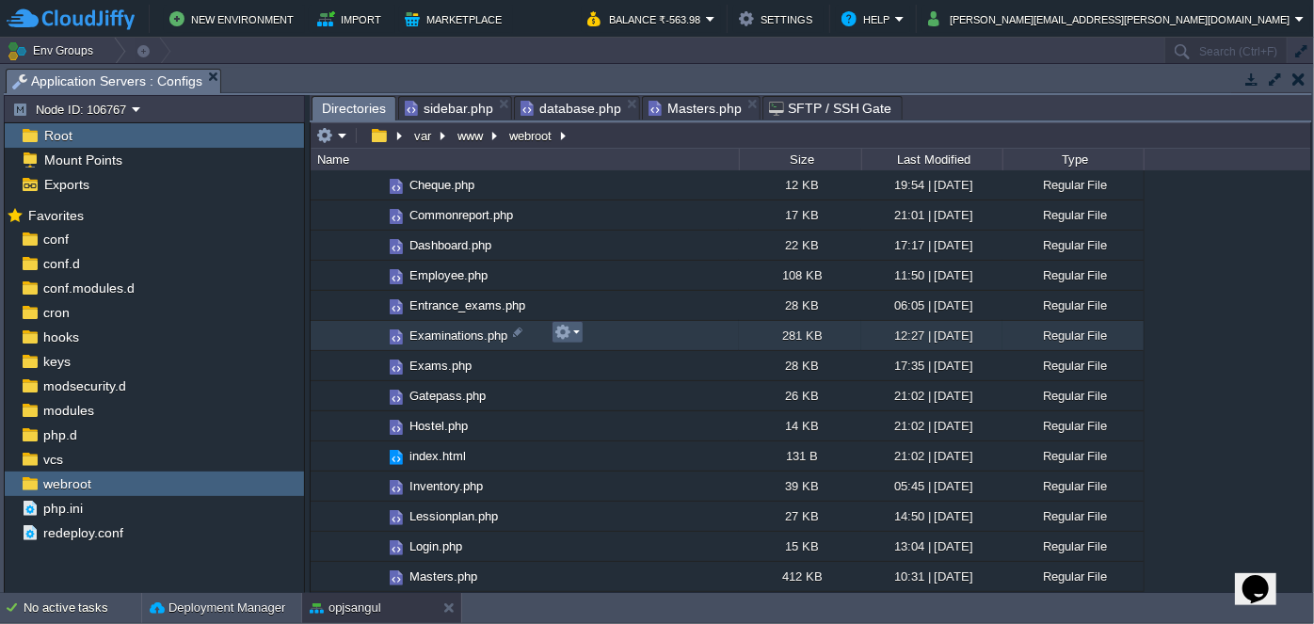
click at [579, 331] on td at bounding box center [567, 332] width 32 height 23
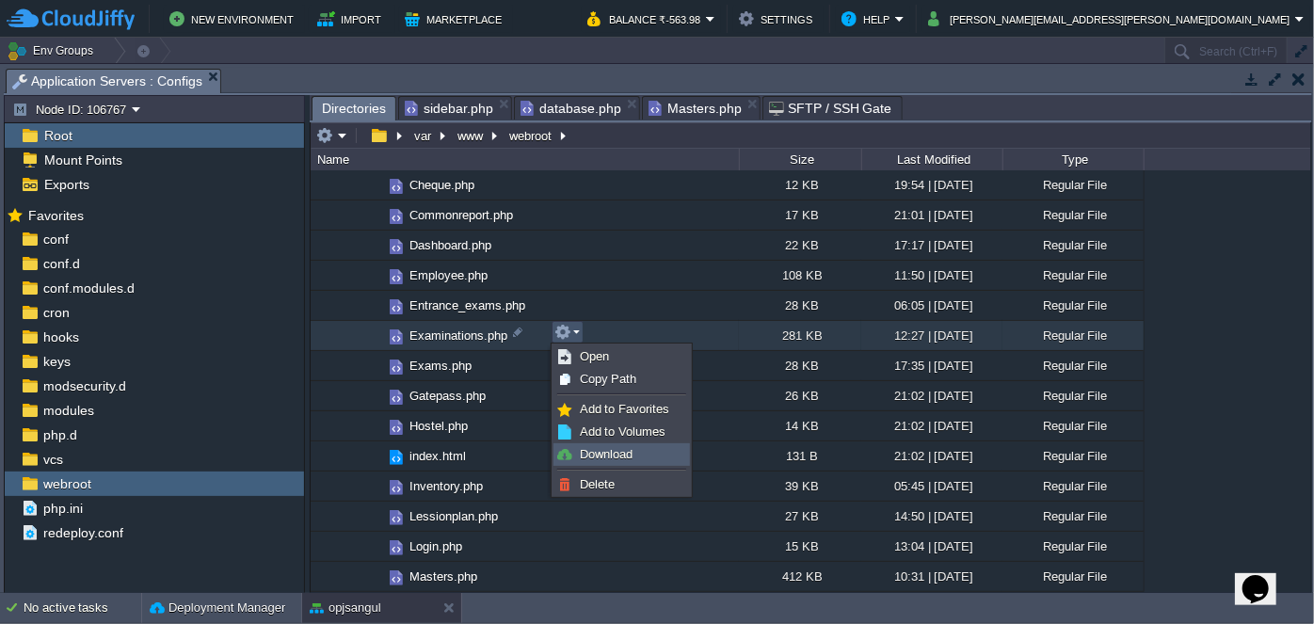
click at [589, 454] on span "Download" at bounding box center [606, 454] width 53 height 14
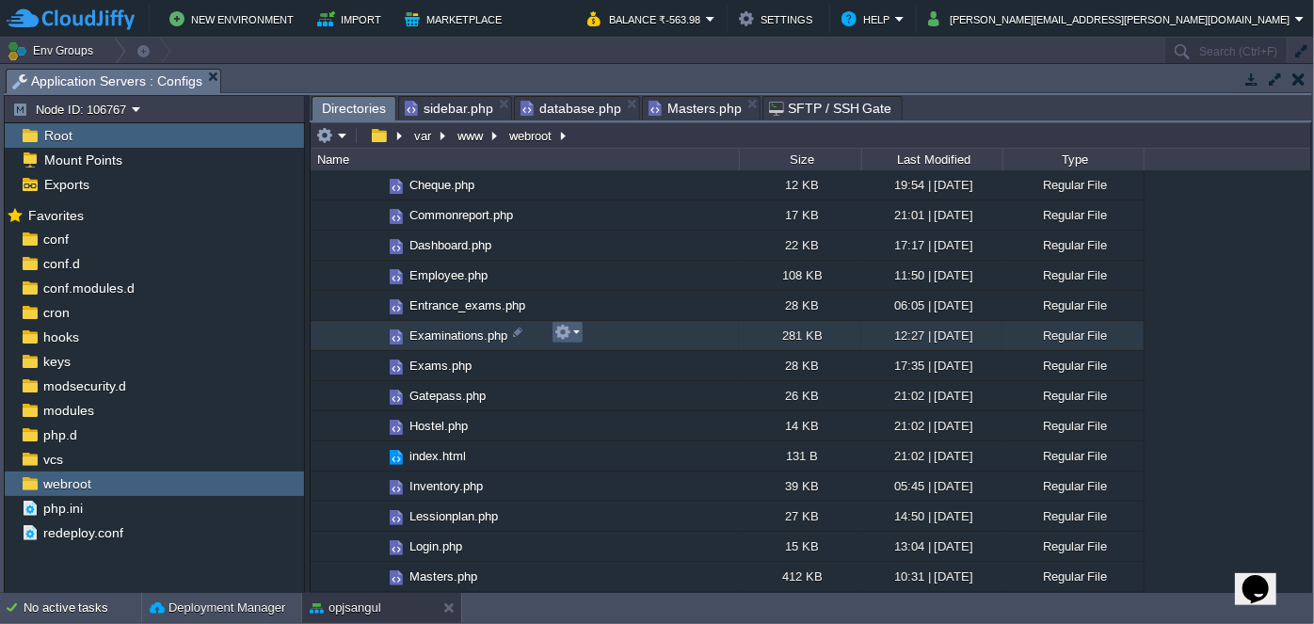
click at [579, 332] on td at bounding box center [567, 332] width 32 height 23
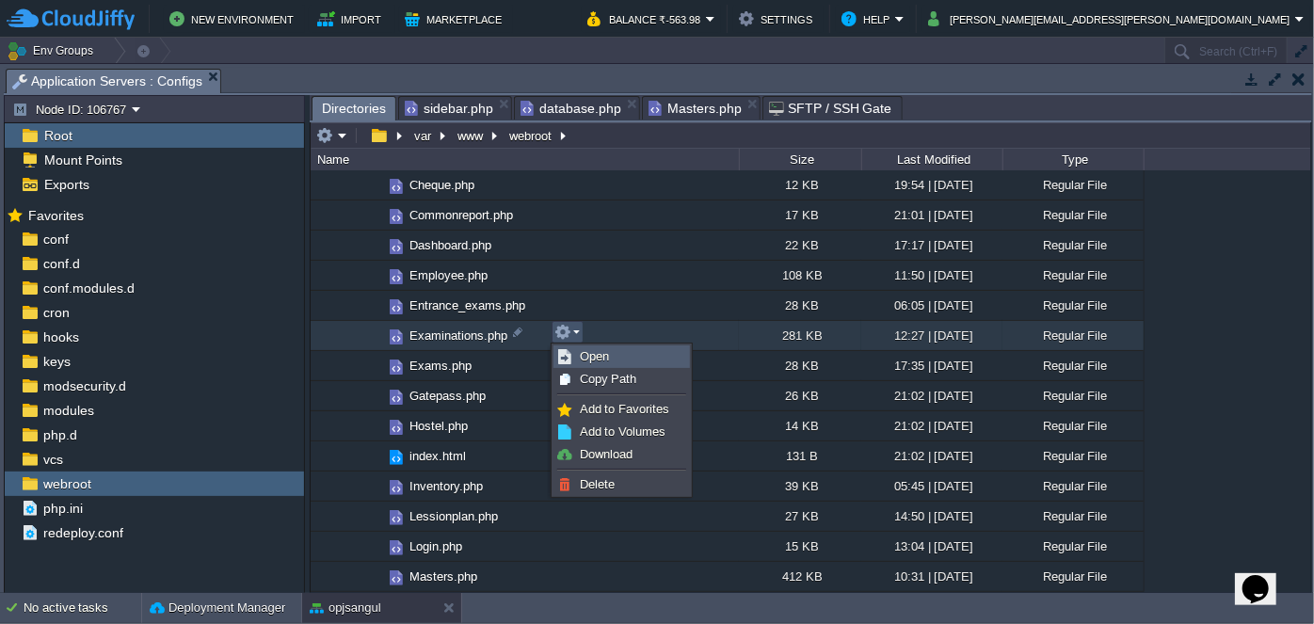
click at [587, 352] on span "Open" at bounding box center [594, 356] width 29 height 14
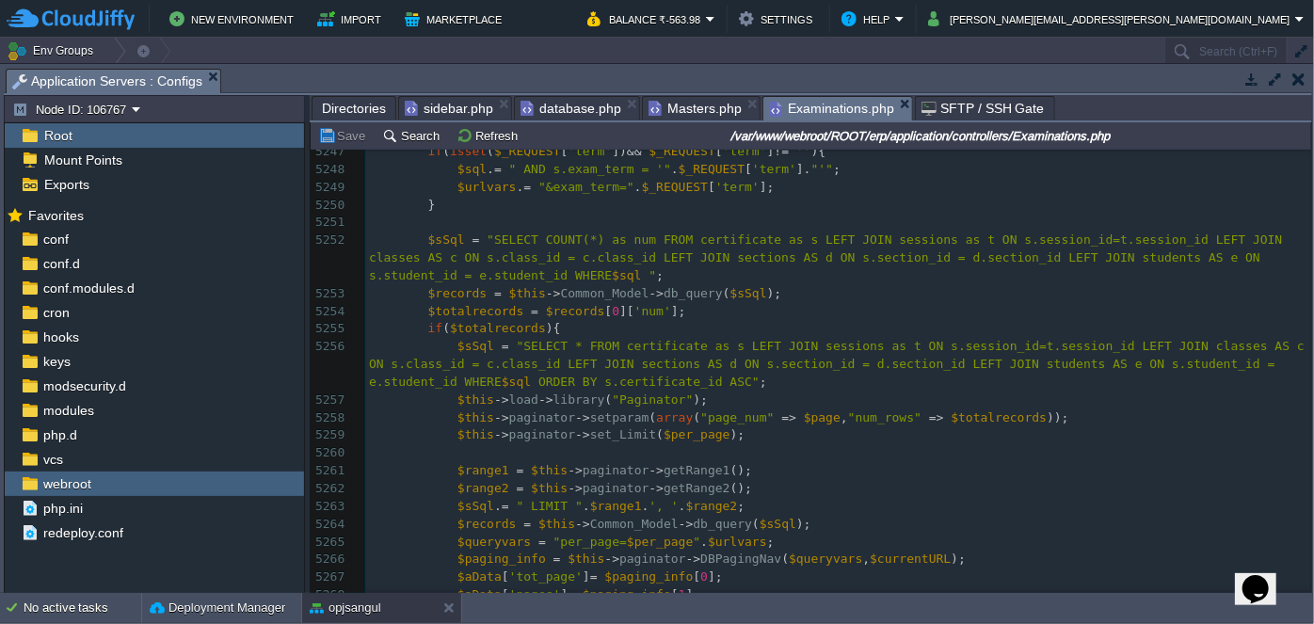
scroll to position [102491, 0]
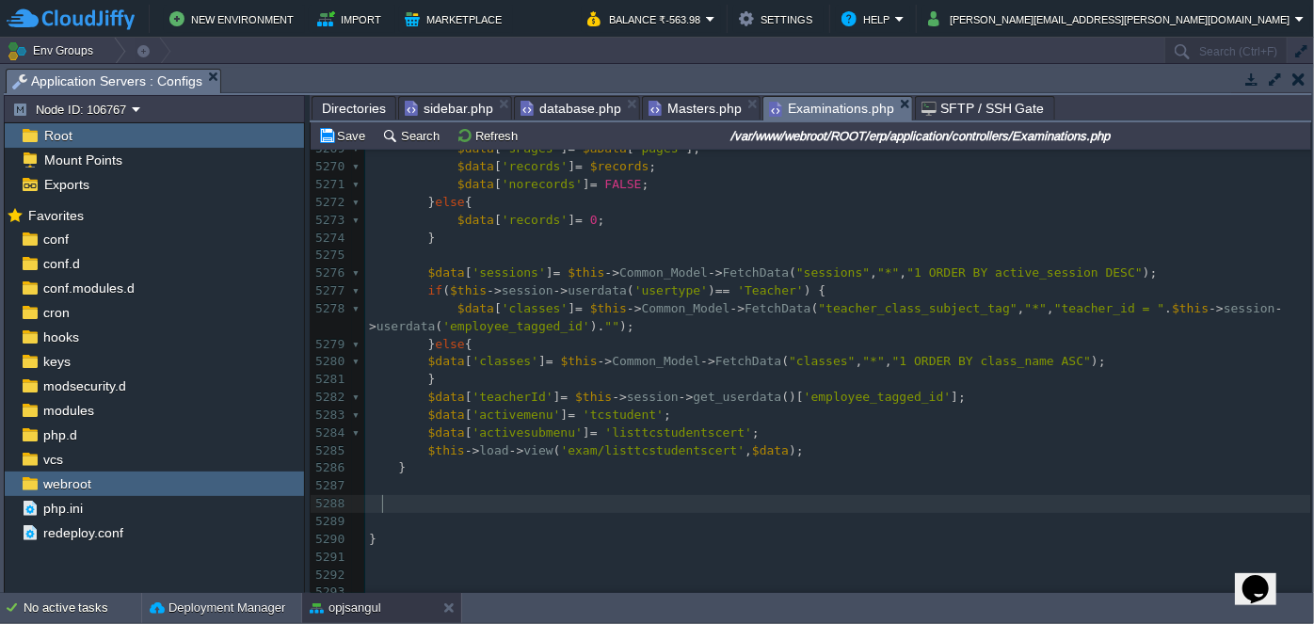
click at [429, 496] on pre at bounding box center [838, 504] width 946 height 18
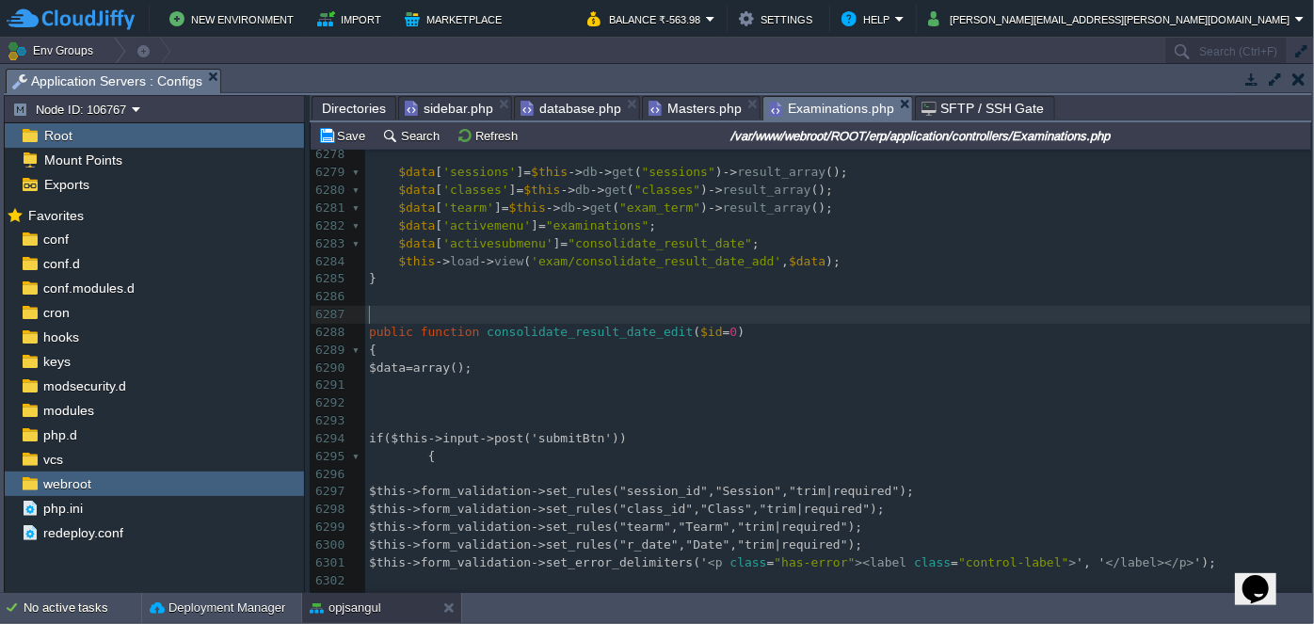
click at [497, 311] on pre "​" at bounding box center [838, 315] width 946 height 18
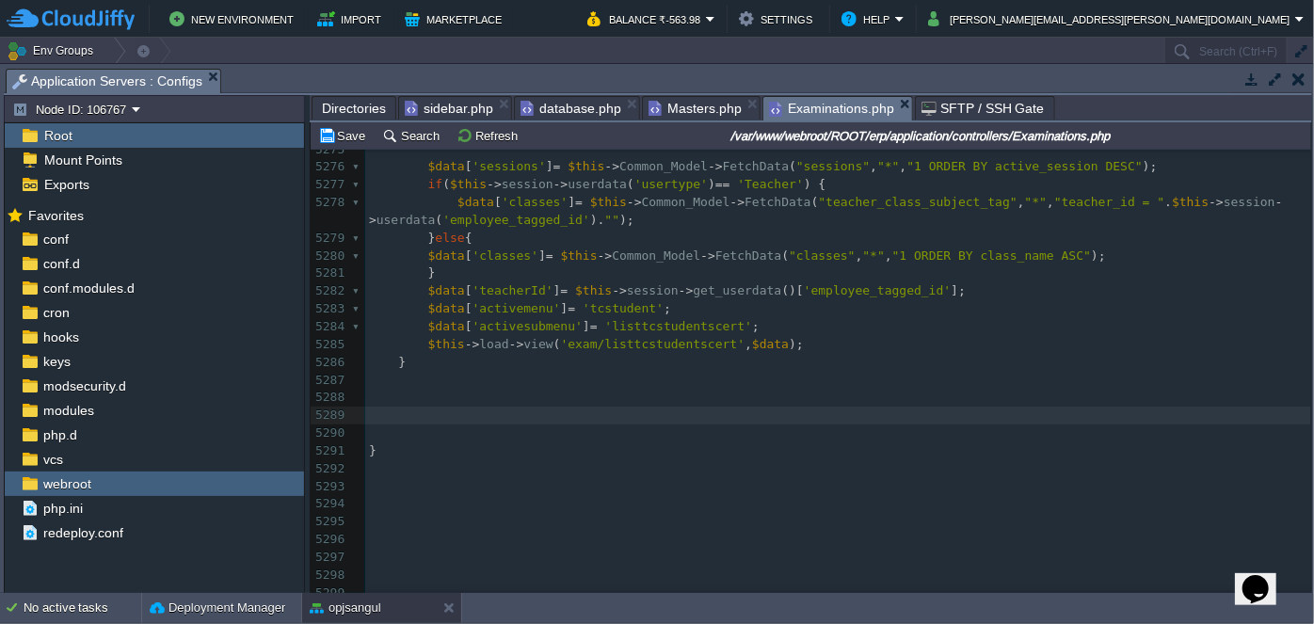
click at [414, 399] on pre at bounding box center [838, 398] width 946 height 18
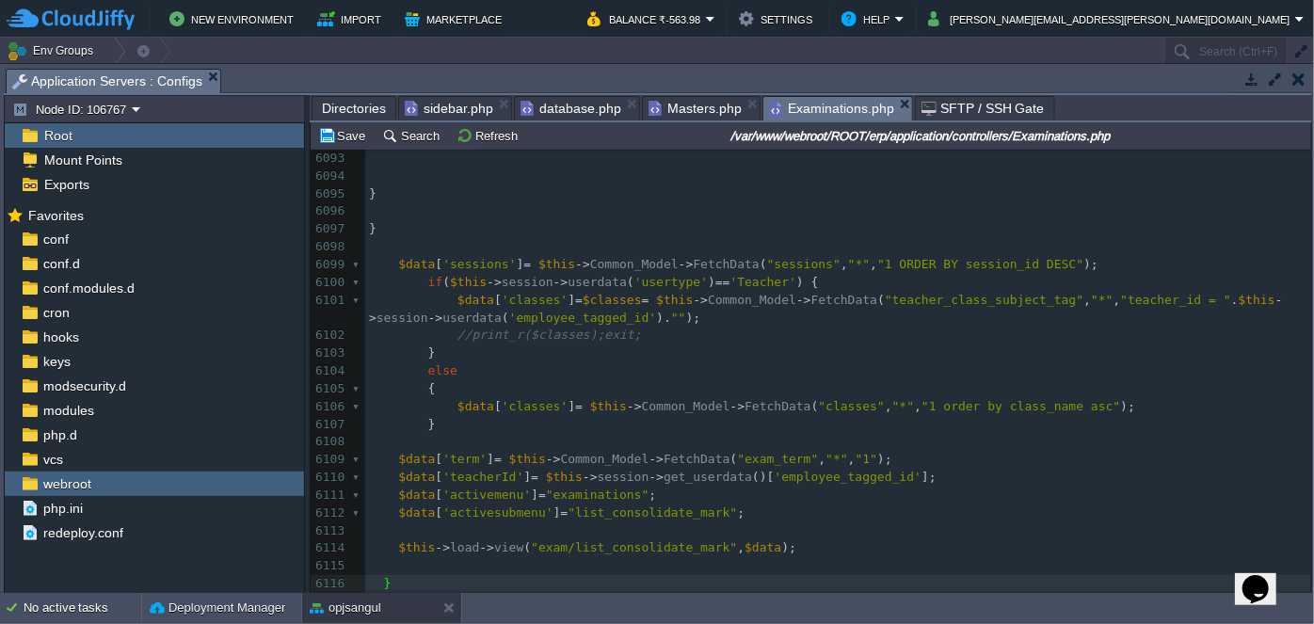
scroll to position [117467, 0]
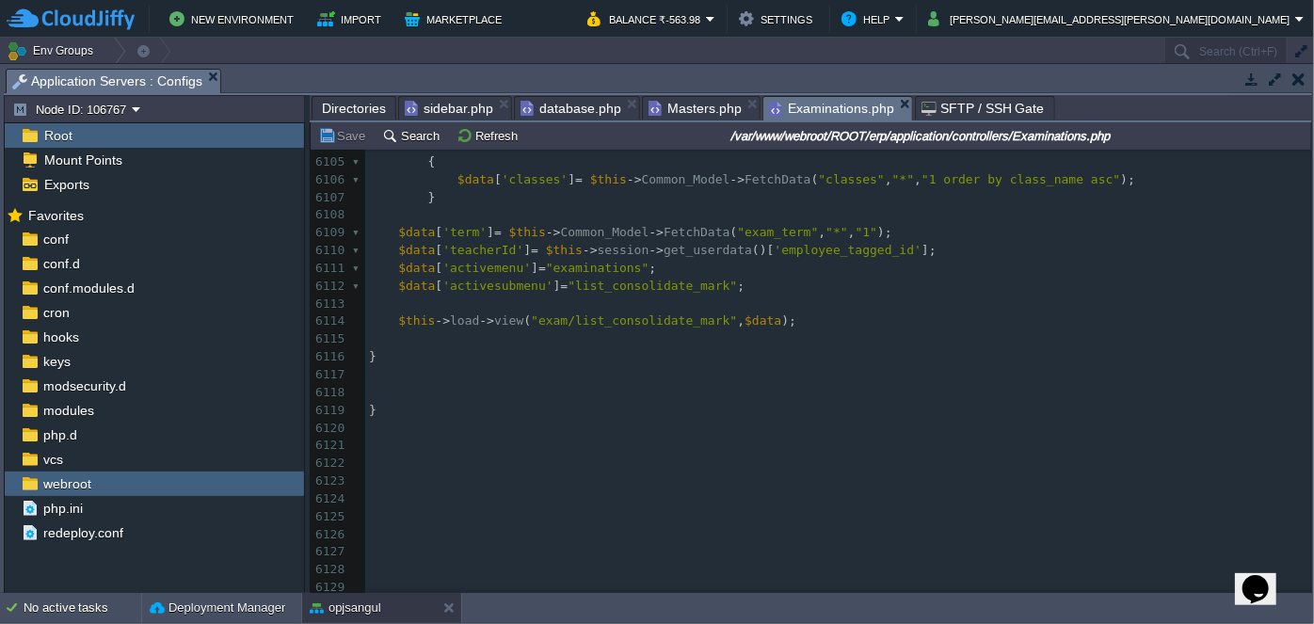
click at [484, 367] on pre at bounding box center [838, 375] width 946 height 18
